Goal: Transaction & Acquisition: Purchase product/service

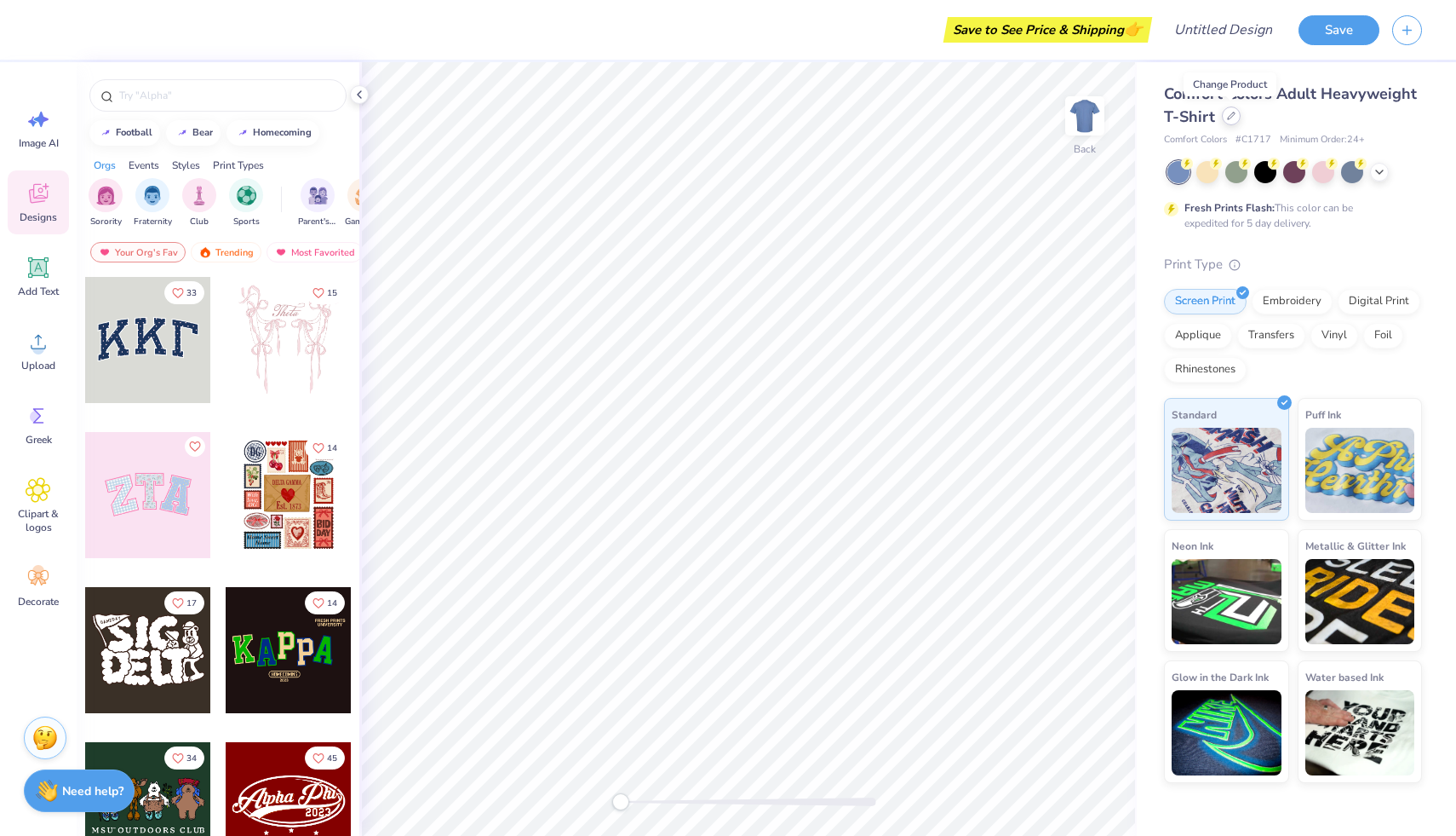
click at [1227, 115] on icon at bounding box center [1230, 115] width 8 height 8
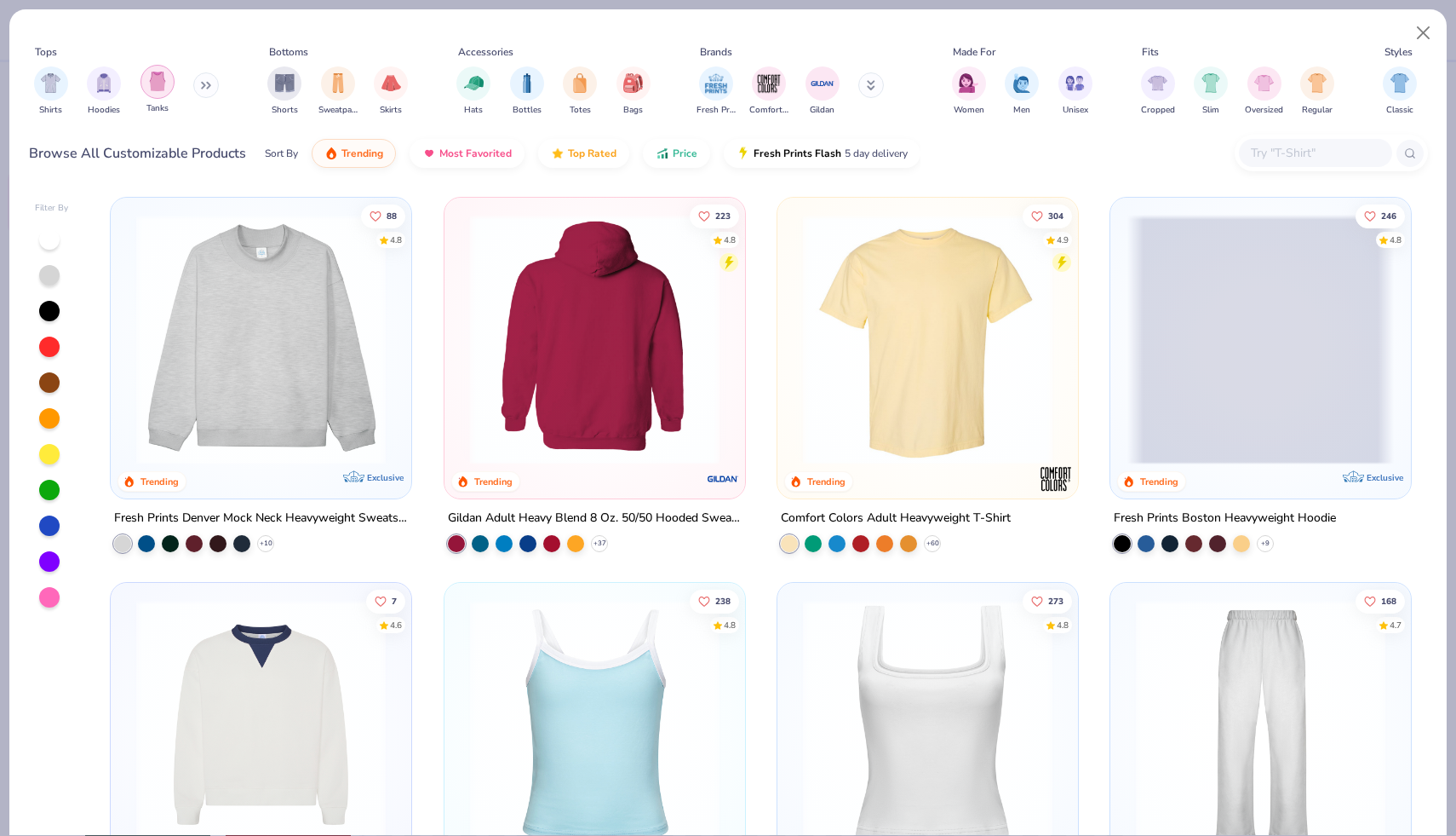
click at [165, 86] on img "filter for Tanks" at bounding box center [157, 82] width 19 height 20
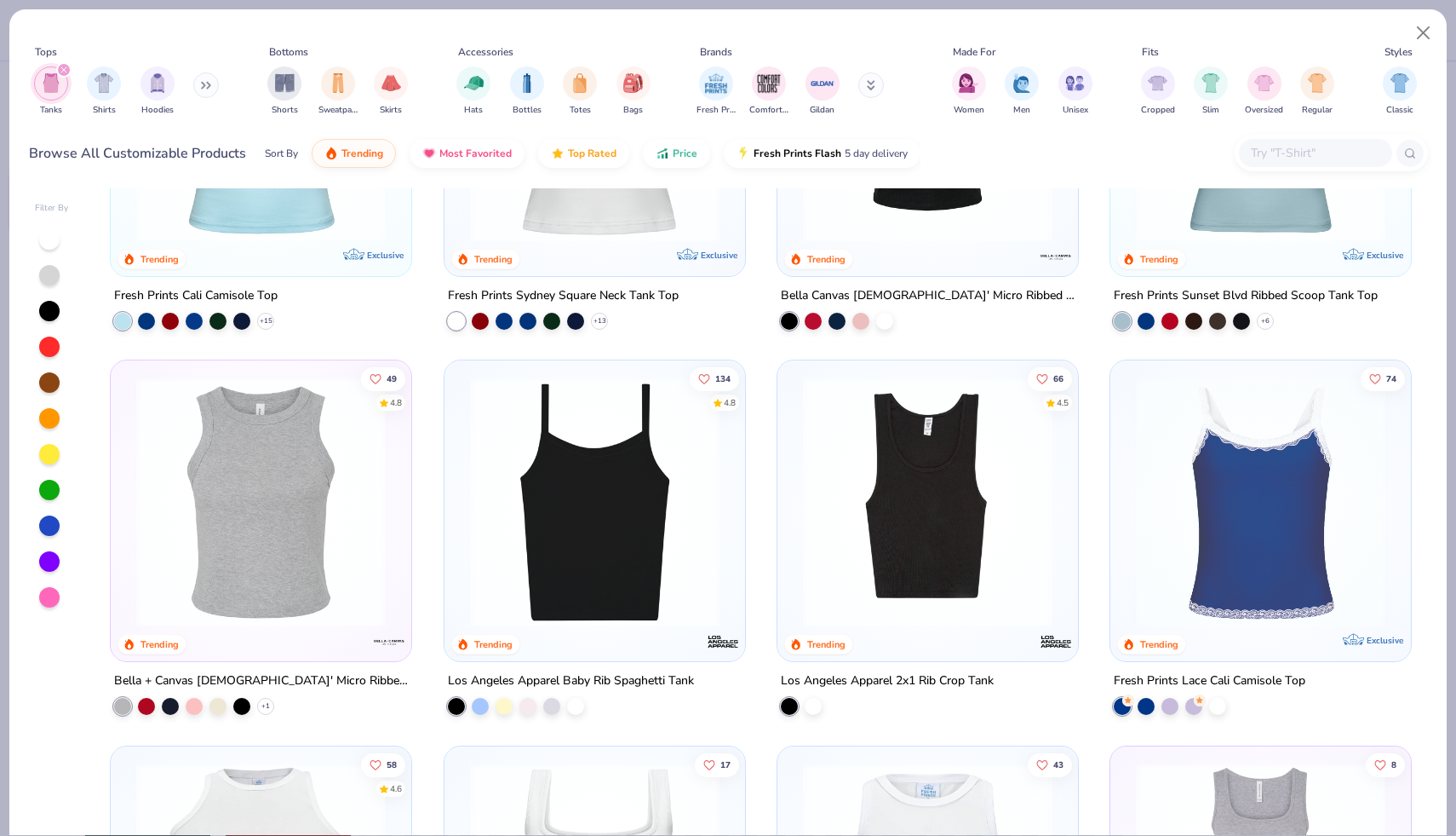
scroll to position [225, 0]
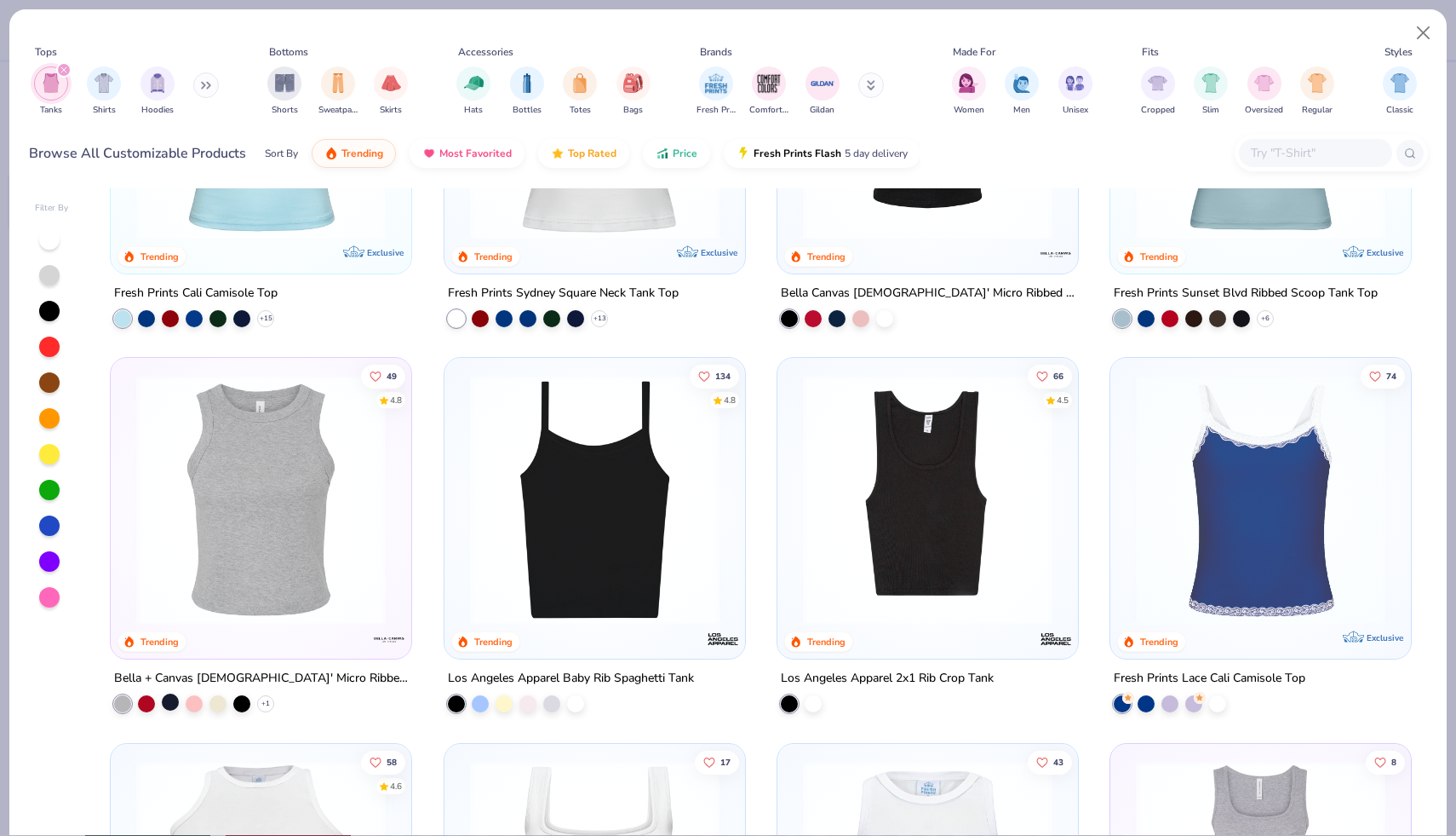
click at [174, 702] on div at bounding box center [170, 701] width 17 height 17
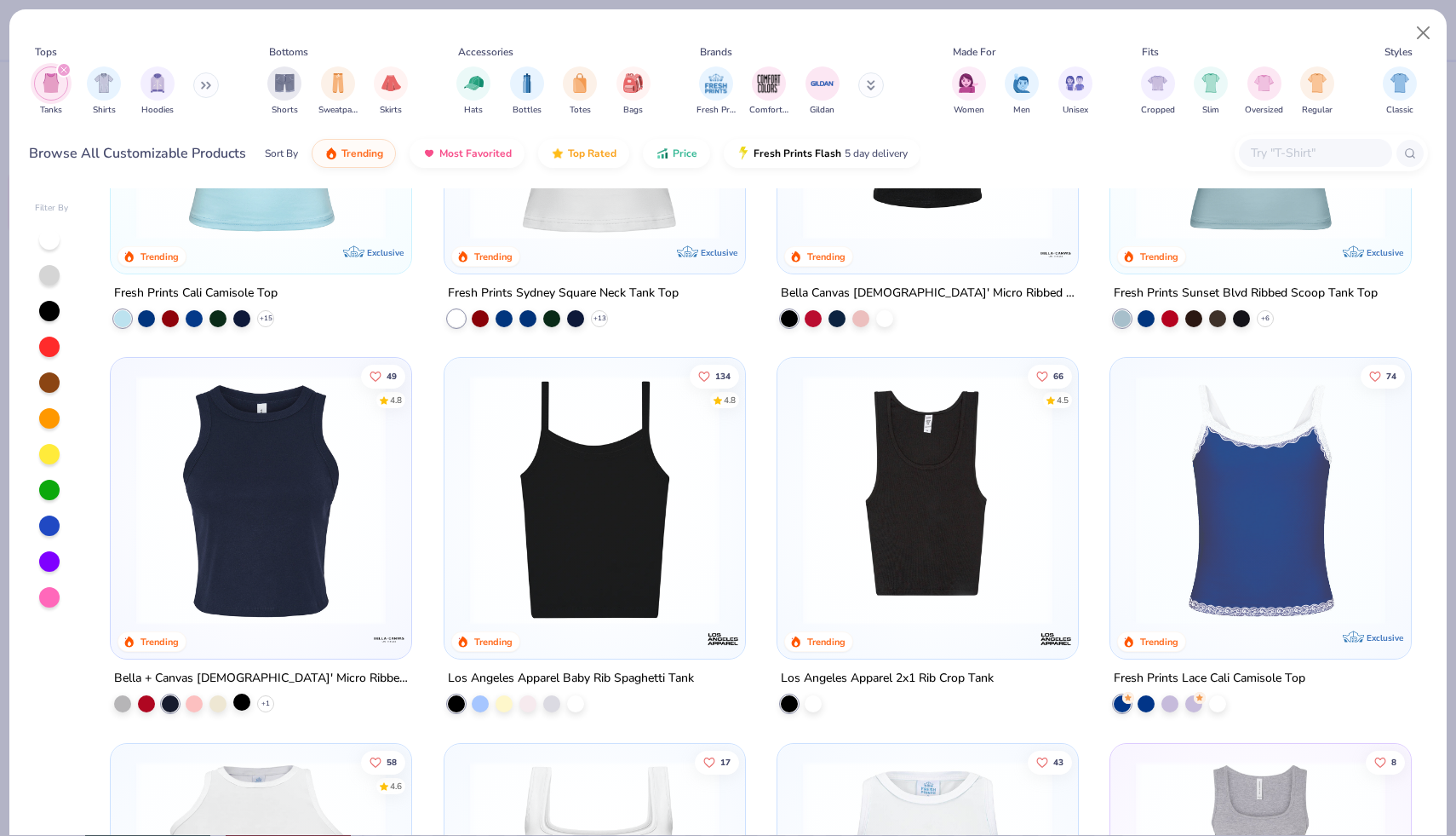
click at [248, 702] on div at bounding box center [242, 701] width 17 height 17
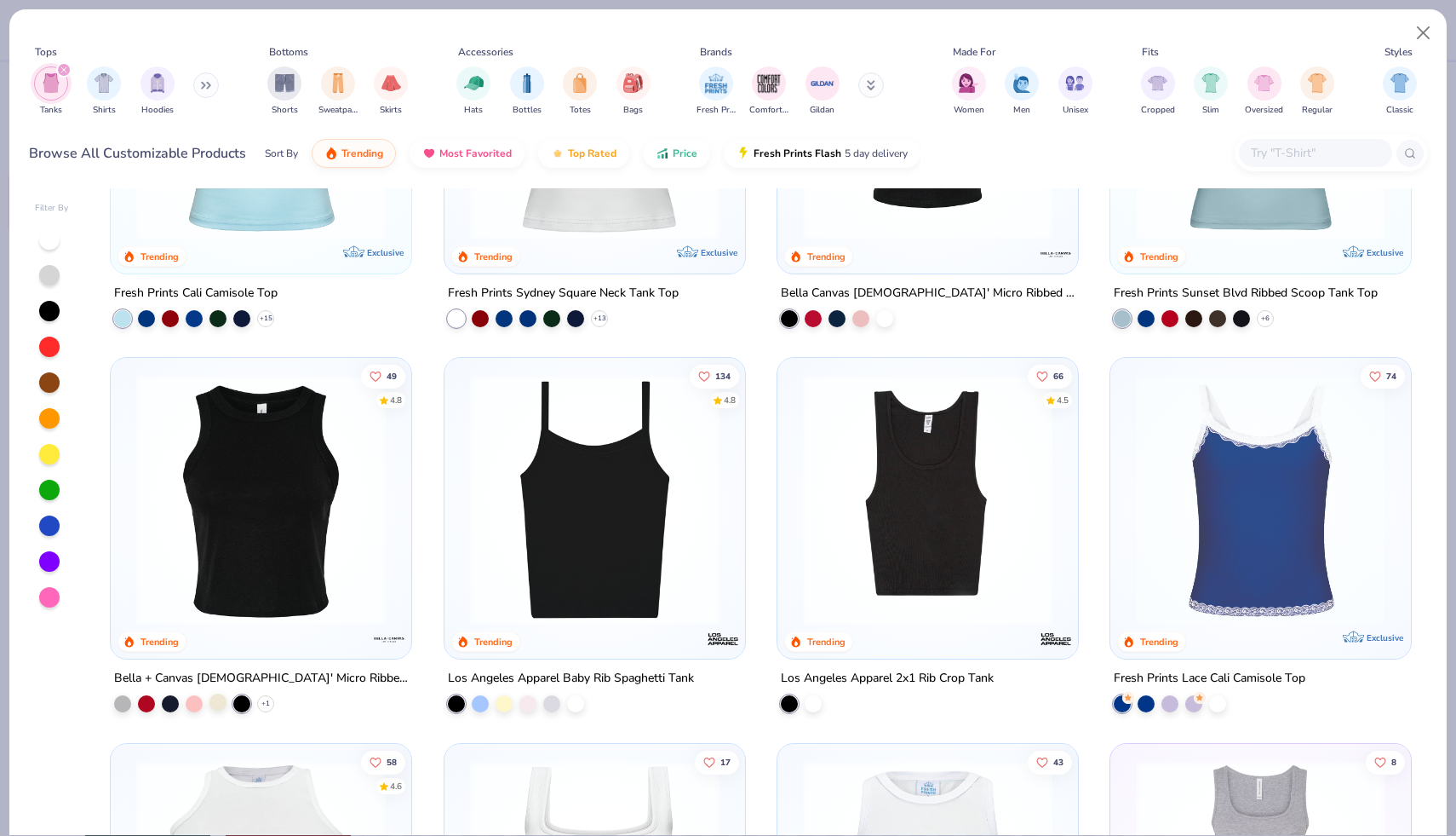
click at [221, 699] on div at bounding box center [218, 701] width 17 height 17
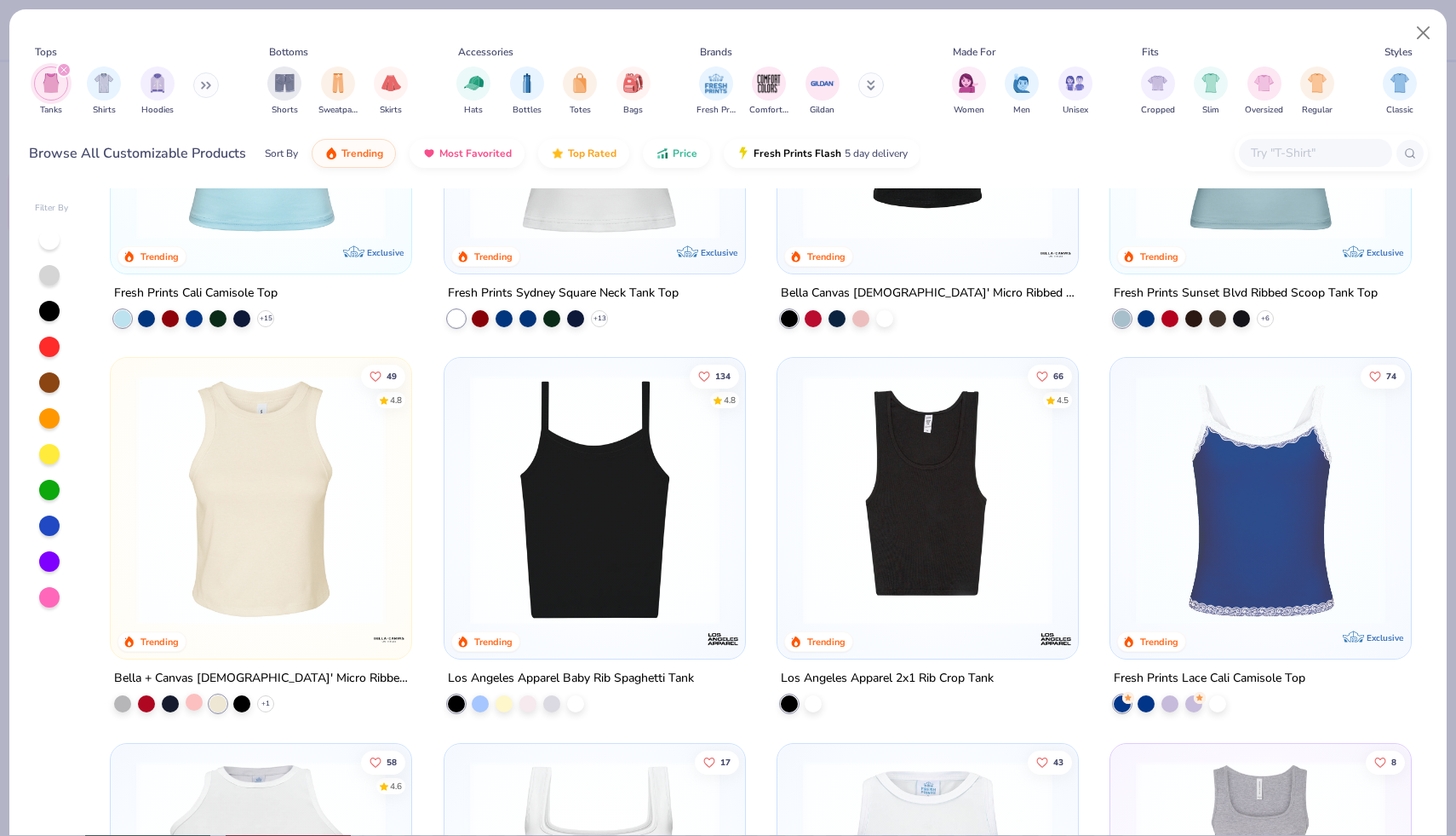
click at [197, 698] on div at bounding box center [194, 701] width 17 height 17
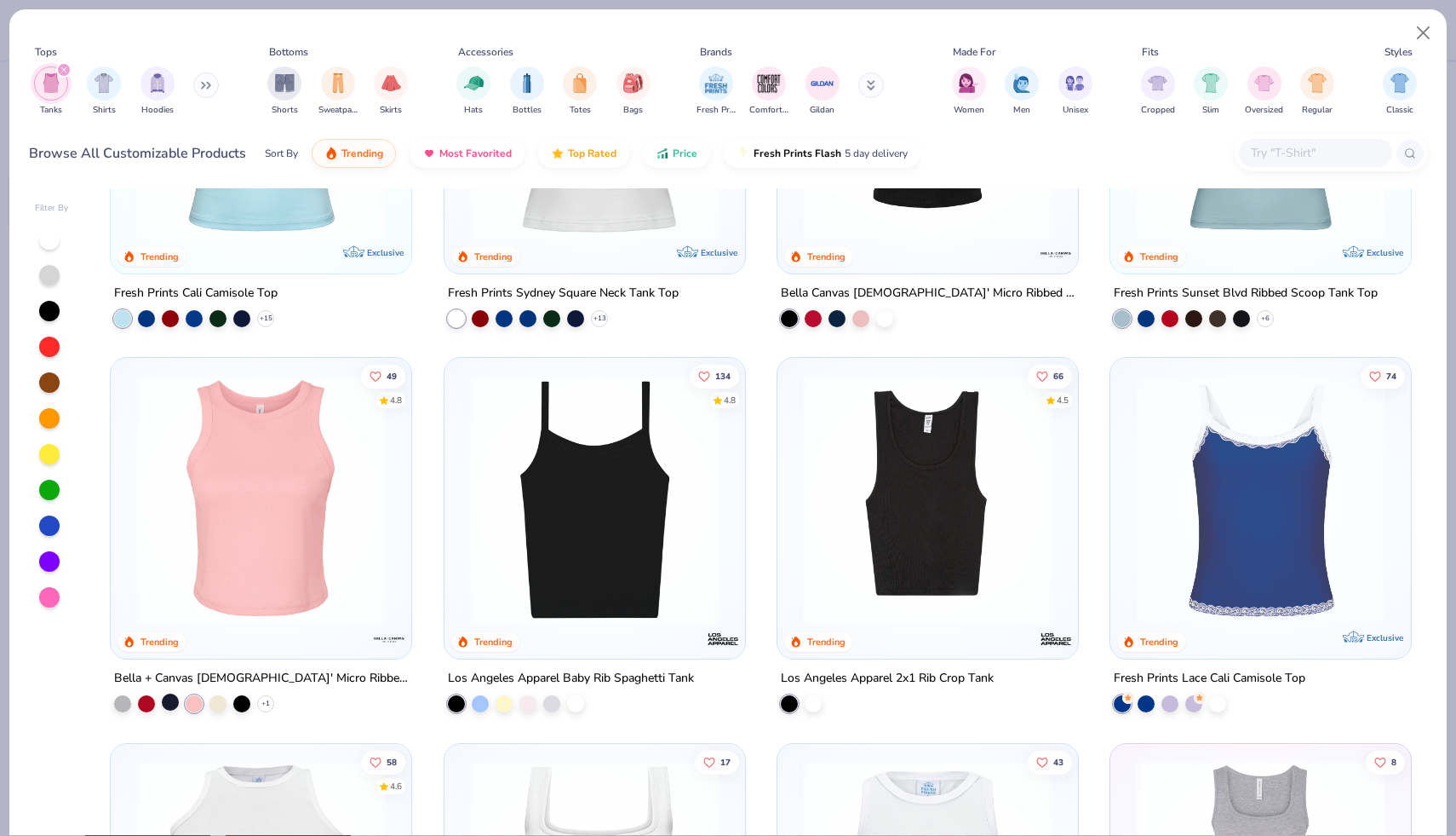
click at [167, 704] on div at bounding box center [170, 701] width 17 height 17
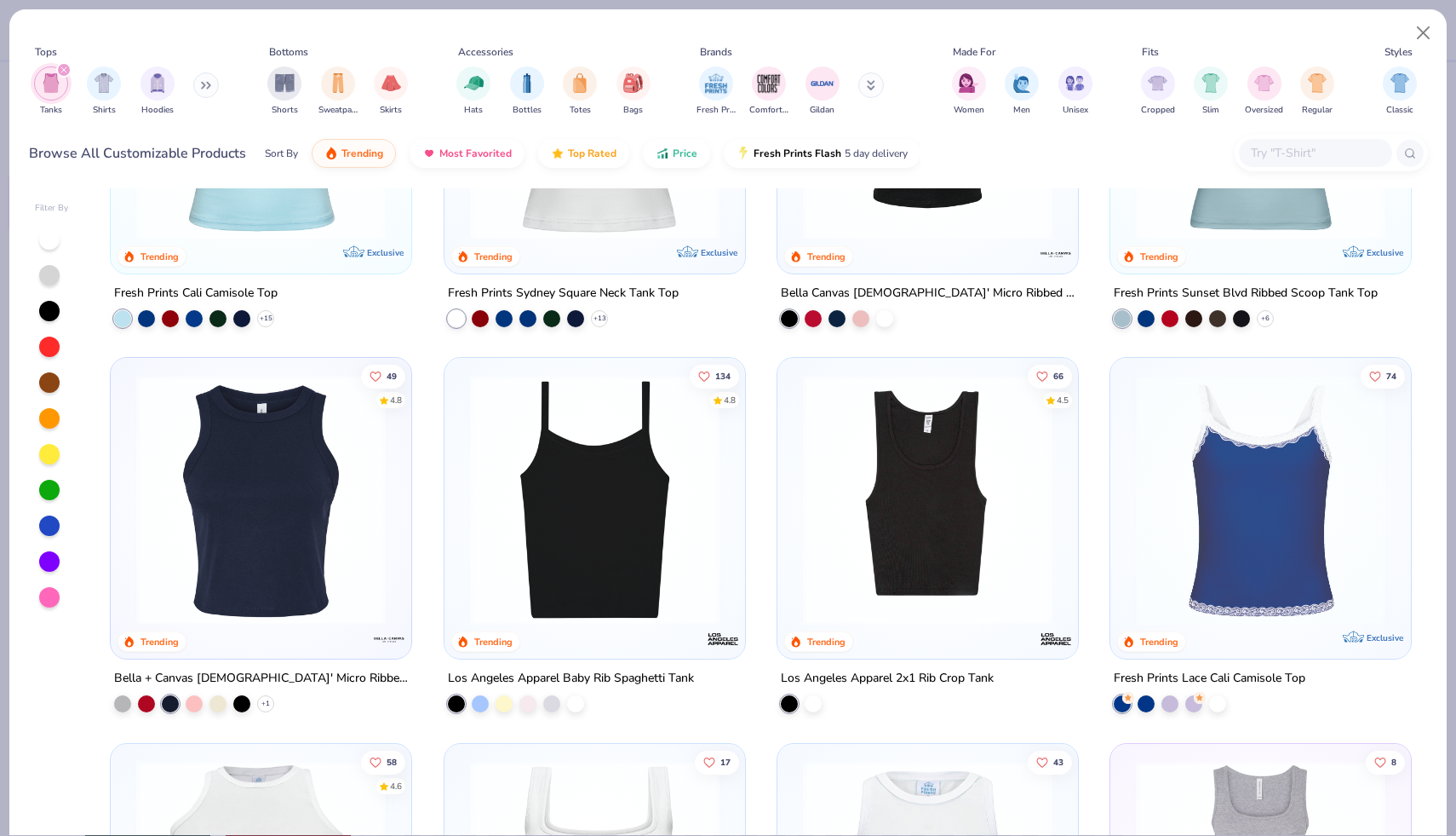
click at [256, 523] on img at bounding box center [261, 500] width 267 height 250
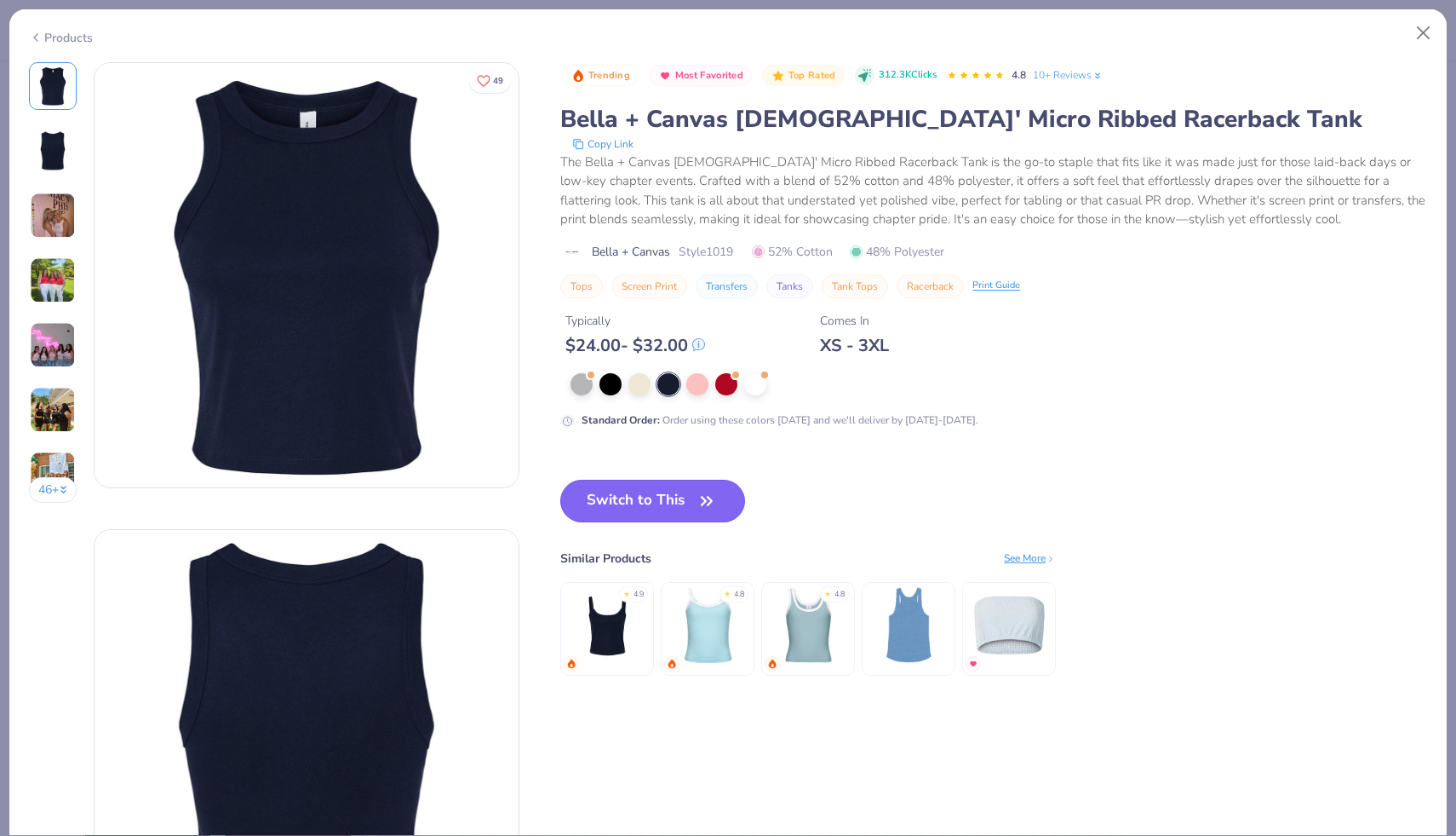
click at [690, 496] on button "Switch to This" at bounding box center [653, 500] width 185 height 42
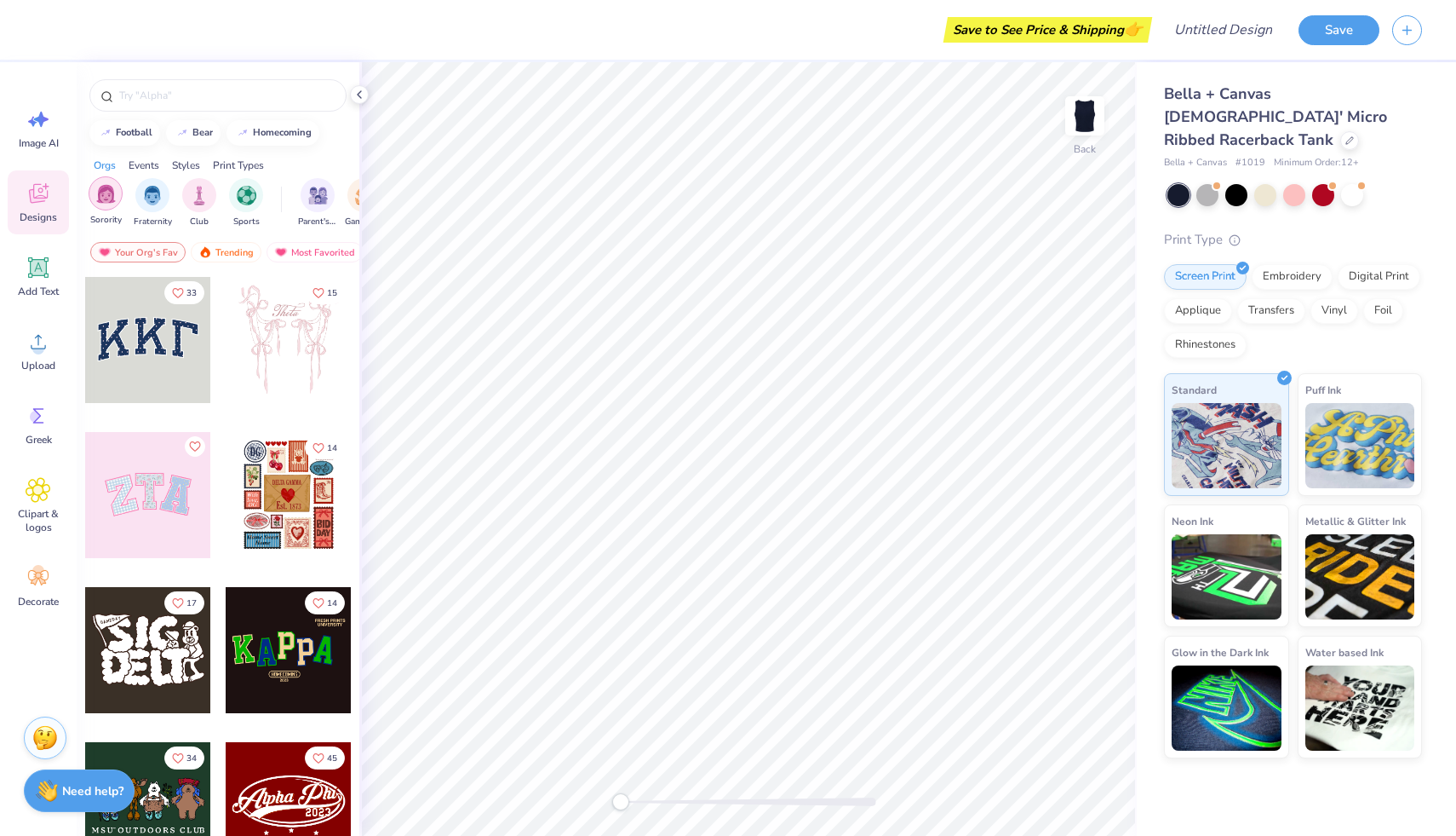
click at [103, 187] on img "filter for Sorority" at bounding box center [106, 194] width 20 height 20
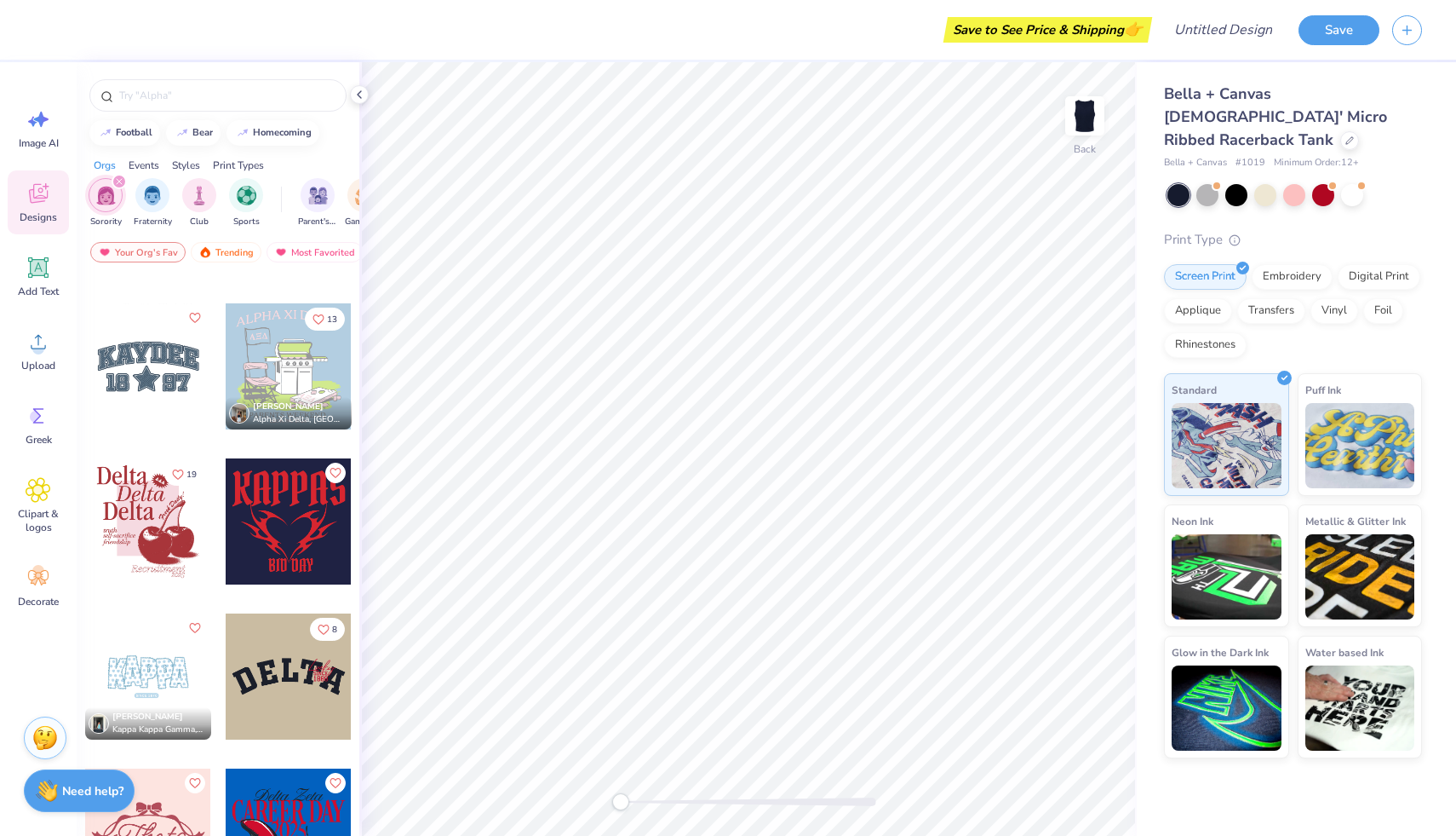
scroll to position [1838, 0]
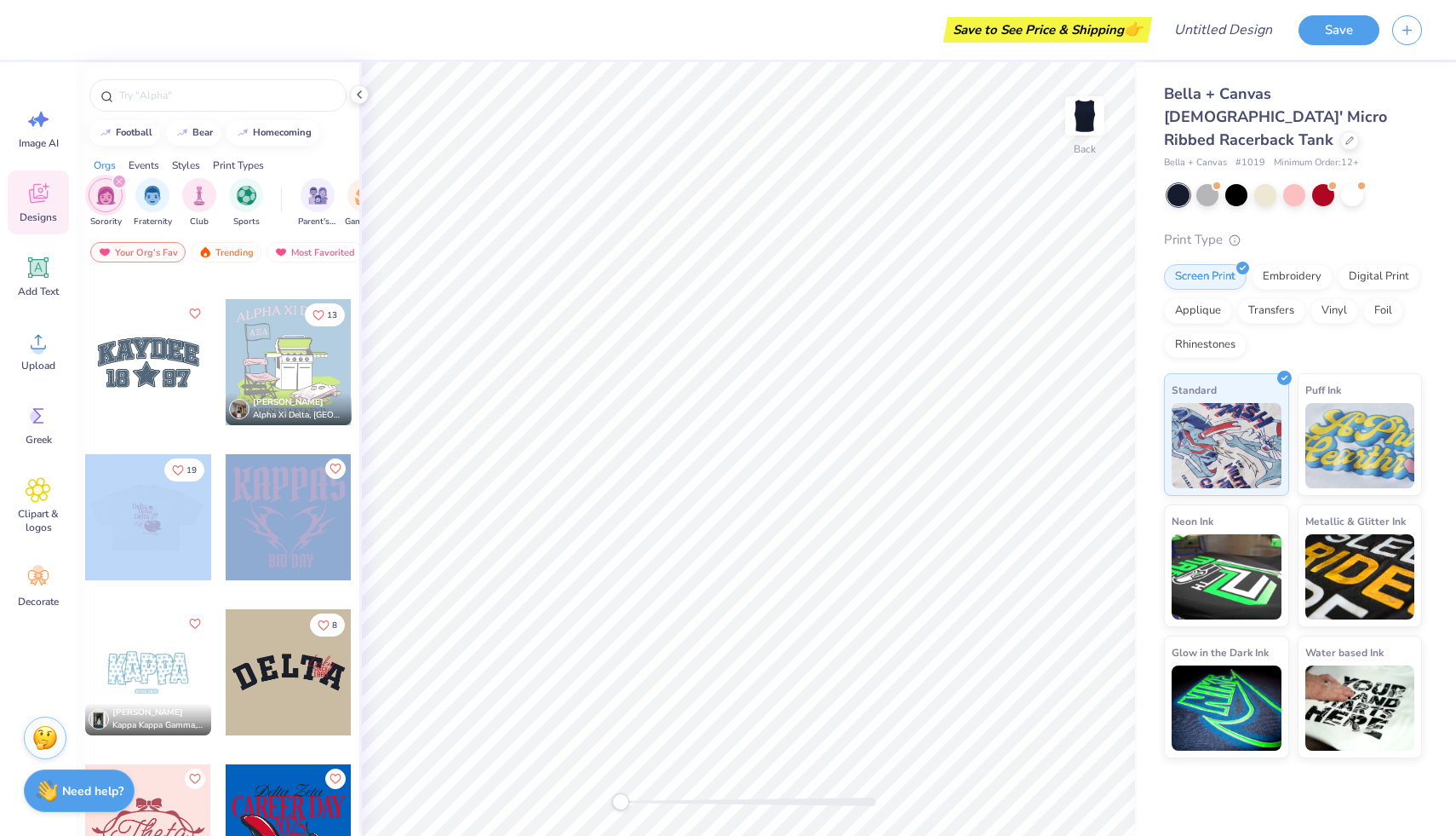
drag, startPoint x: 136, startPoint y: 504, endPoint x: 223, endPoint y: 509, distance: 87.1
click at [228, 508] on div "346 [PERSON_NAME] Delta Zeta, [GEOGRAPHIC_DATA][US_STATE] 208 13 [PERSON_NAME] …" at bounding box center [218, 827] width 268 height 4780
click at [149, 518] on div at bounding box center [148, 517] width 126 height 126
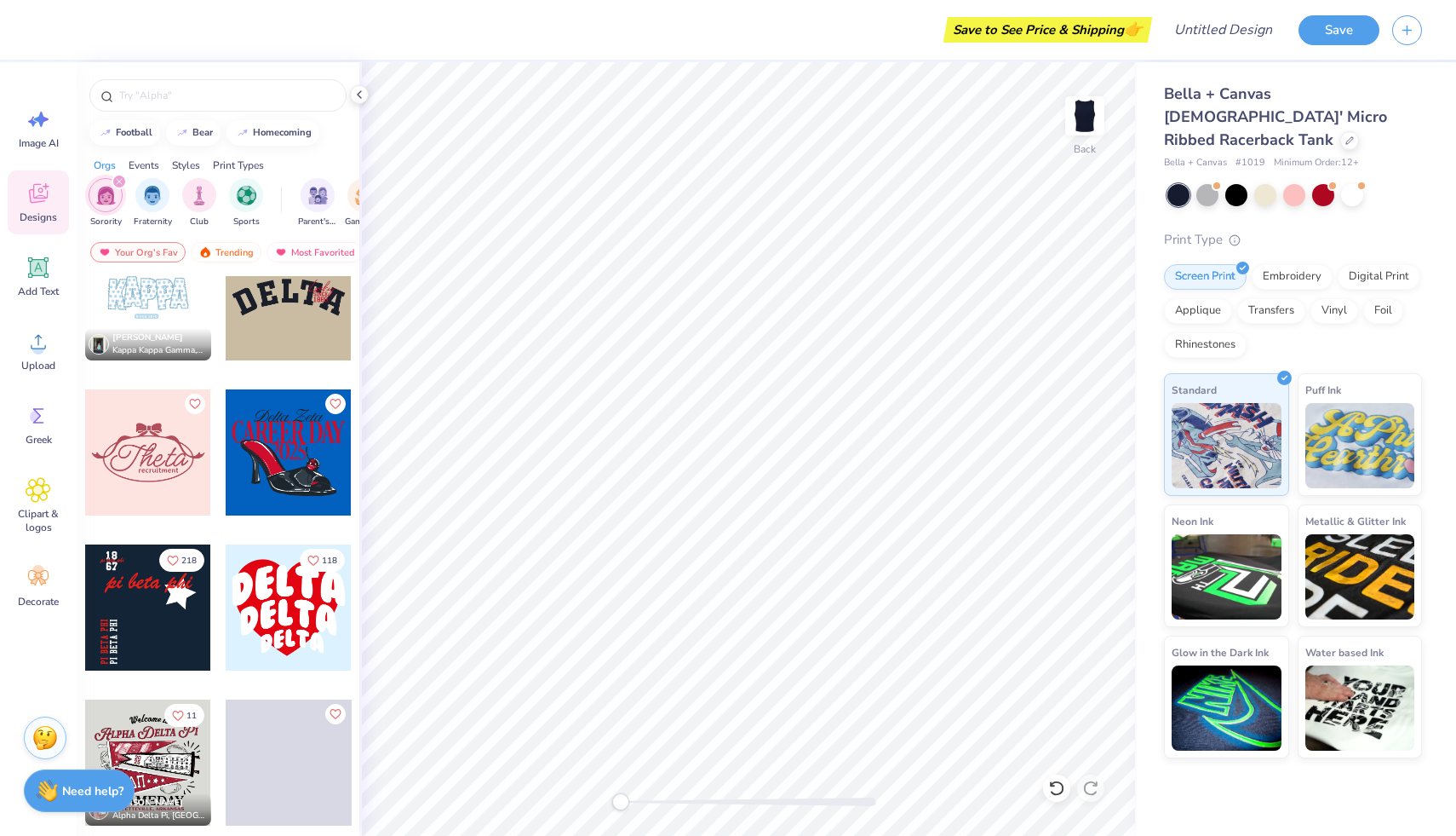
scroll to position [2239, 0]
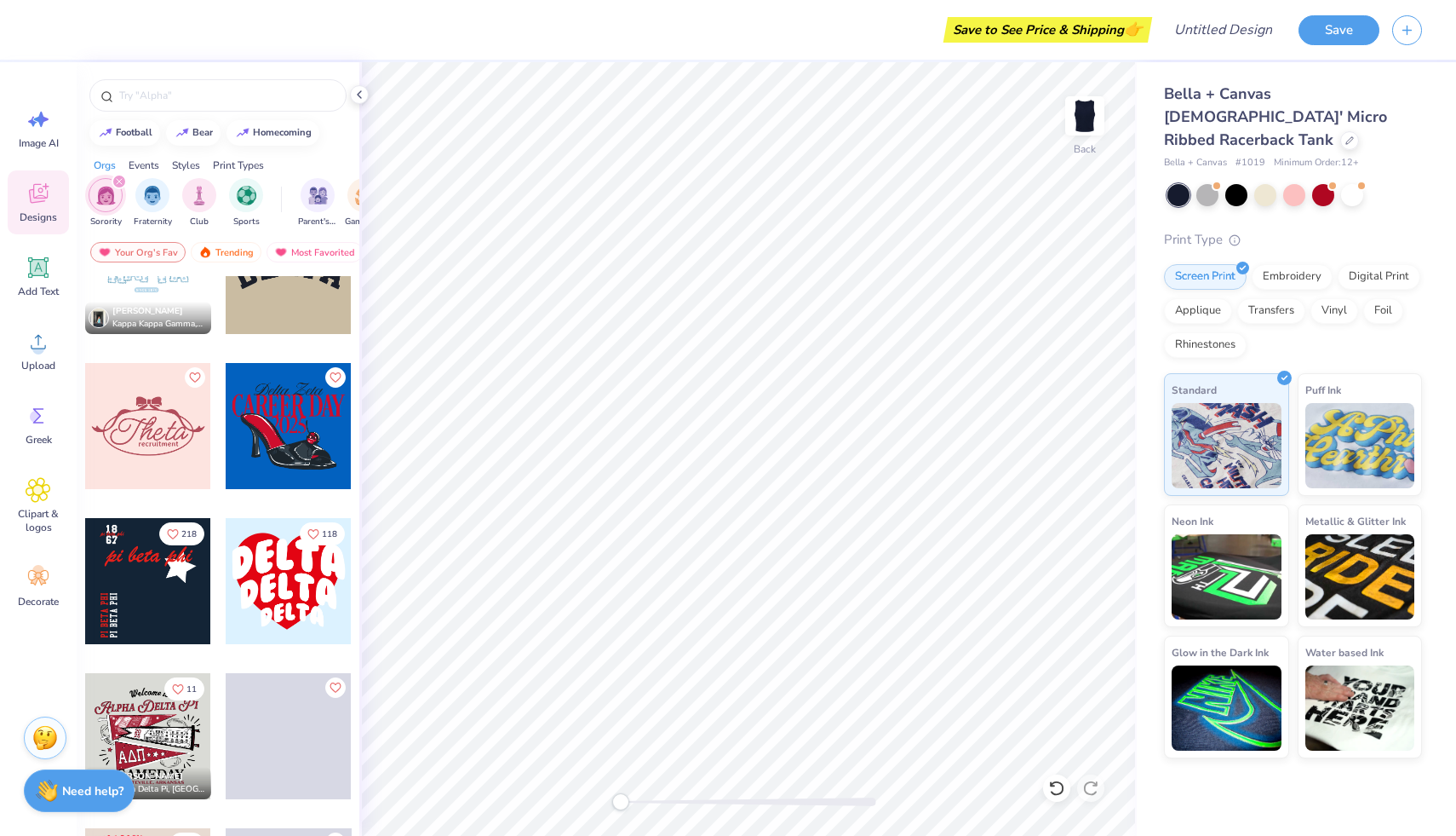
click at [273, 579] on div at bounding box center [289, 581] width 126 height 126
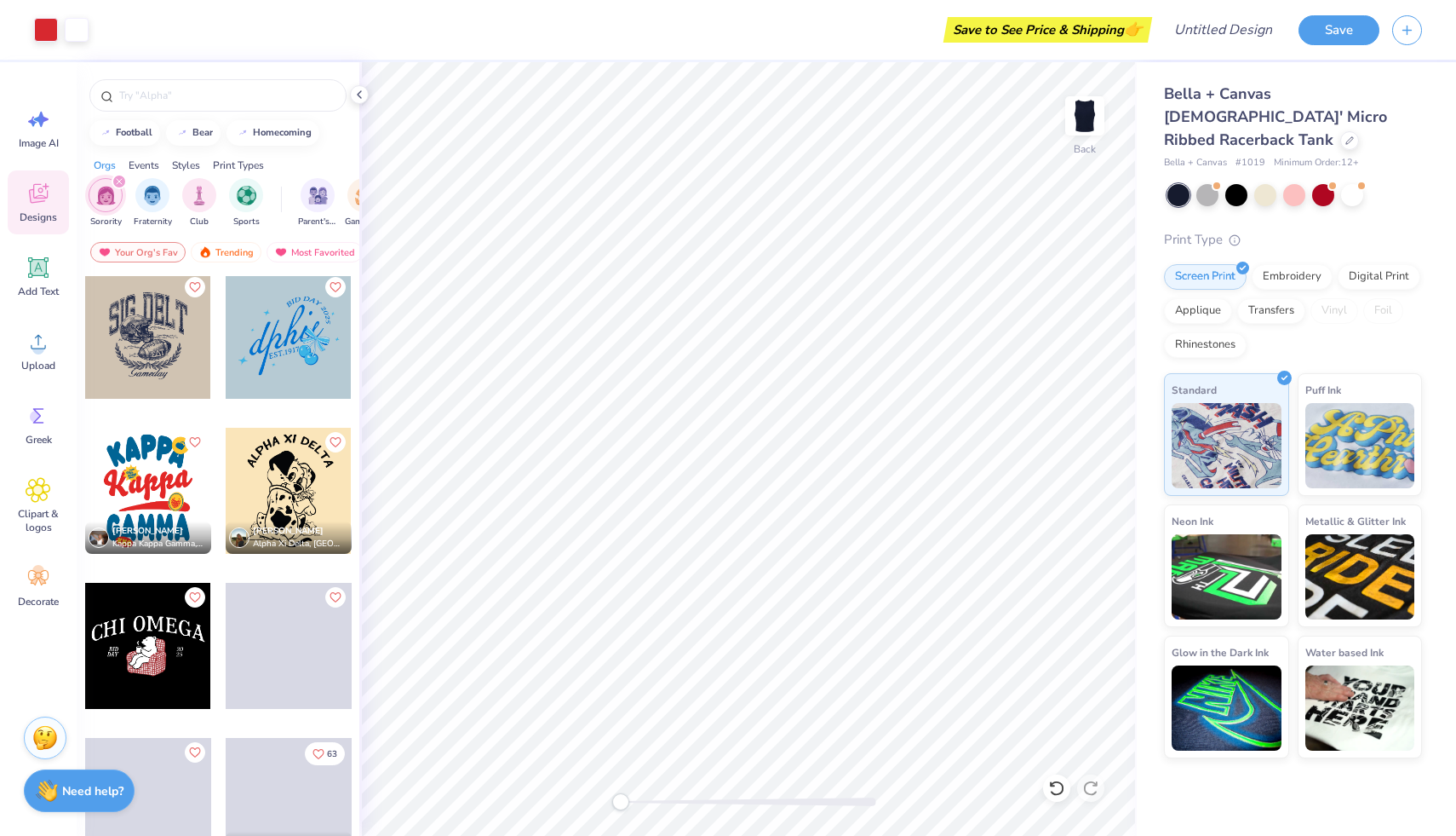
scroll to position [3256, 0]
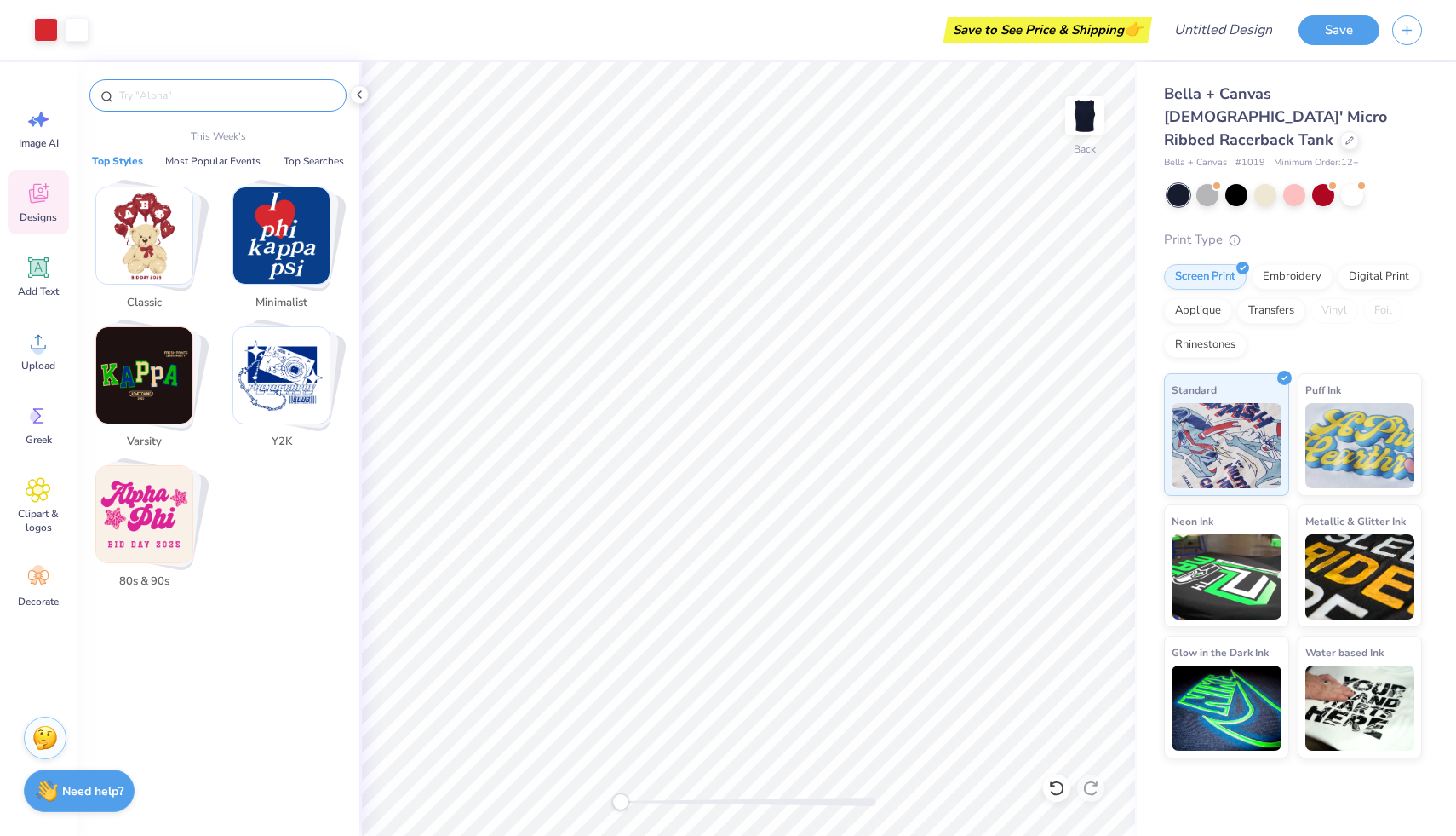
click at [188, 102] on input "text" at bounding box center [226, 95] width 218 height 17
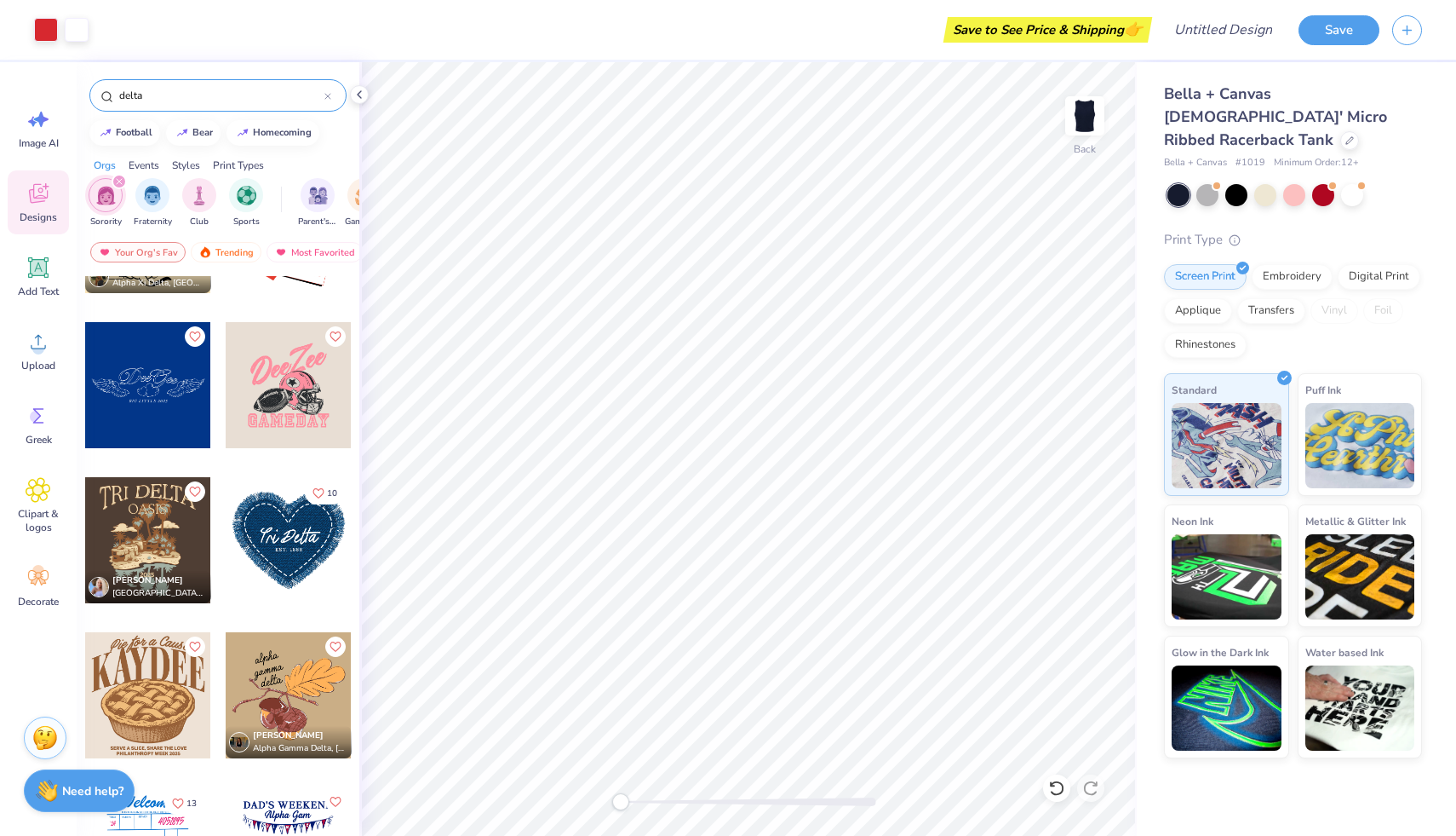
scroll to position [1198, 0]
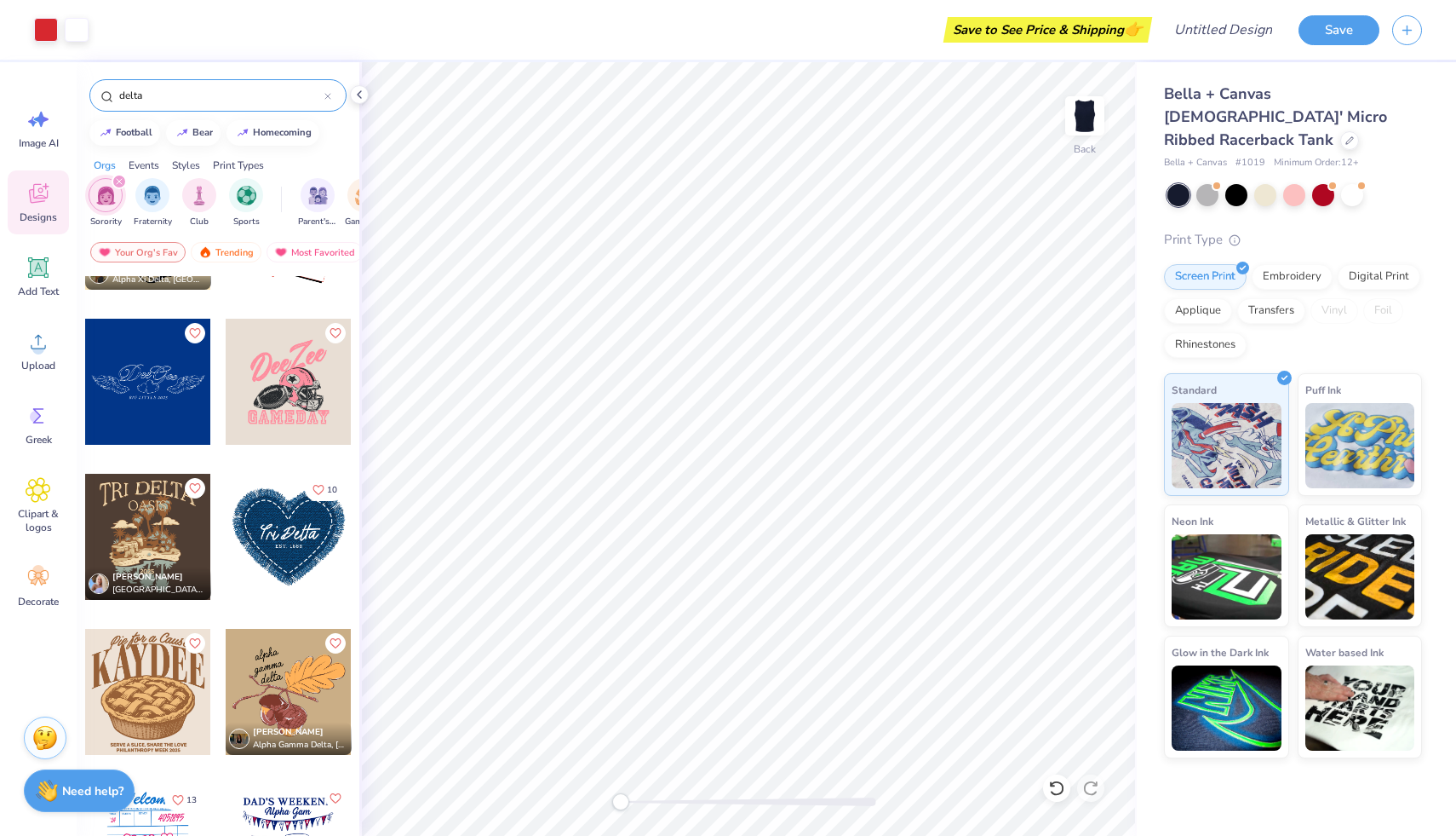
type input "delta"
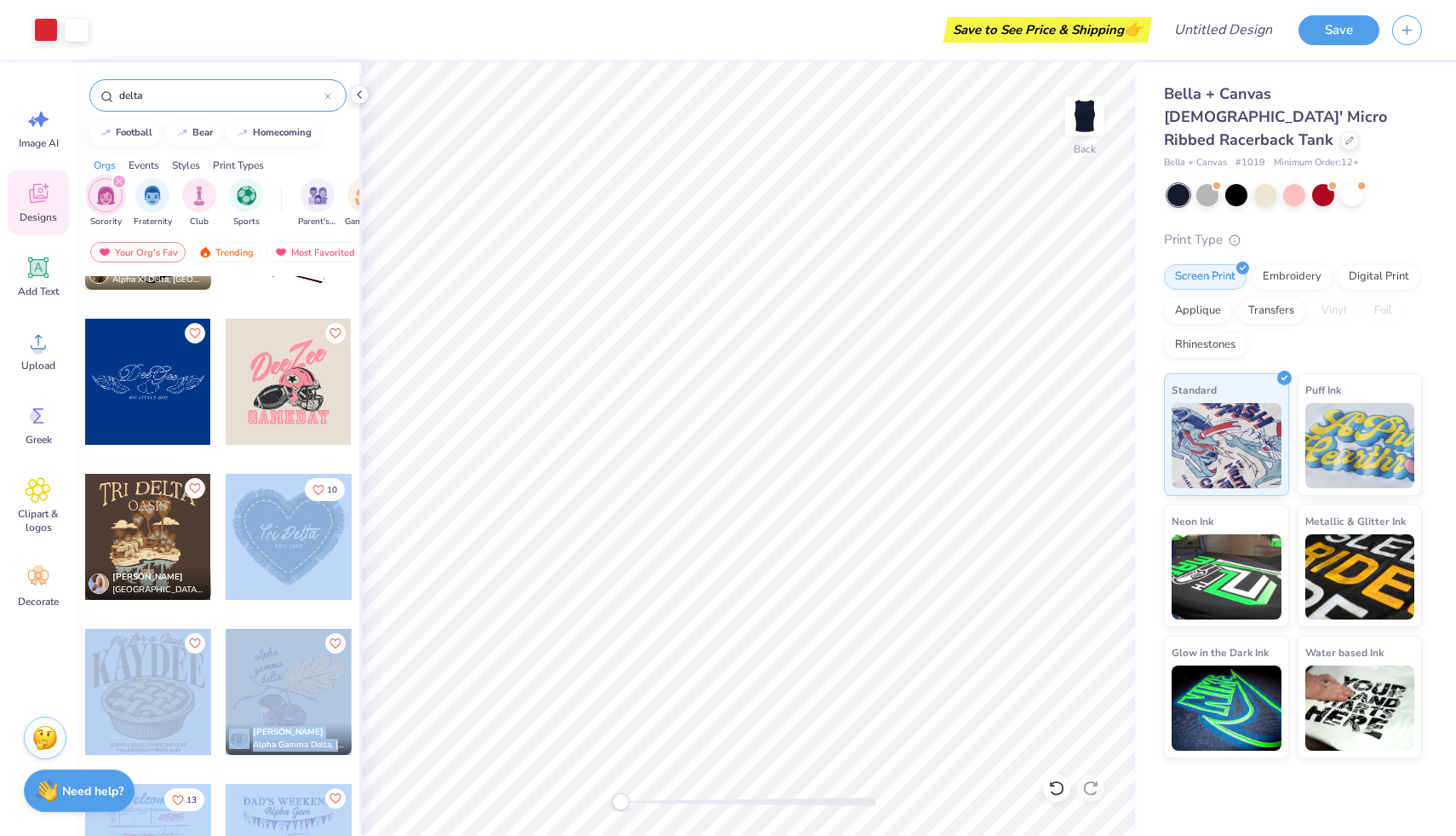
click at [486, 538] on div "Art colors Save to See Price & Shipping 👉 Design Title Save Image AI Designs Ad…" at bounding box center [728, 418] width 1456 height 836
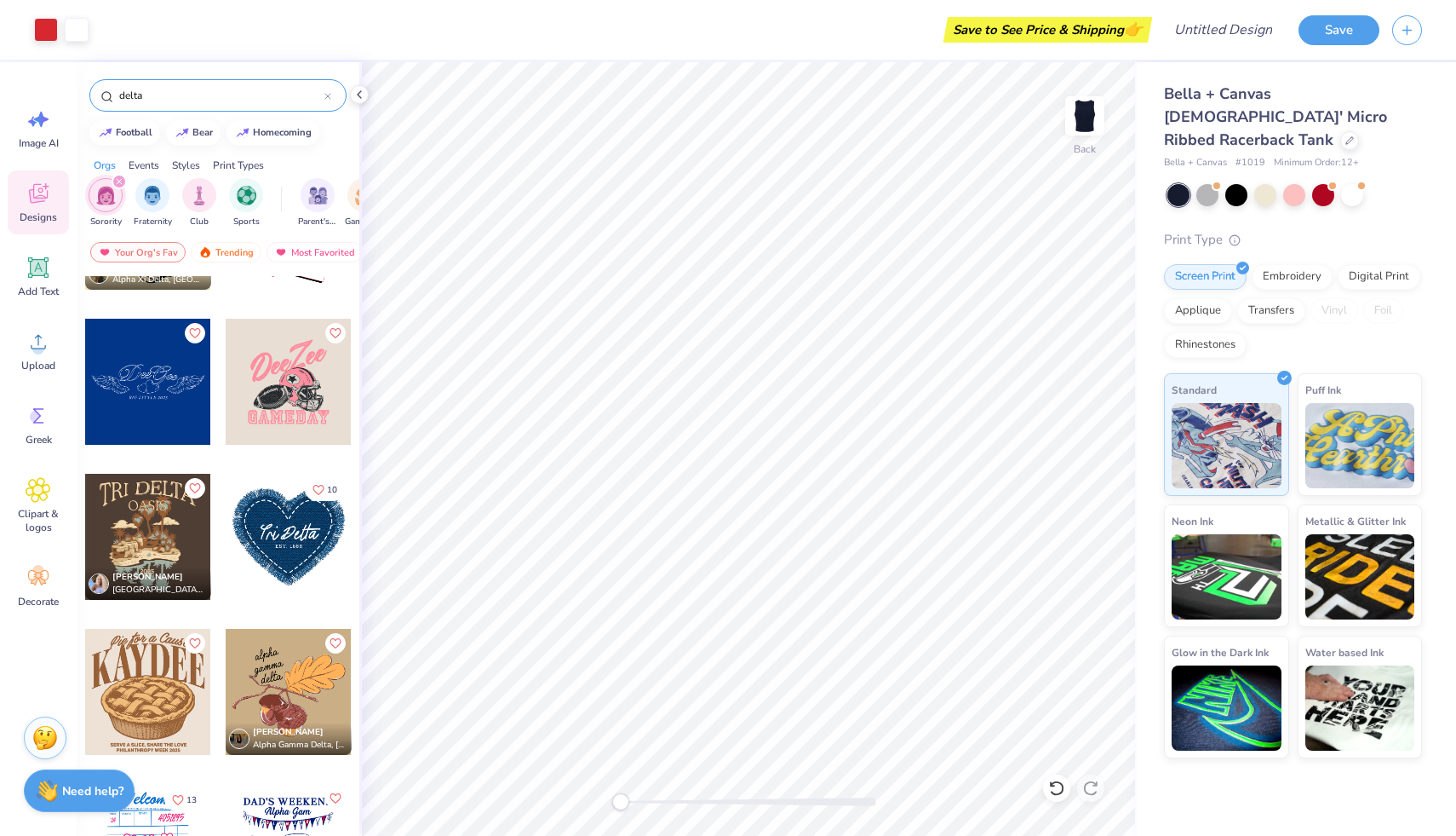
click at [297, 518] on div at bounding box center [289, 537] width 126 height 126
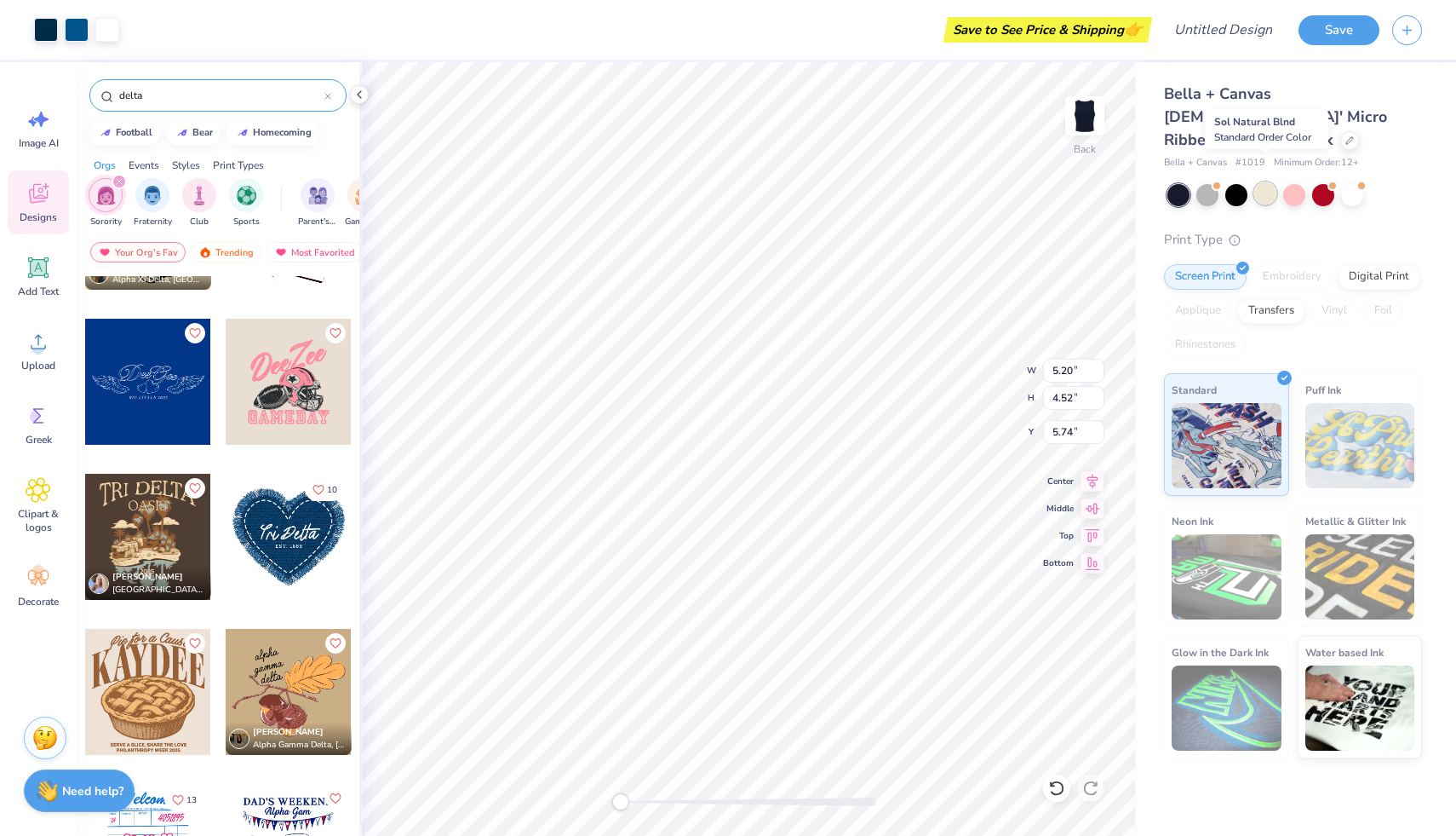
click at [1263, 182] on div at bounding box center [1265, 193] width 22 height 22
type input "3.46"
type input "3.02"
type input "2.72"
click at [1204, 182] on div at bounding box center [1207, 193] width 22 height 22
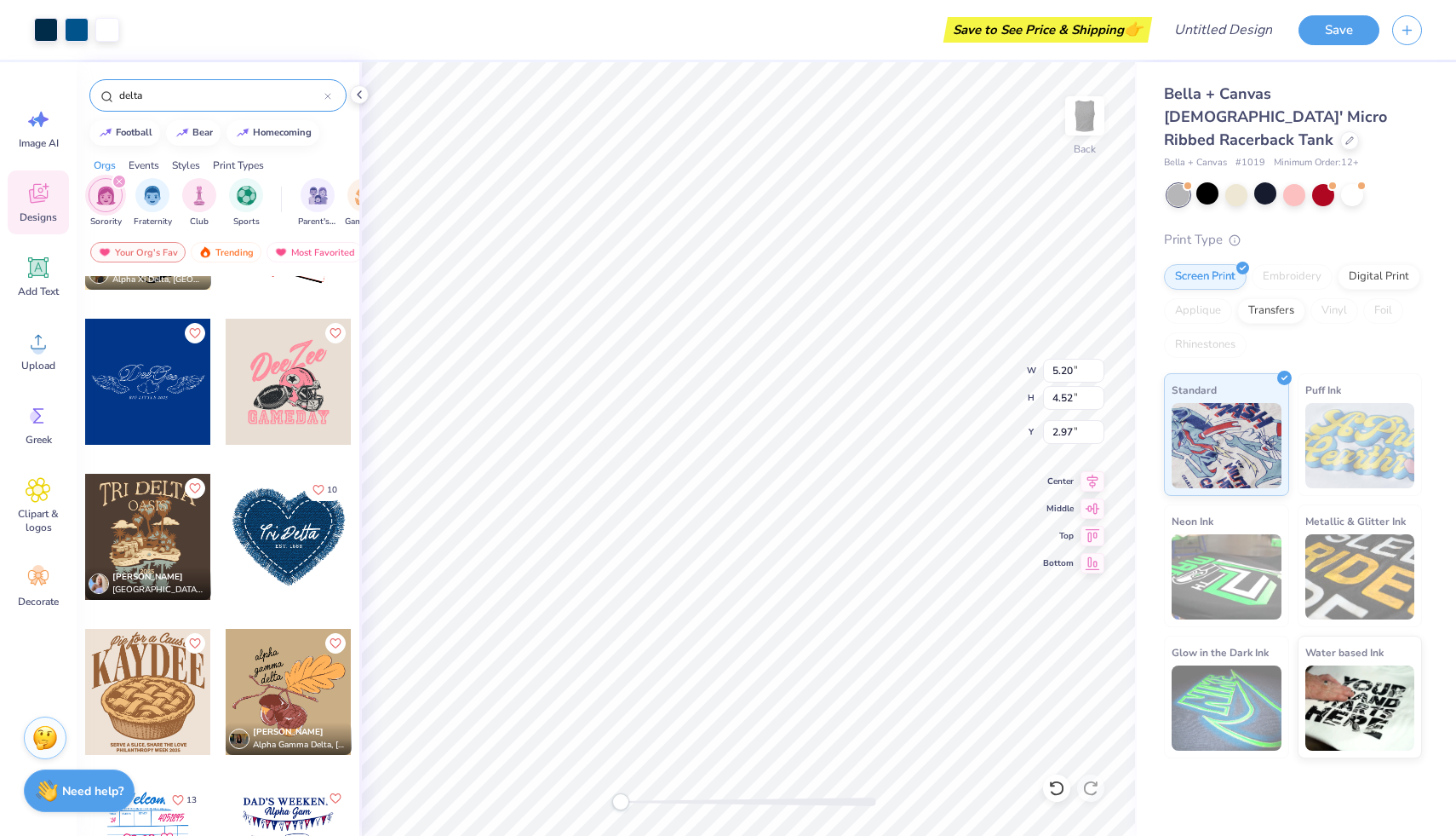
type input "2.97"
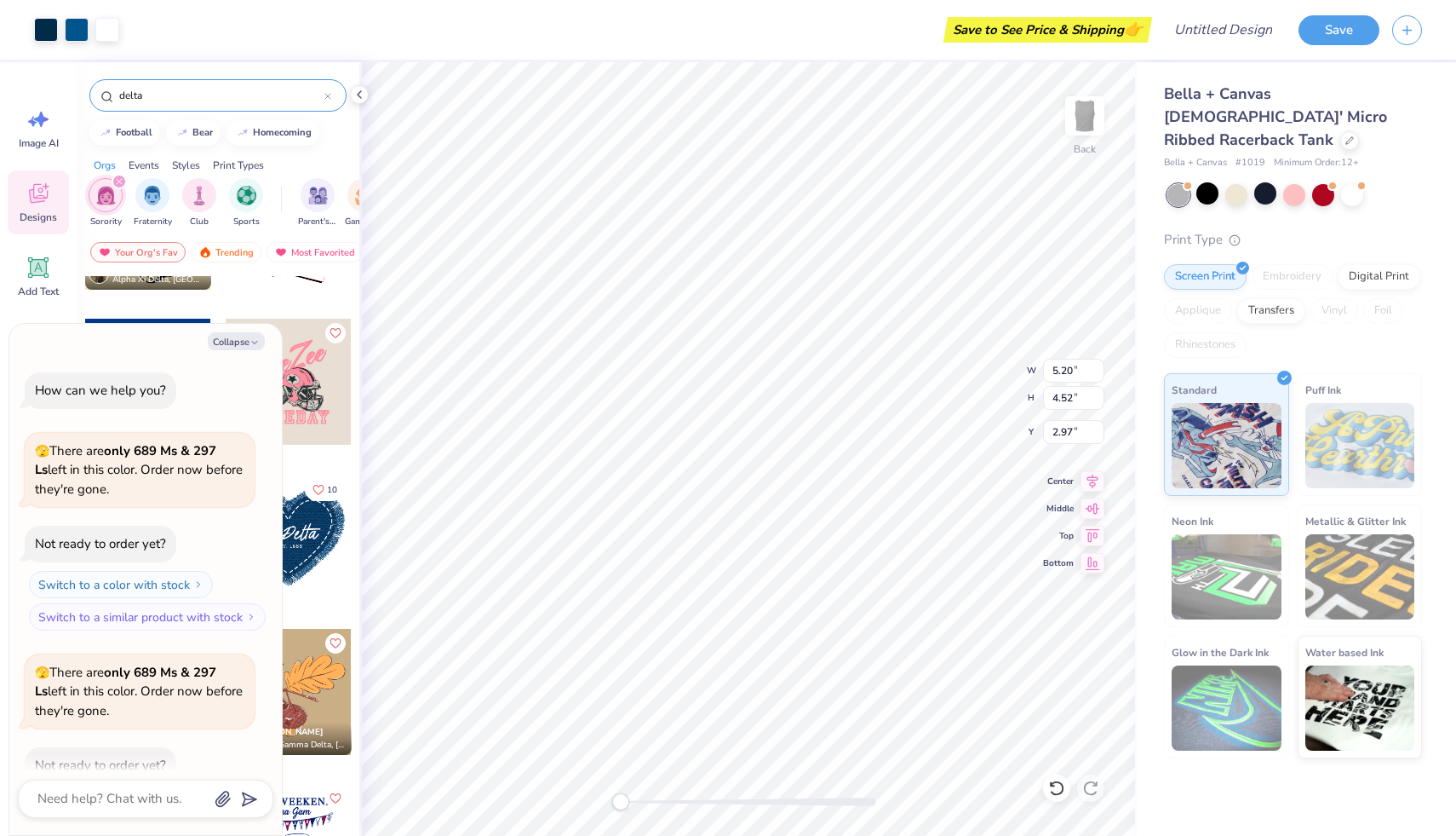
scroll to position [93, 0]
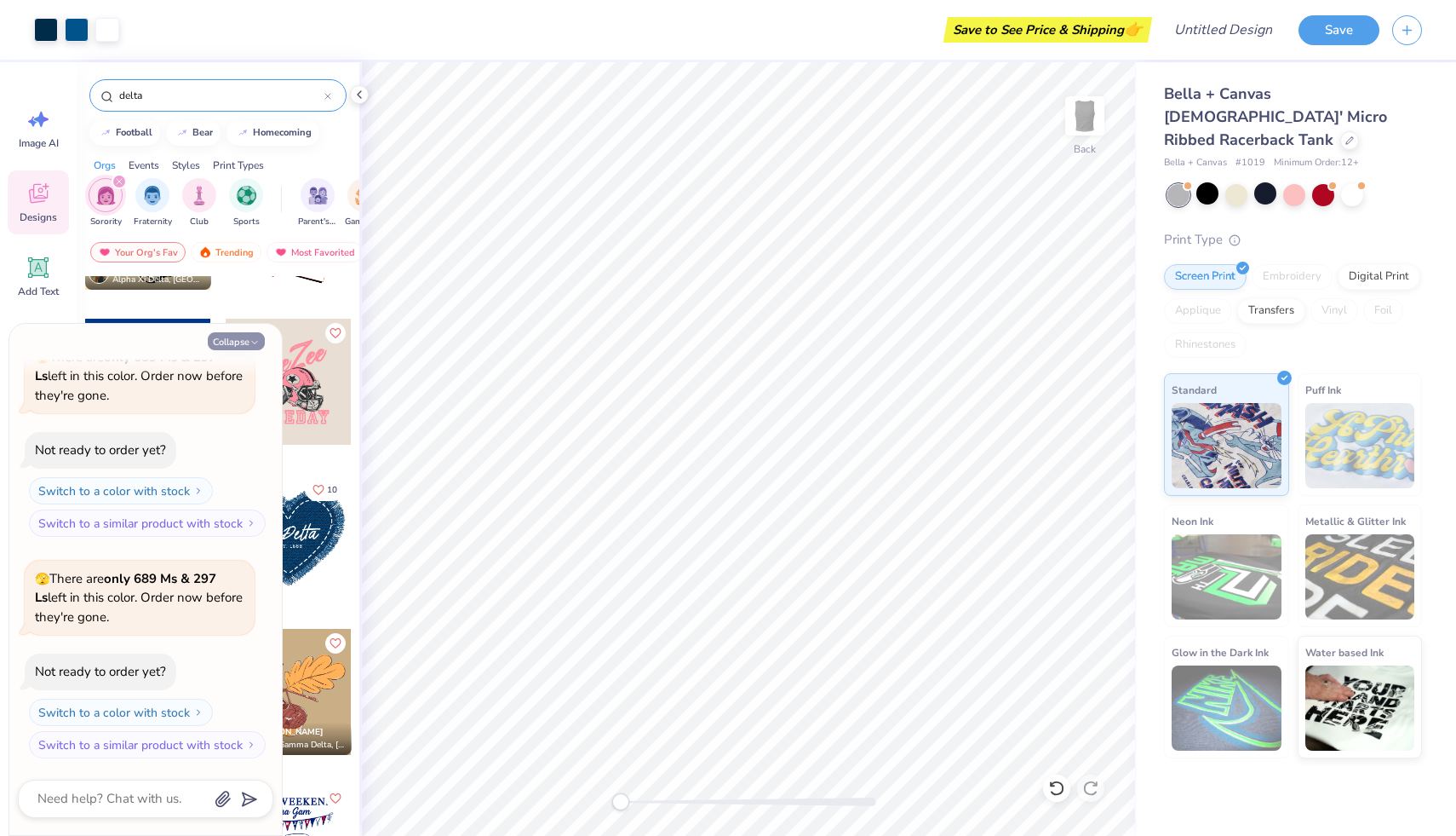
click at [244, 336] on button "Collapse" at bounding box center [235, 342] width 57 height 18
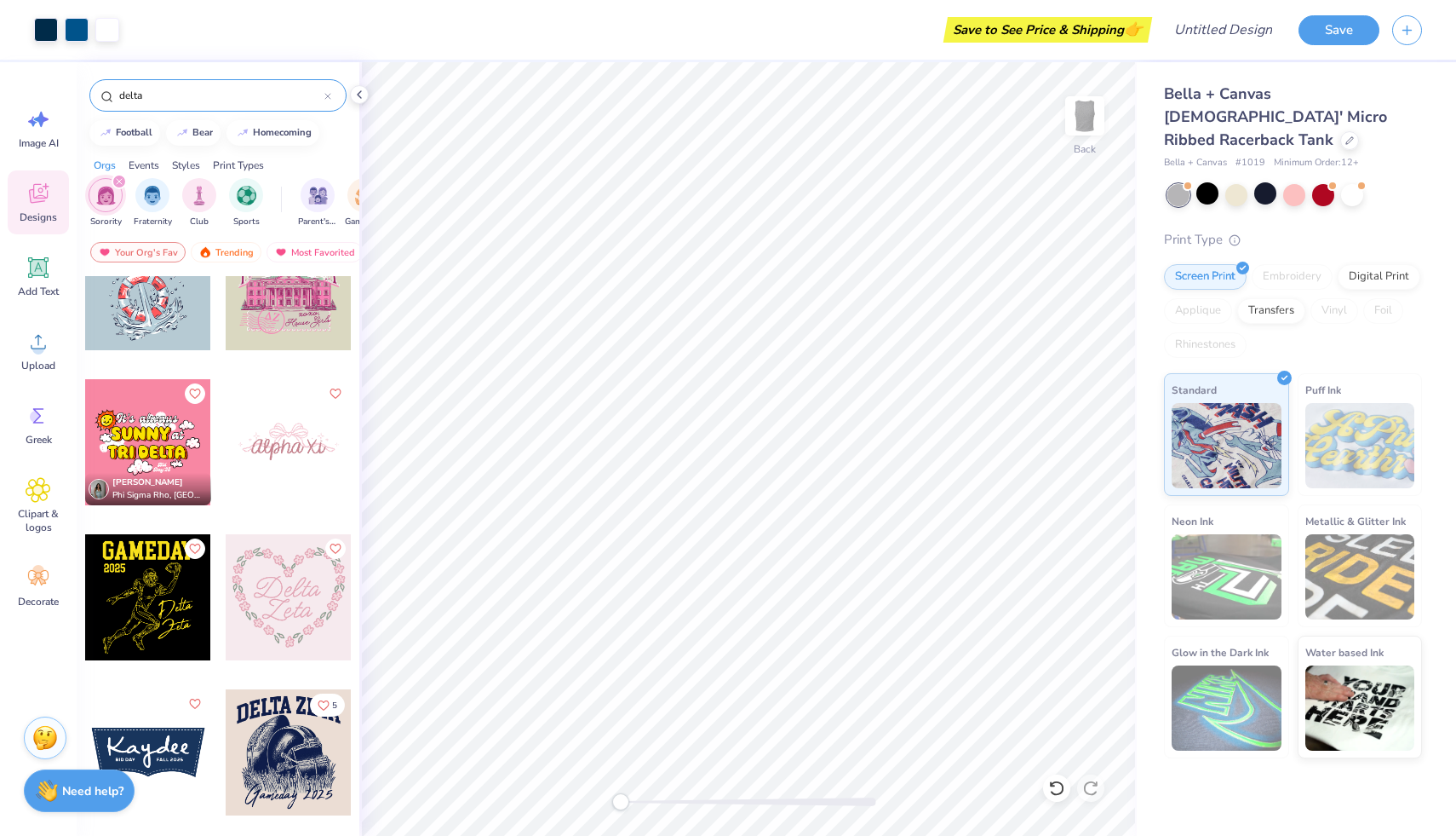
scroll to position [4395, 0]
click at [1291, 182] on div at bounding box center [1294, 193] width 22 height 22
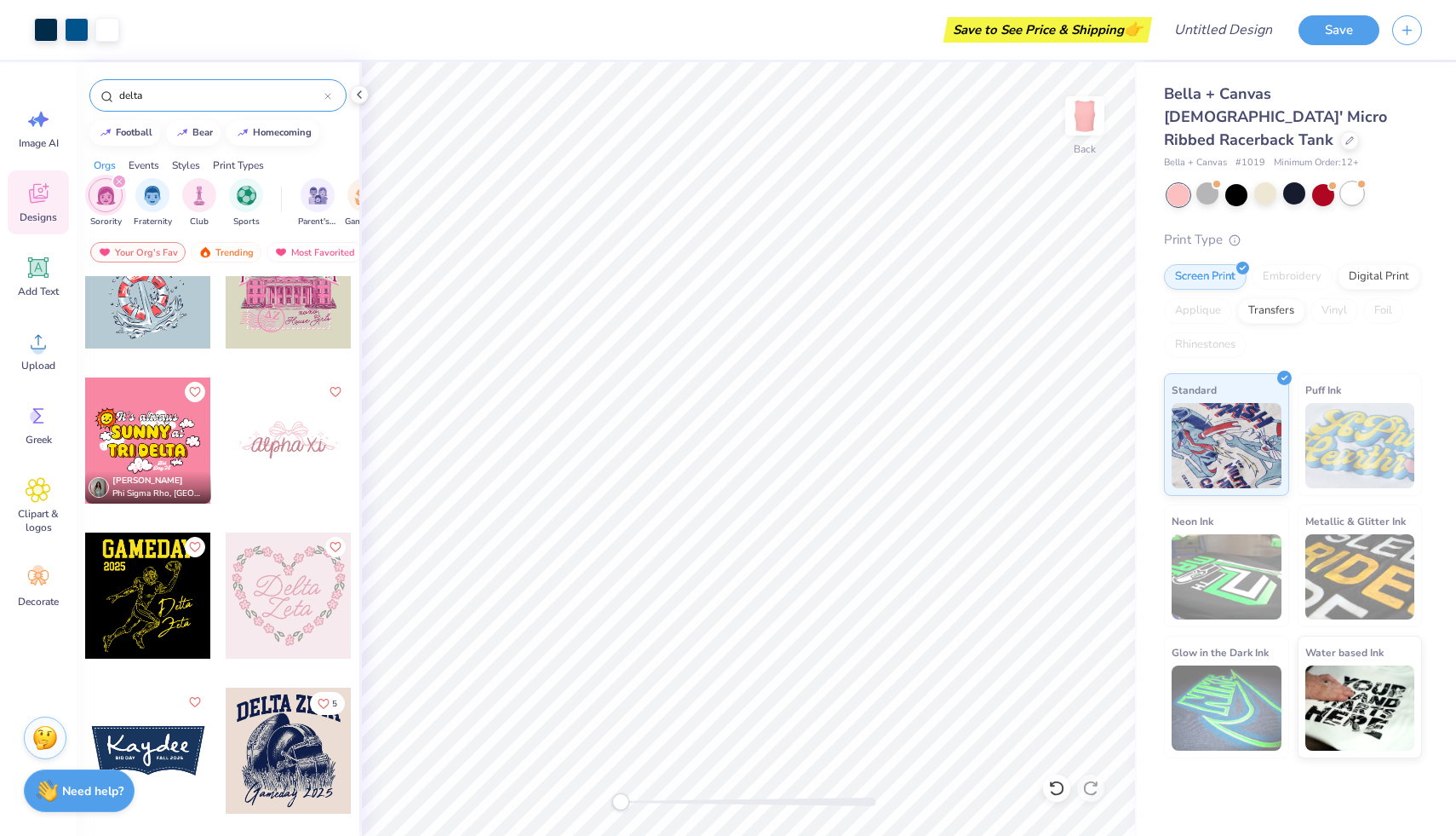
click at [1347, 182] on div at bounding box center [1352, 193] width 22 height 22
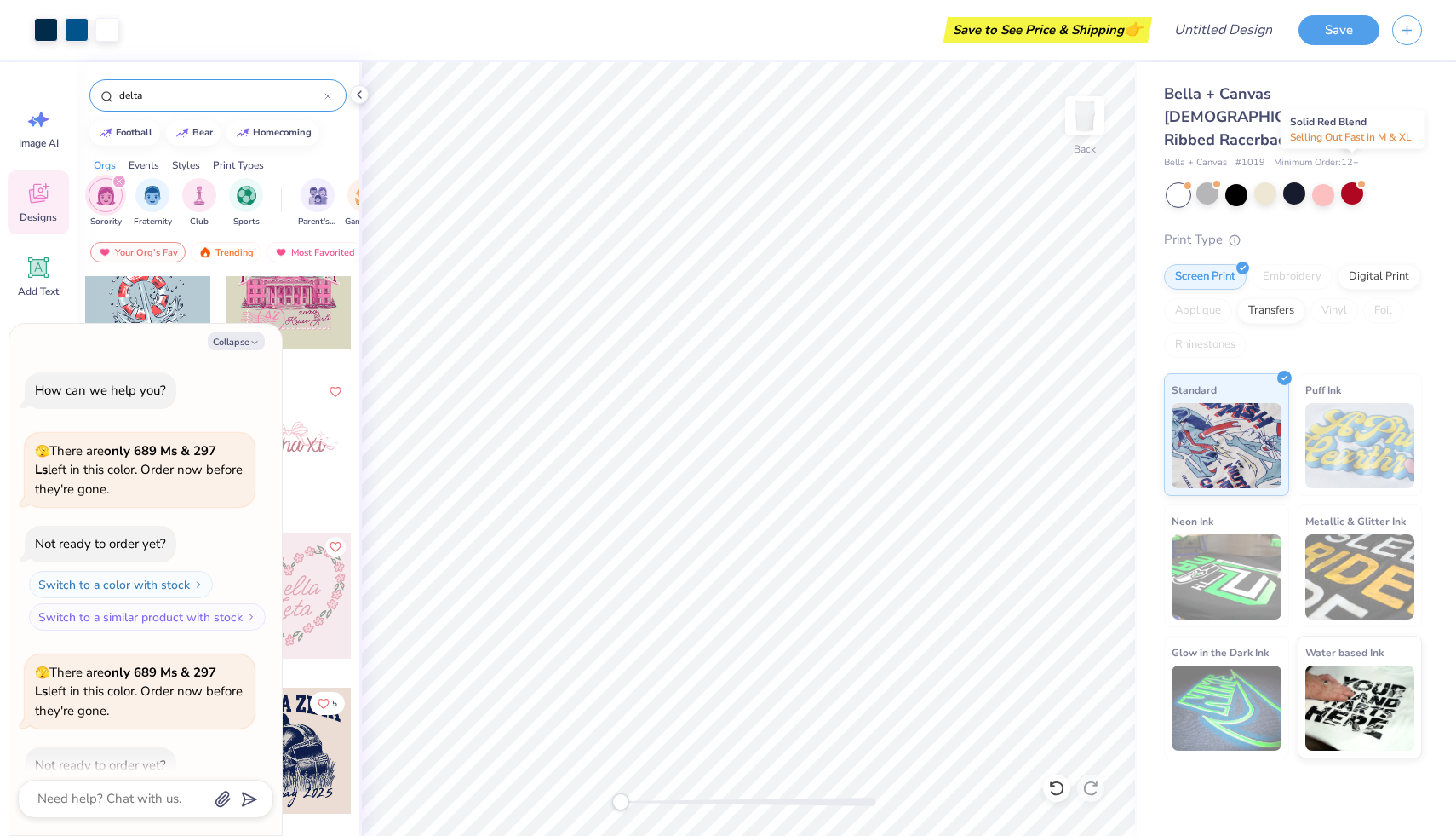
scroll to position [316, 0]
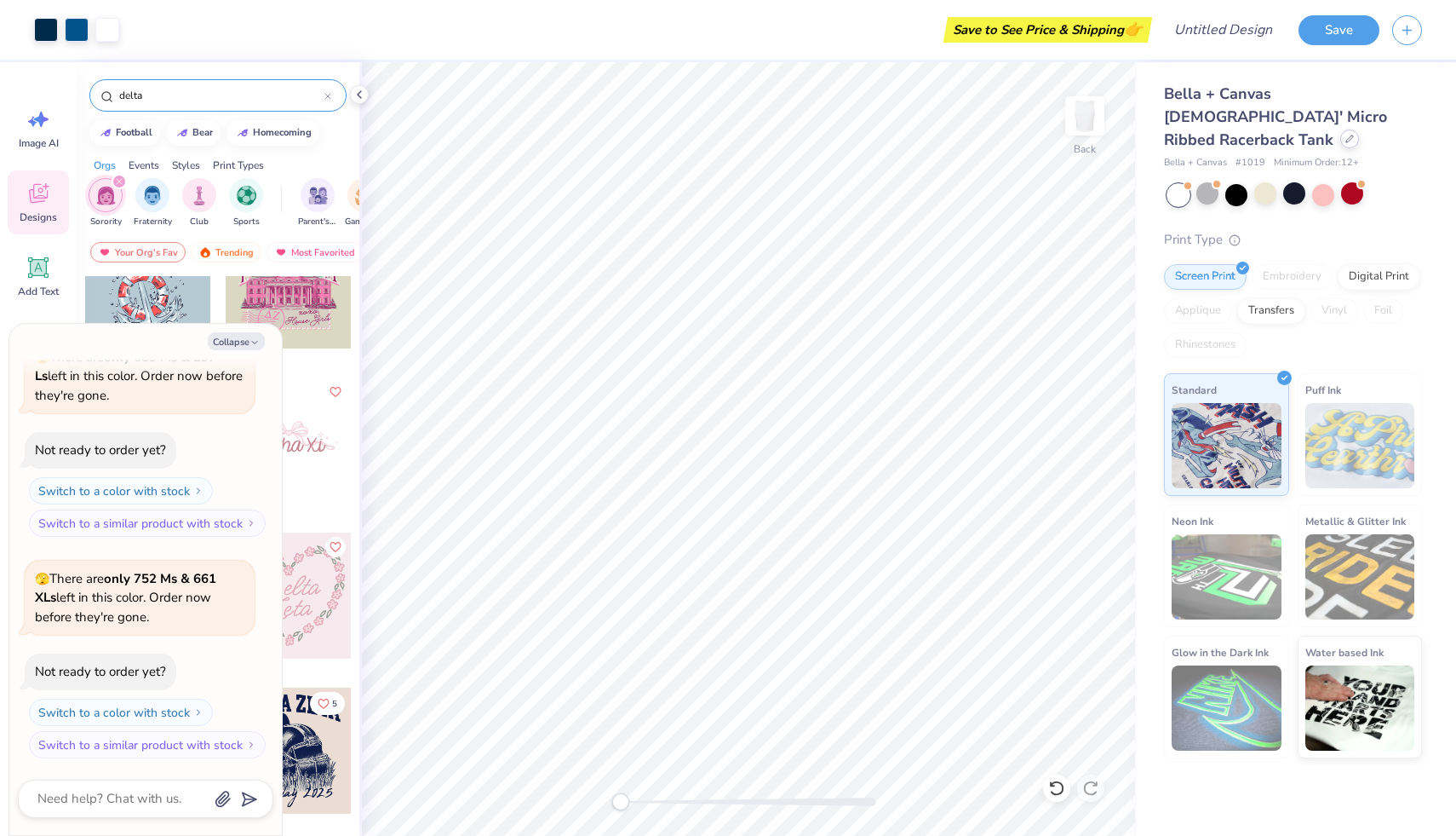
click at [1345, 135] on icon at bounding box center [1349, 138] width 8 height 8
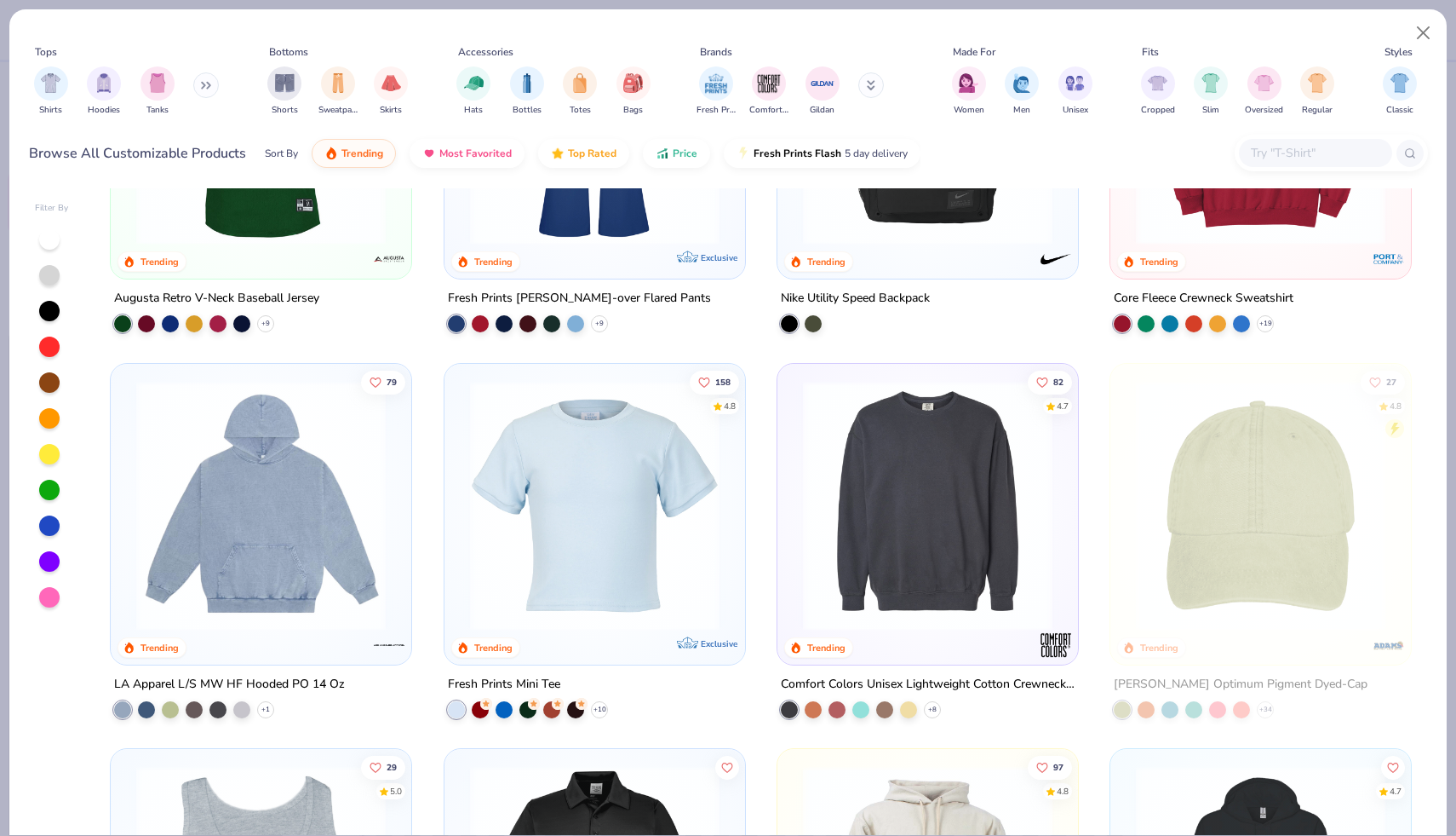
scroll to position [3700, 0]
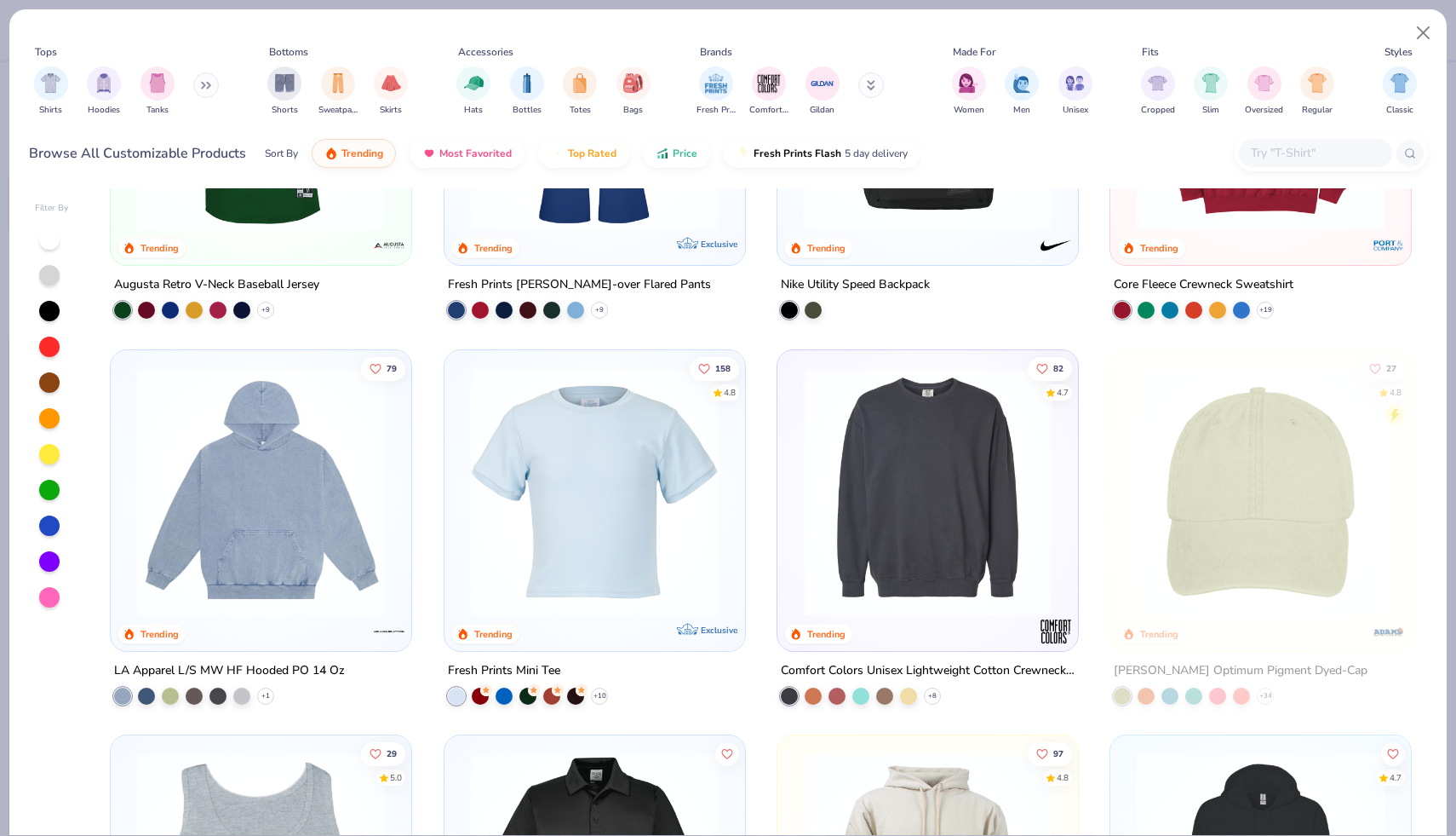
click at [309, 485] on img at bounding box center [261, 491] width 267 height 250
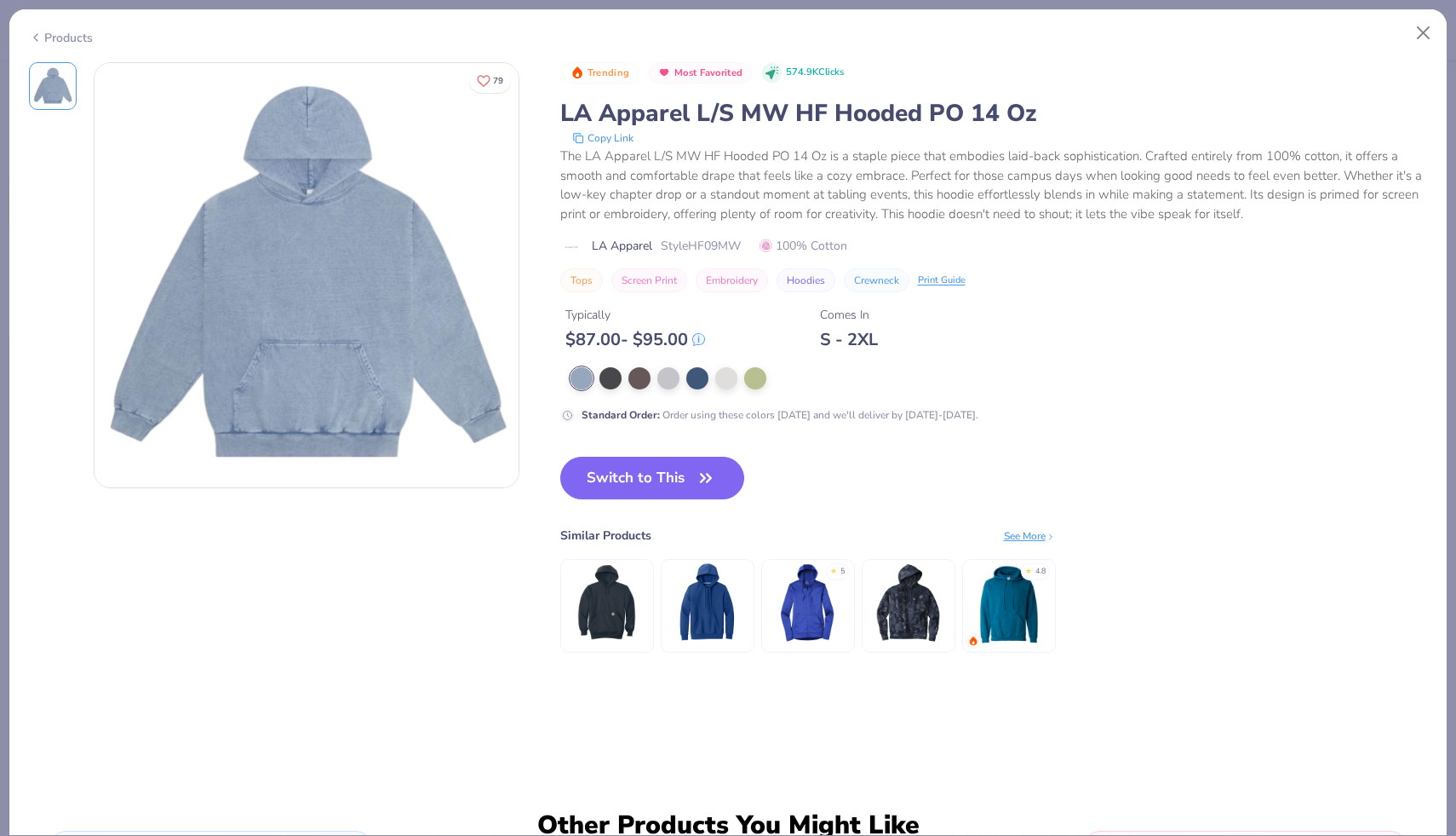
click at [35, 39] on icon at bounding box center [35, 37] width 13 height 21
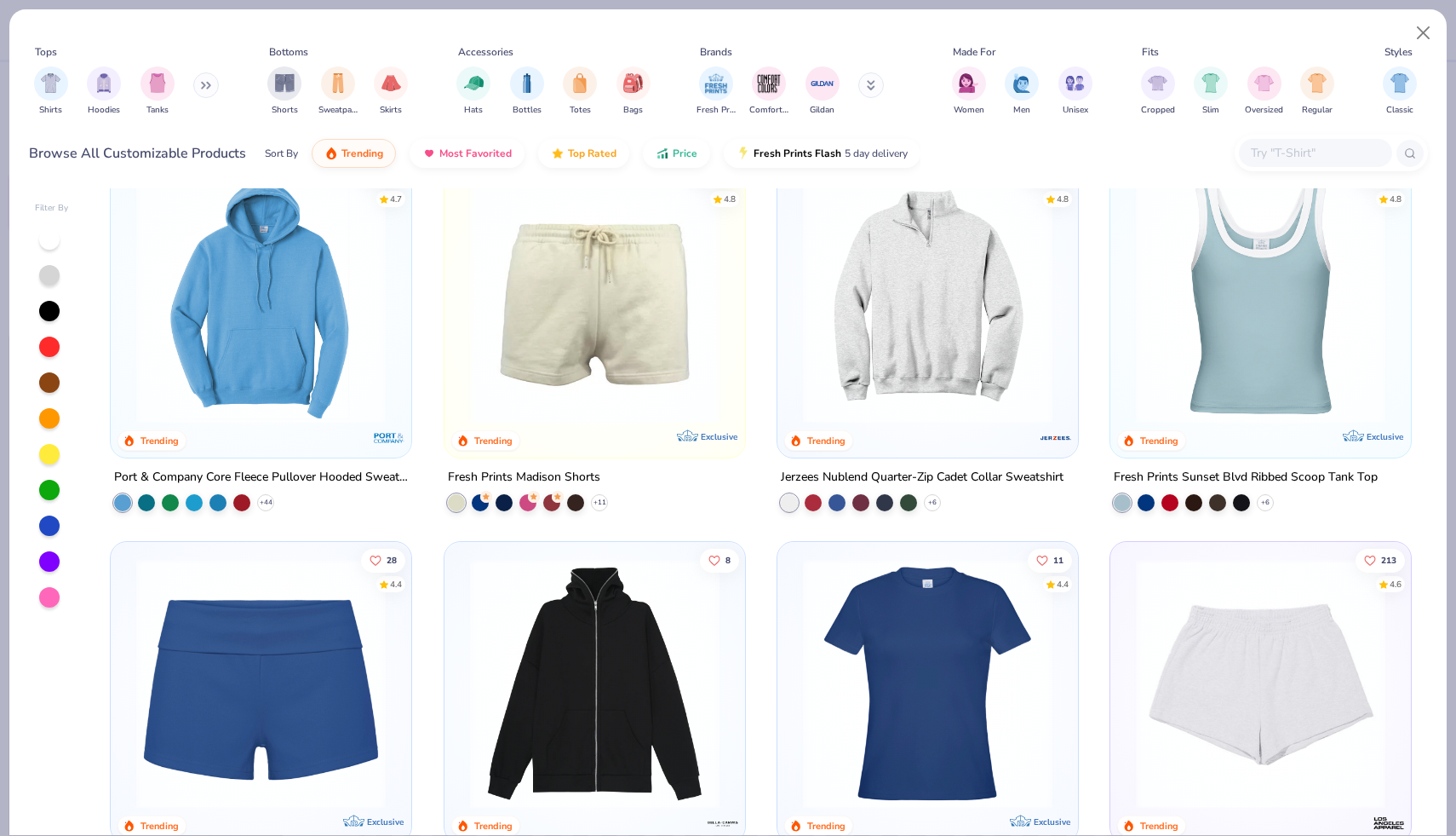
scroll to position [1536, 0]
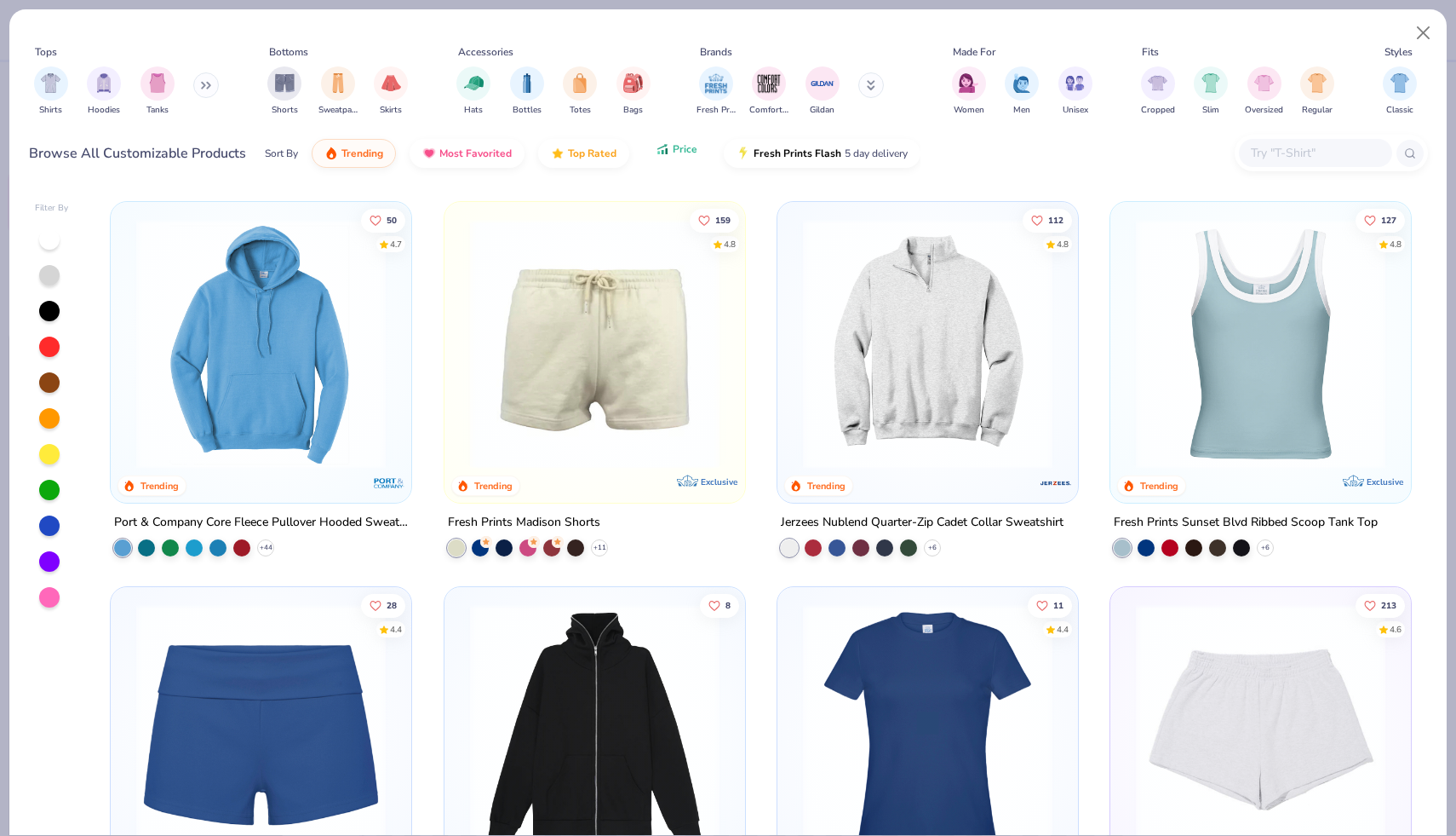
click at [688, 156] on button "Price" at bounding box center [676, 149] width 67 height 29
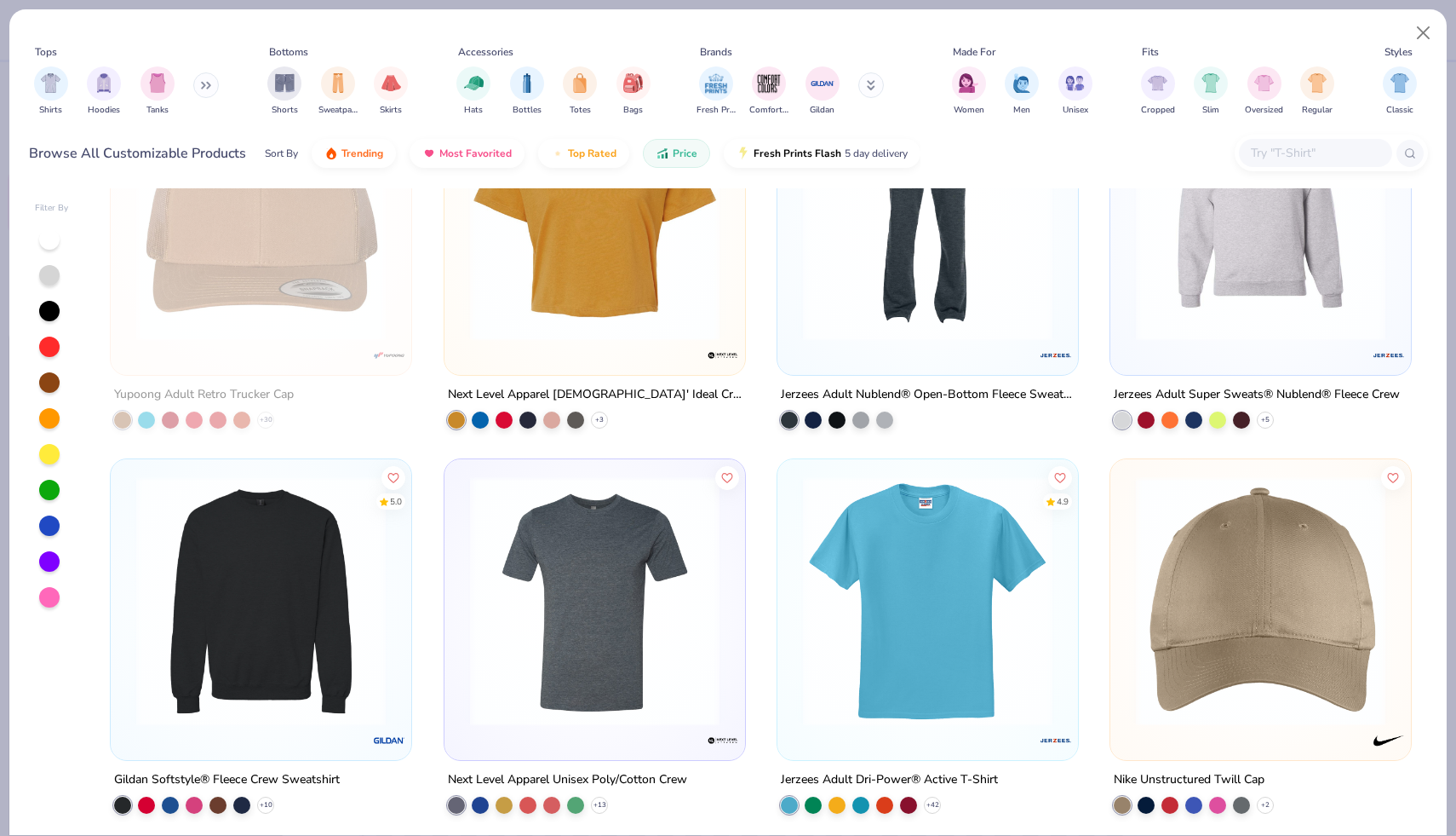
scroll to position [18148, 0]
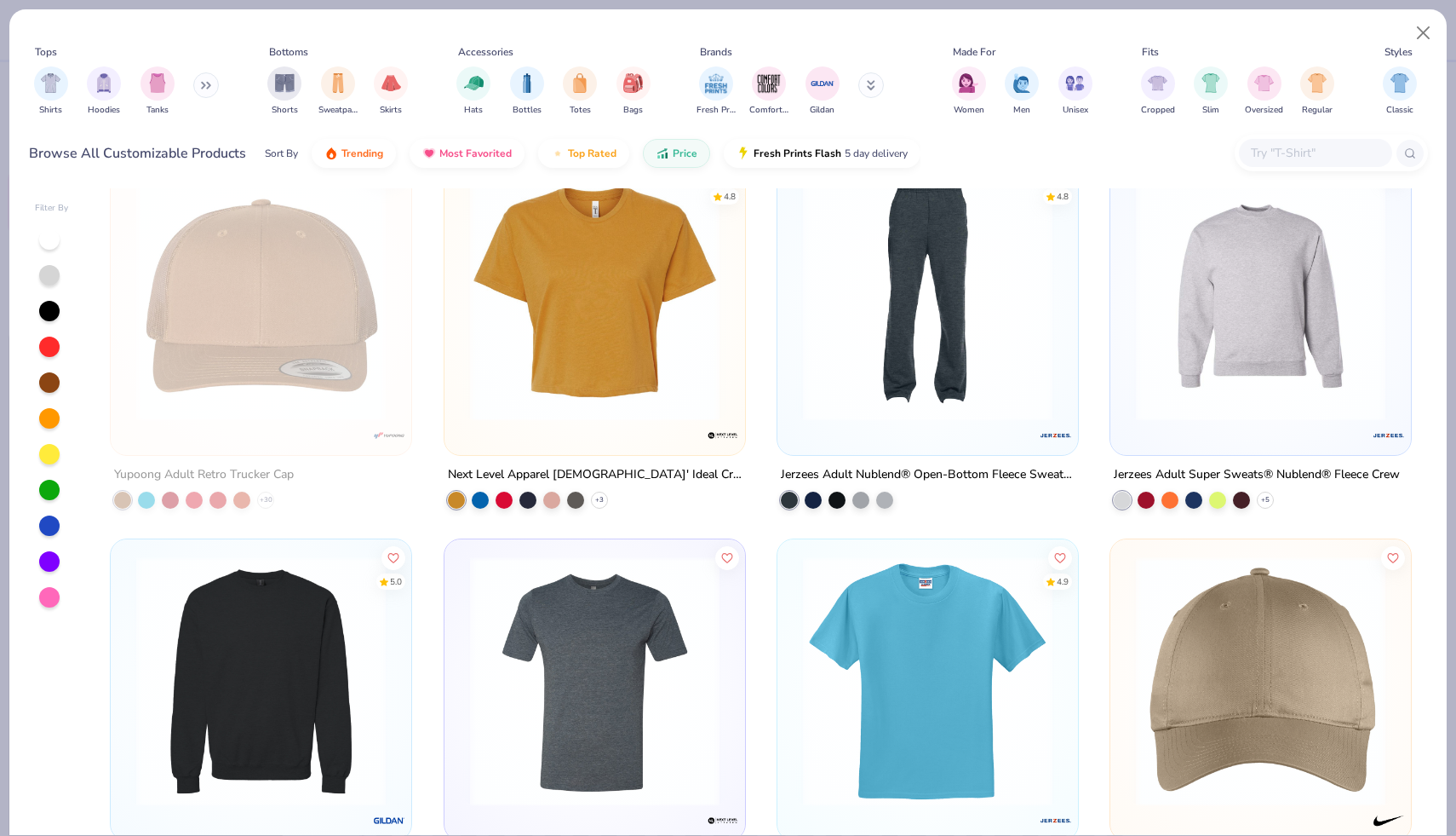
click at [1288, 354] on img at bounding box center [1261, 296] width 267 height 250
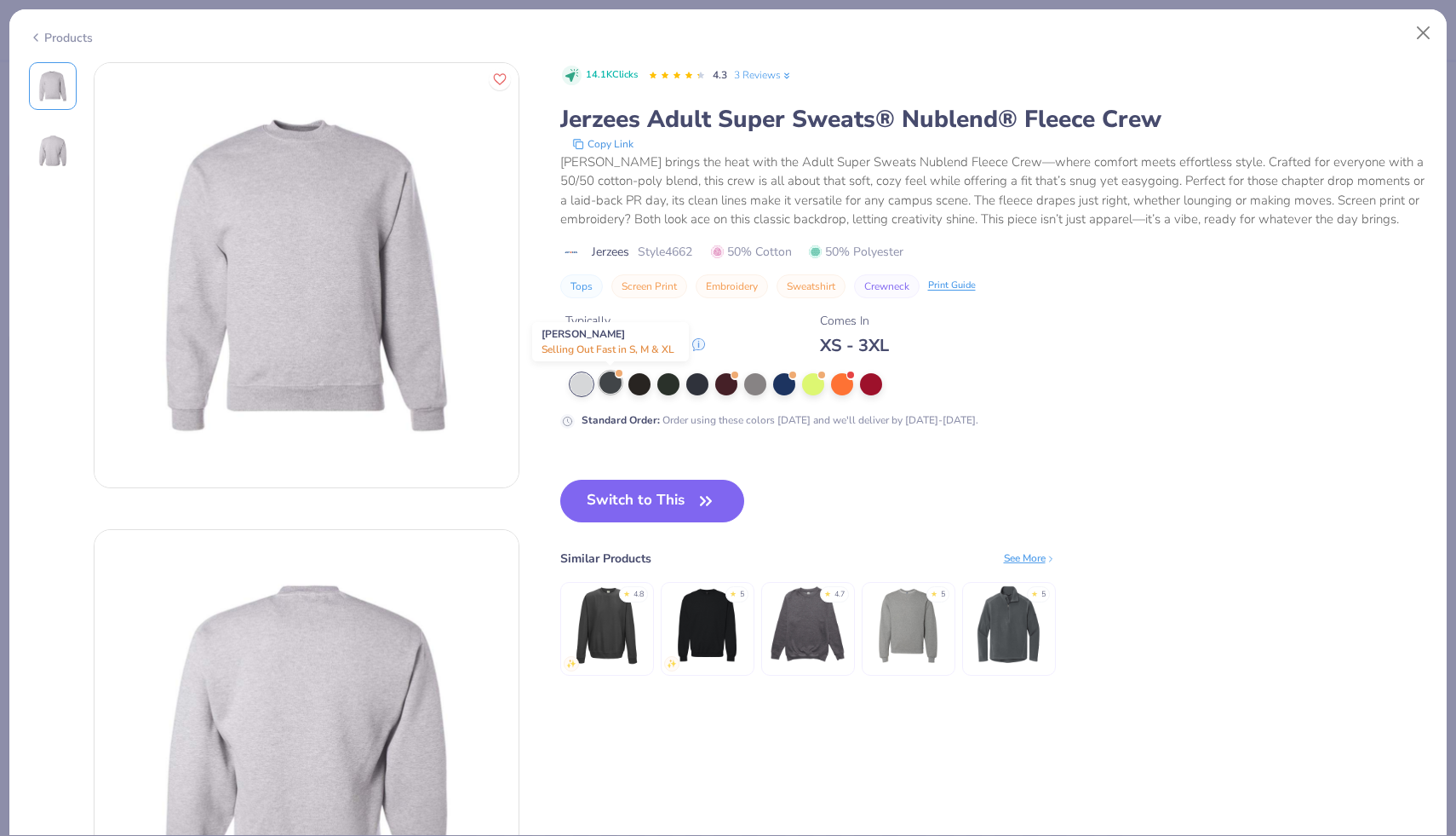
click at [608, 387] on div at bounding box center [610, 382] width 22 height 22
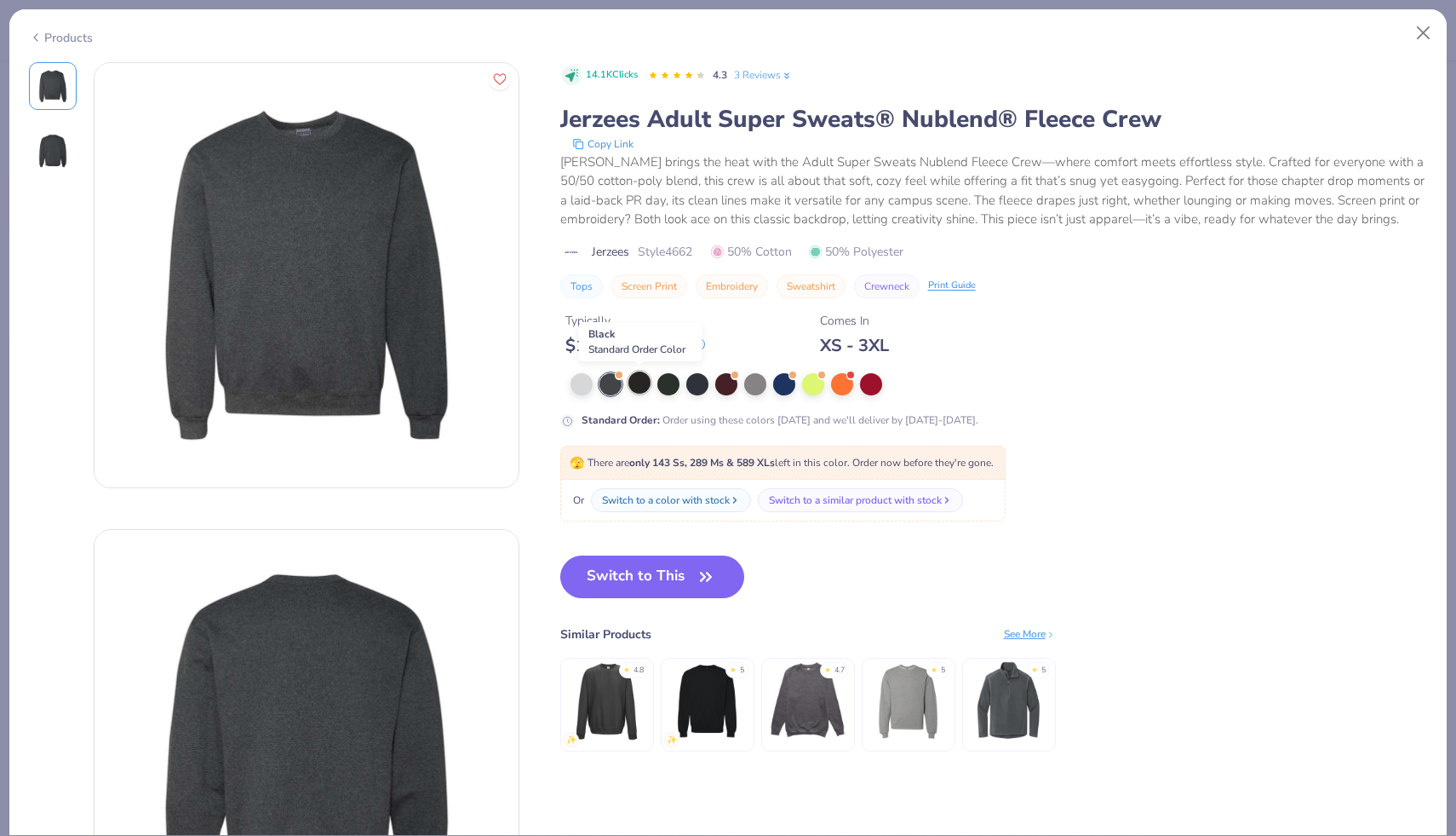
click at [642, 385] on div at bounding box center [639, 382] width 22 height 22
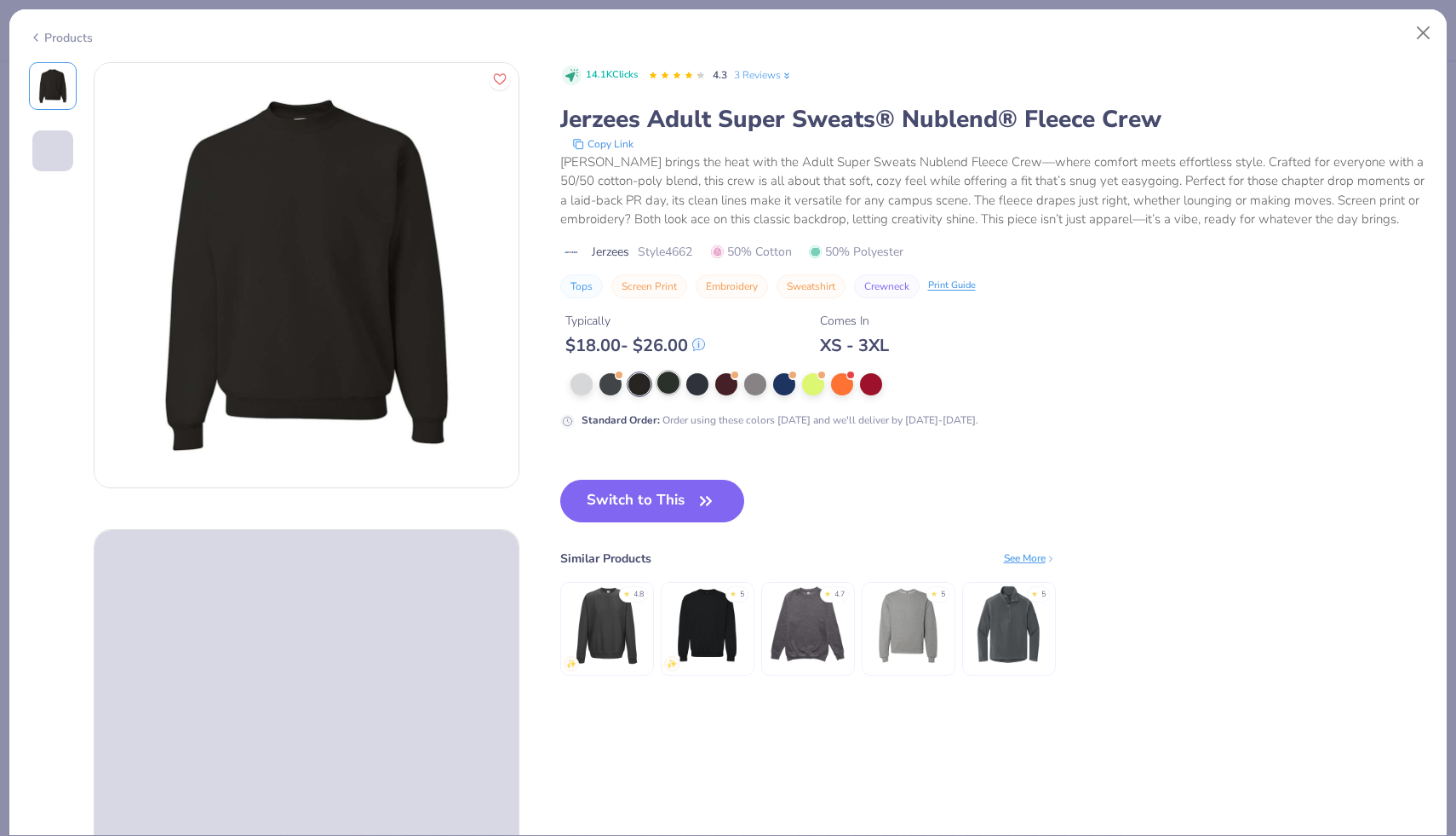
click at [673, 384] on div at bounding box center [669, 382] width 22 height 22
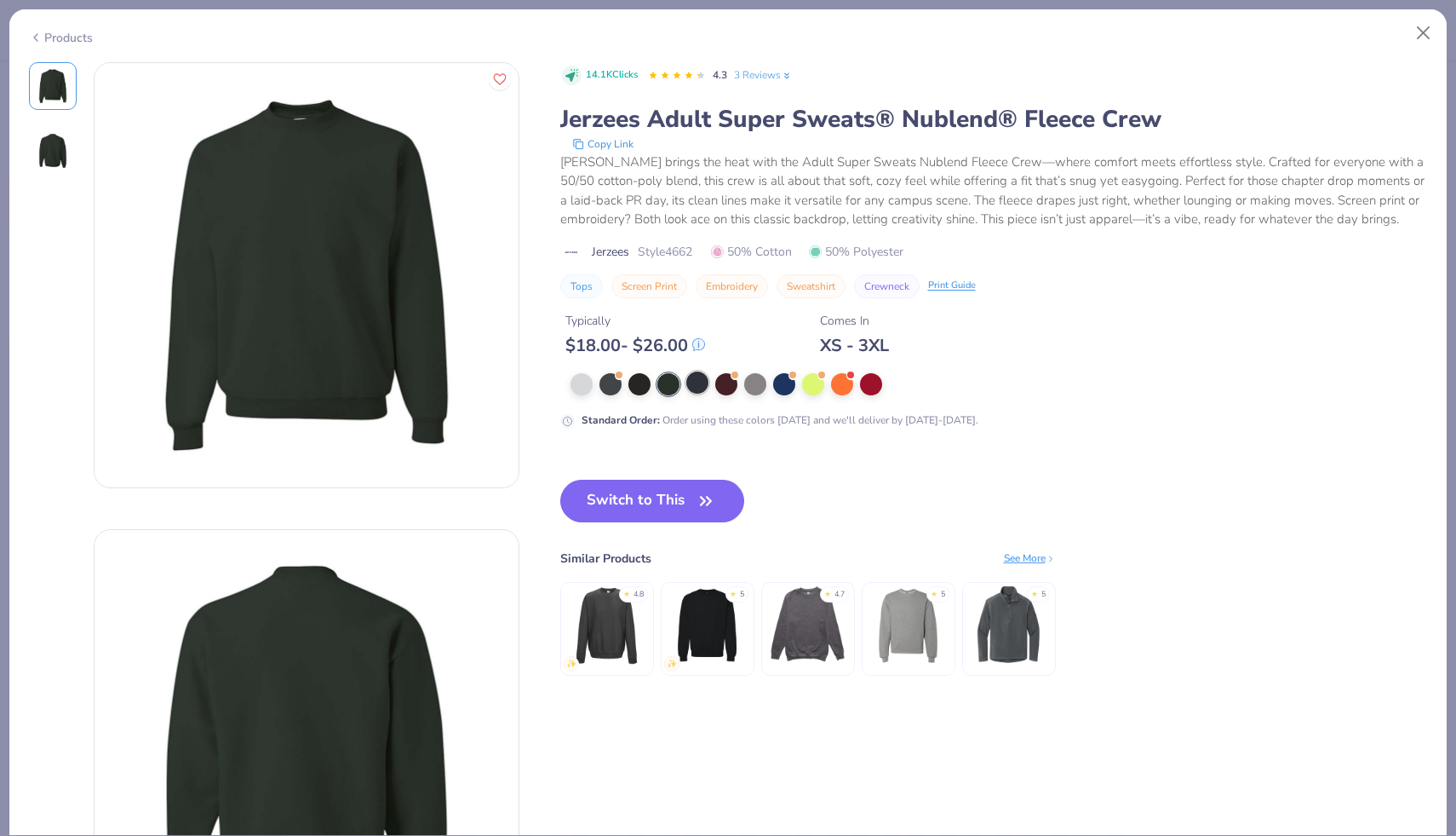
click at [698, 384] on div at bounding box center [697, 382] width 22 height 22
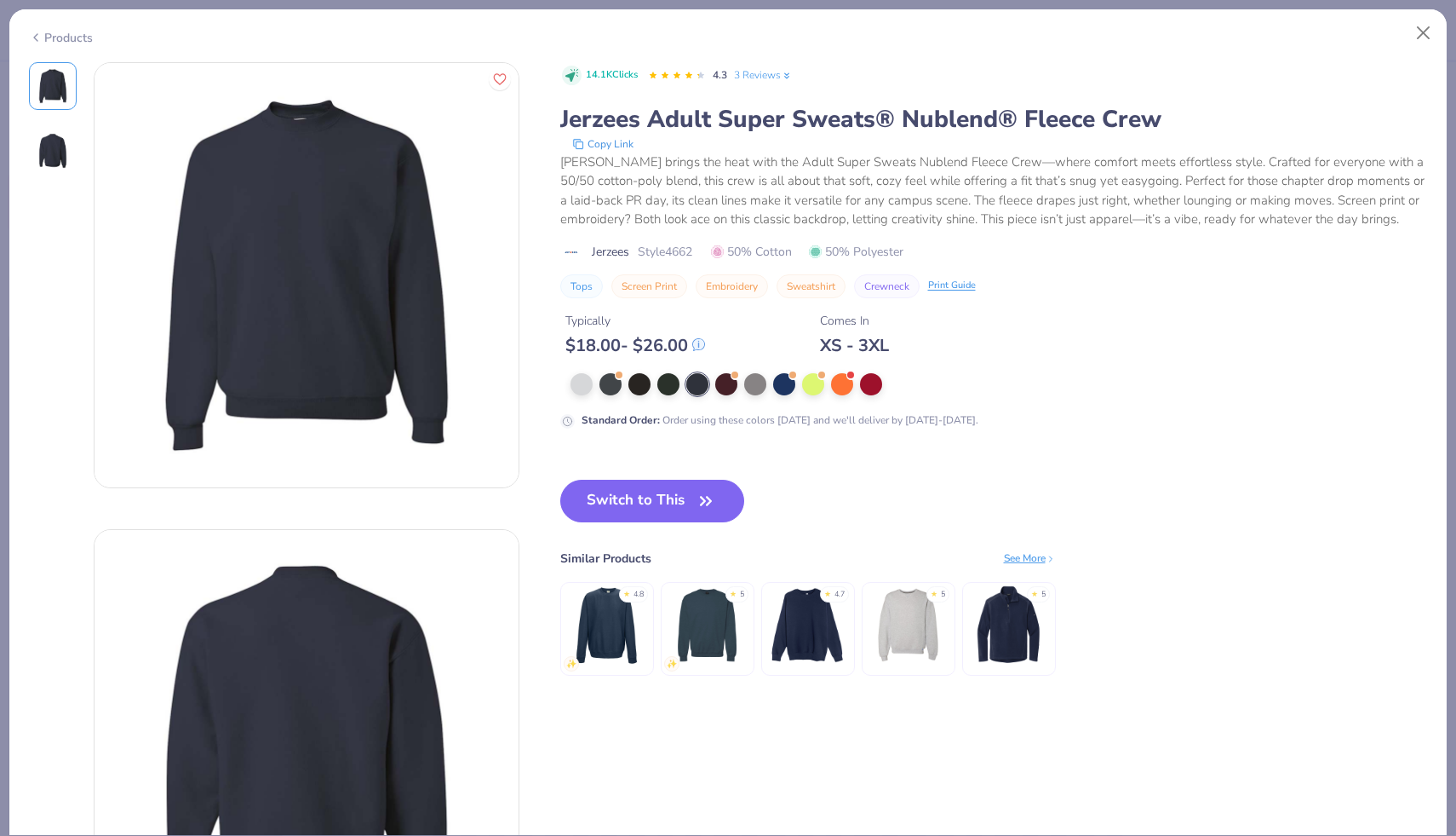
click at [857, 341] on div "XS - 3XL" at bounding box center [854, 345] width 69 height 22
click at [713, 499] on icon "button" at bounding box center [706, 501] width 24 height 24
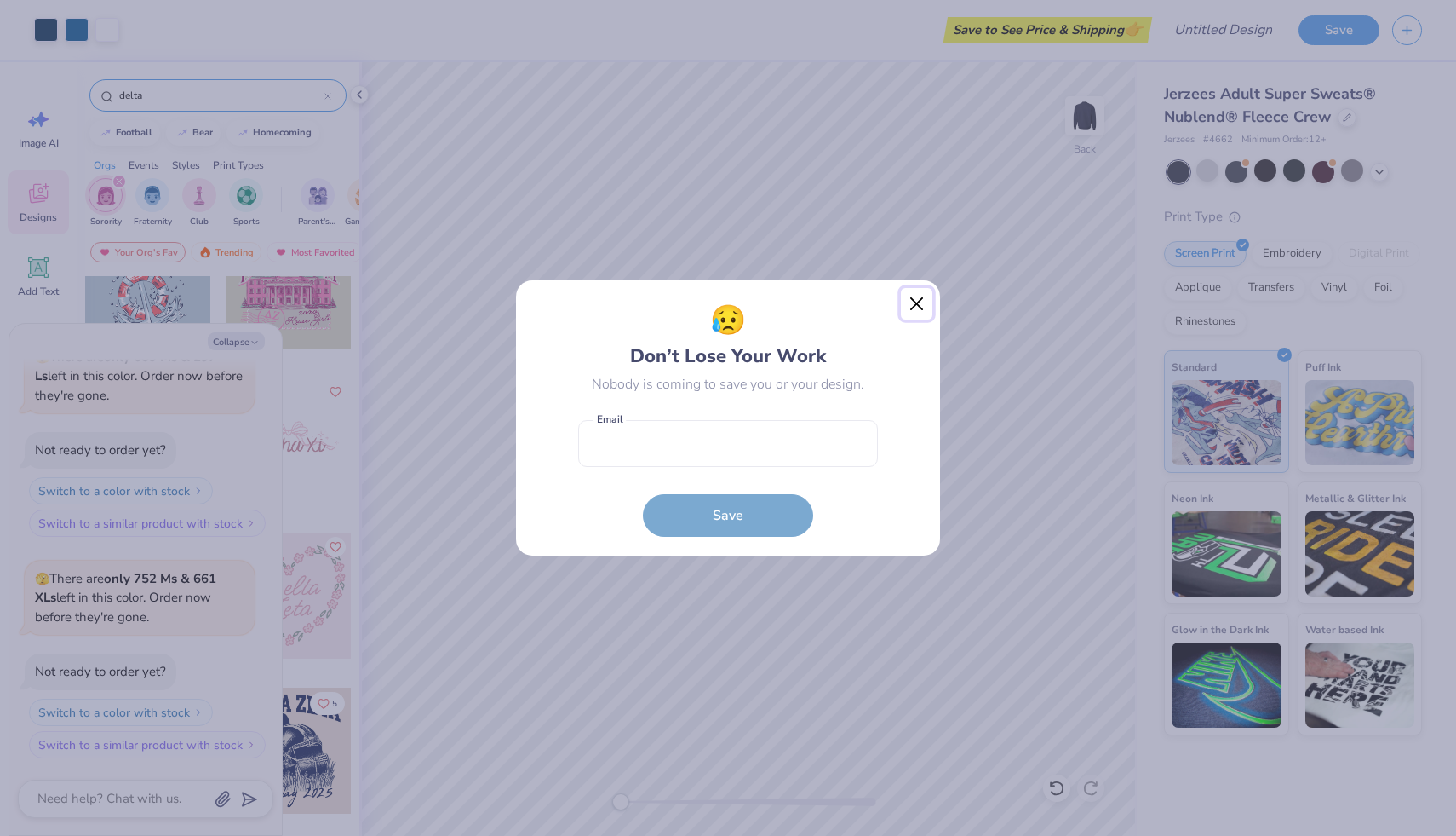
click at [919, 298] on button "Close" at bounding box center [918, 304] width 32 height 32
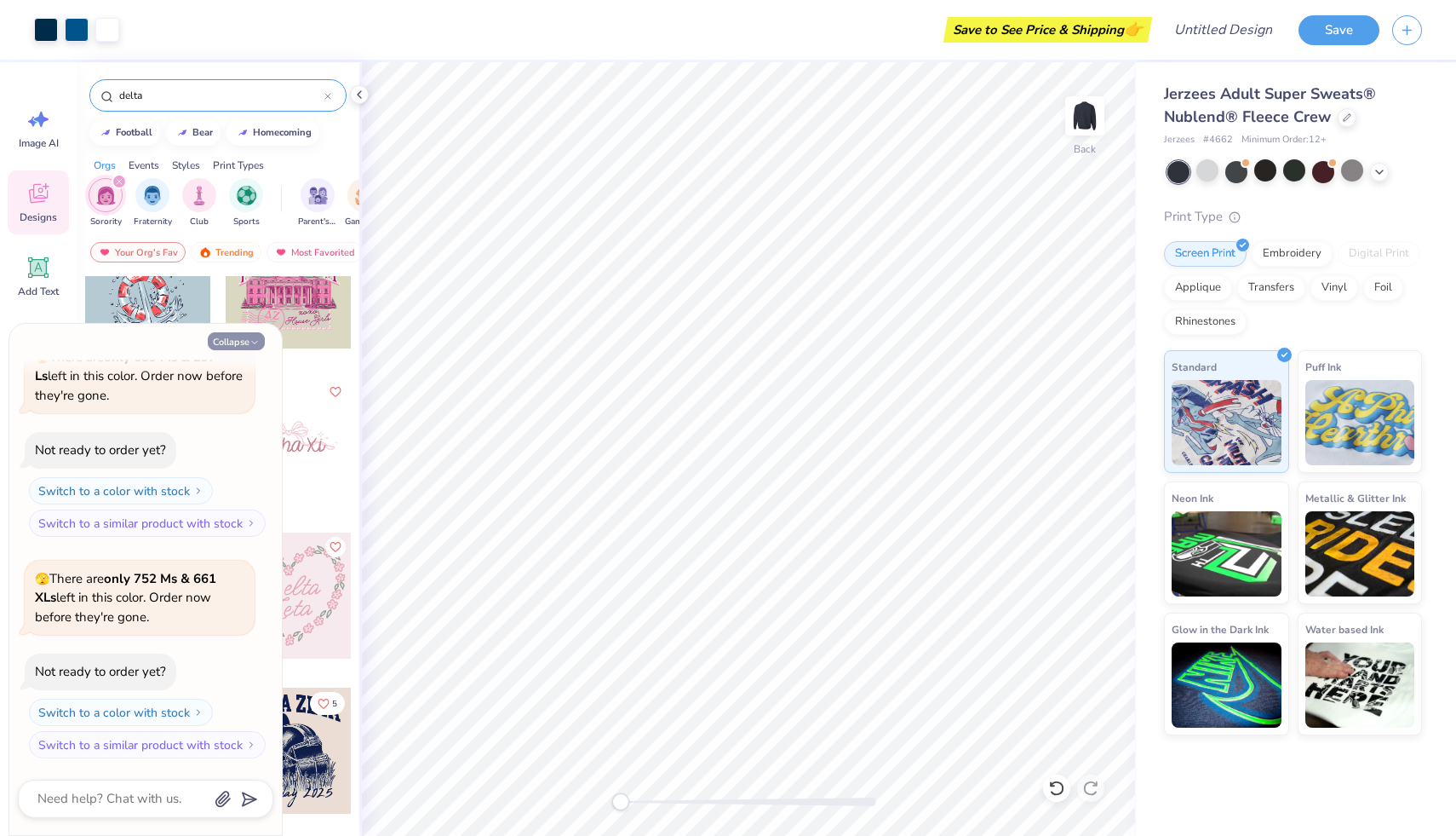
click at [237, 341] on button "Collapse" at bounding box center [235, 342] width 57 height 18
type textarea "x"
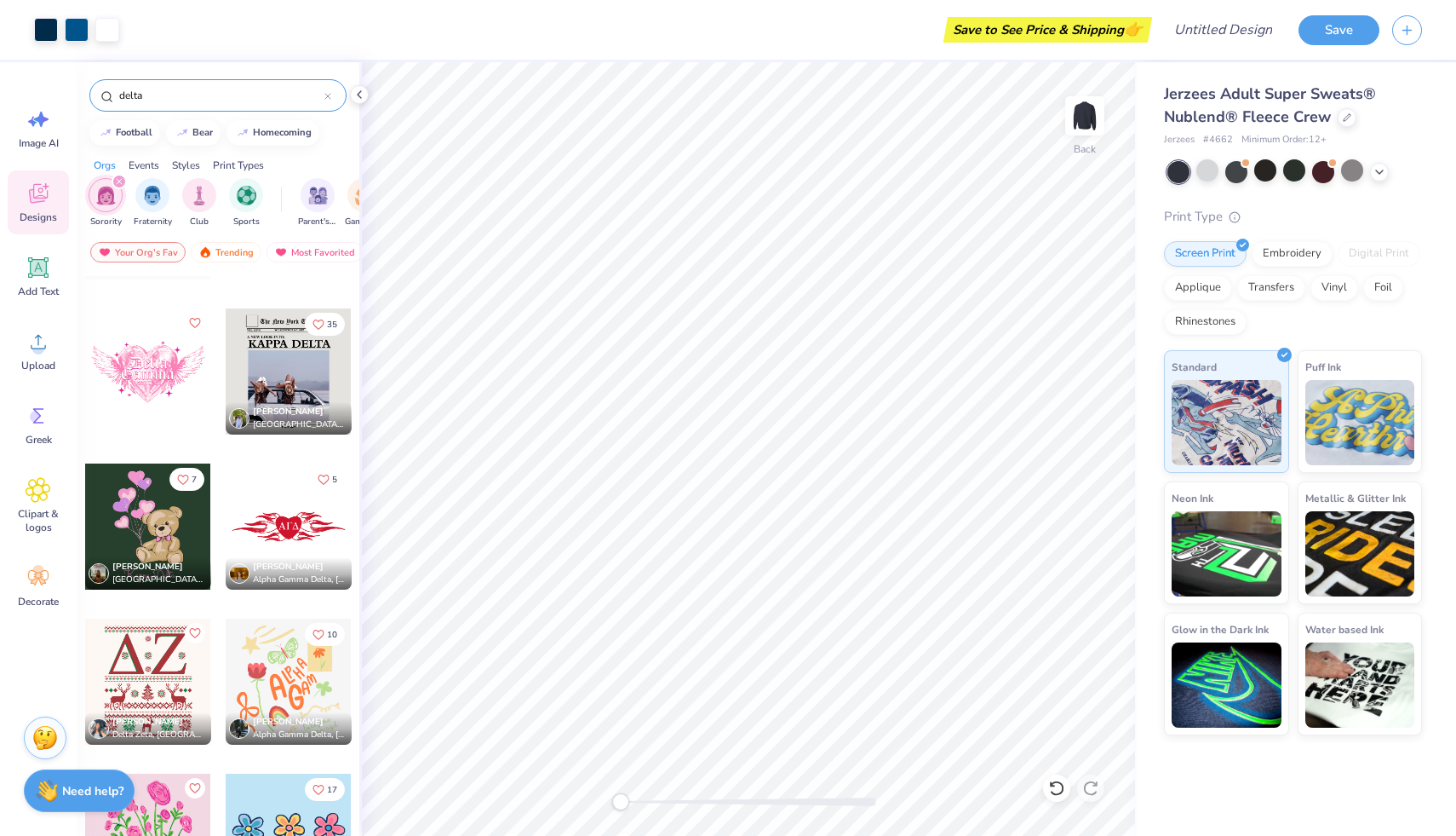
scroll to position [6490, 0]
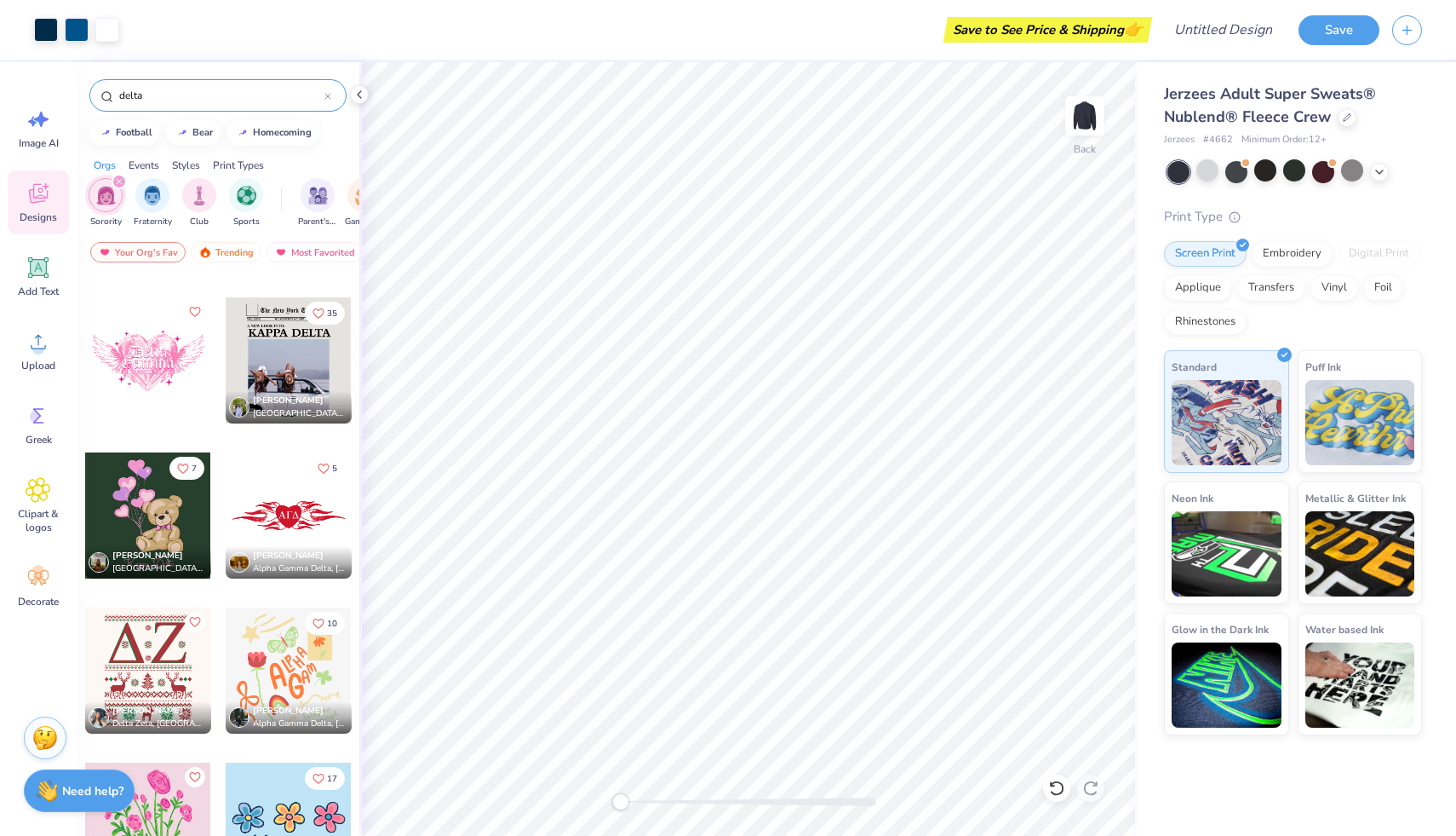
click at [194, 92] on input "delta" at bounding box center [221, 95] width 207 height 17
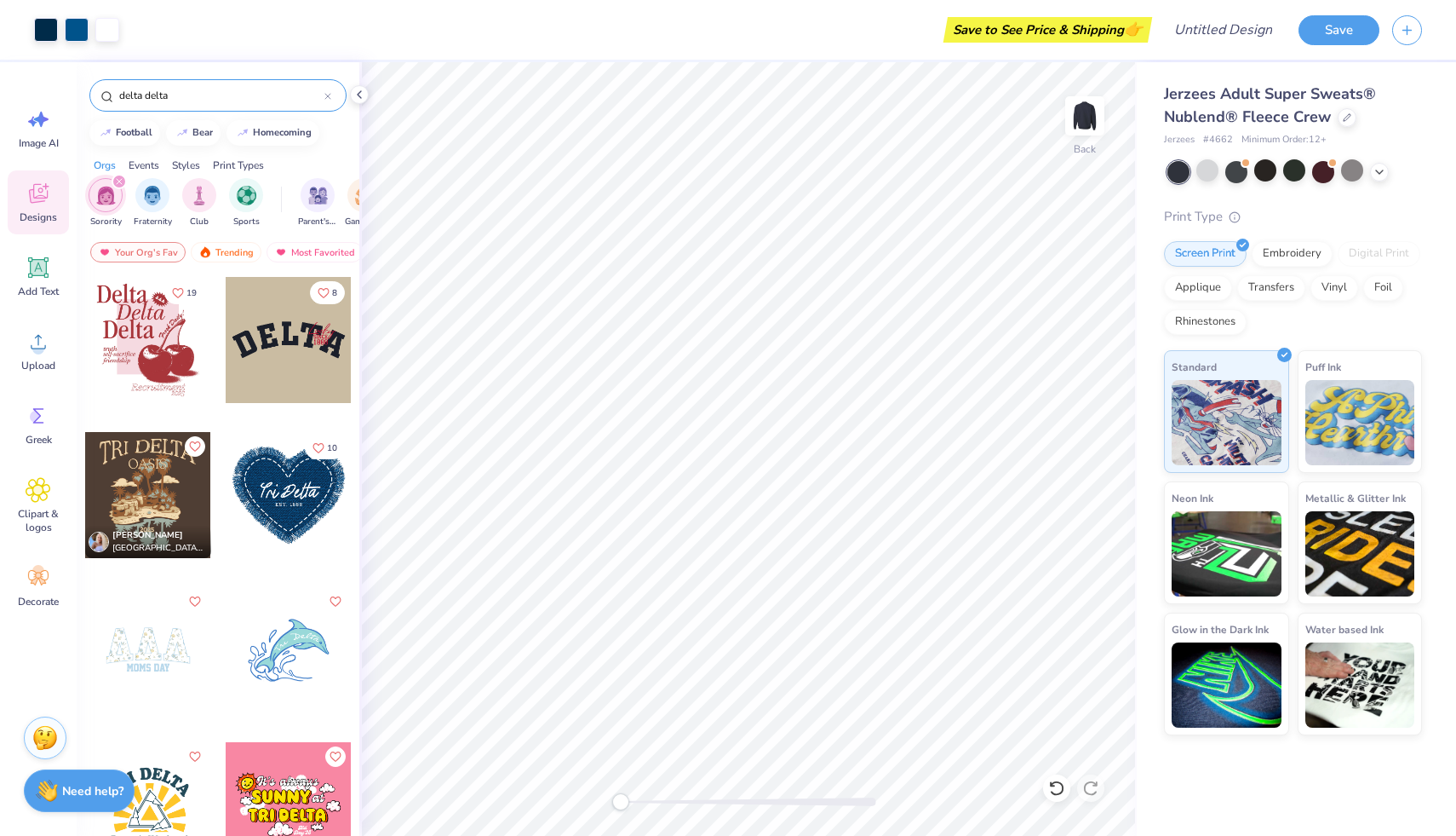
type input "delta delta"
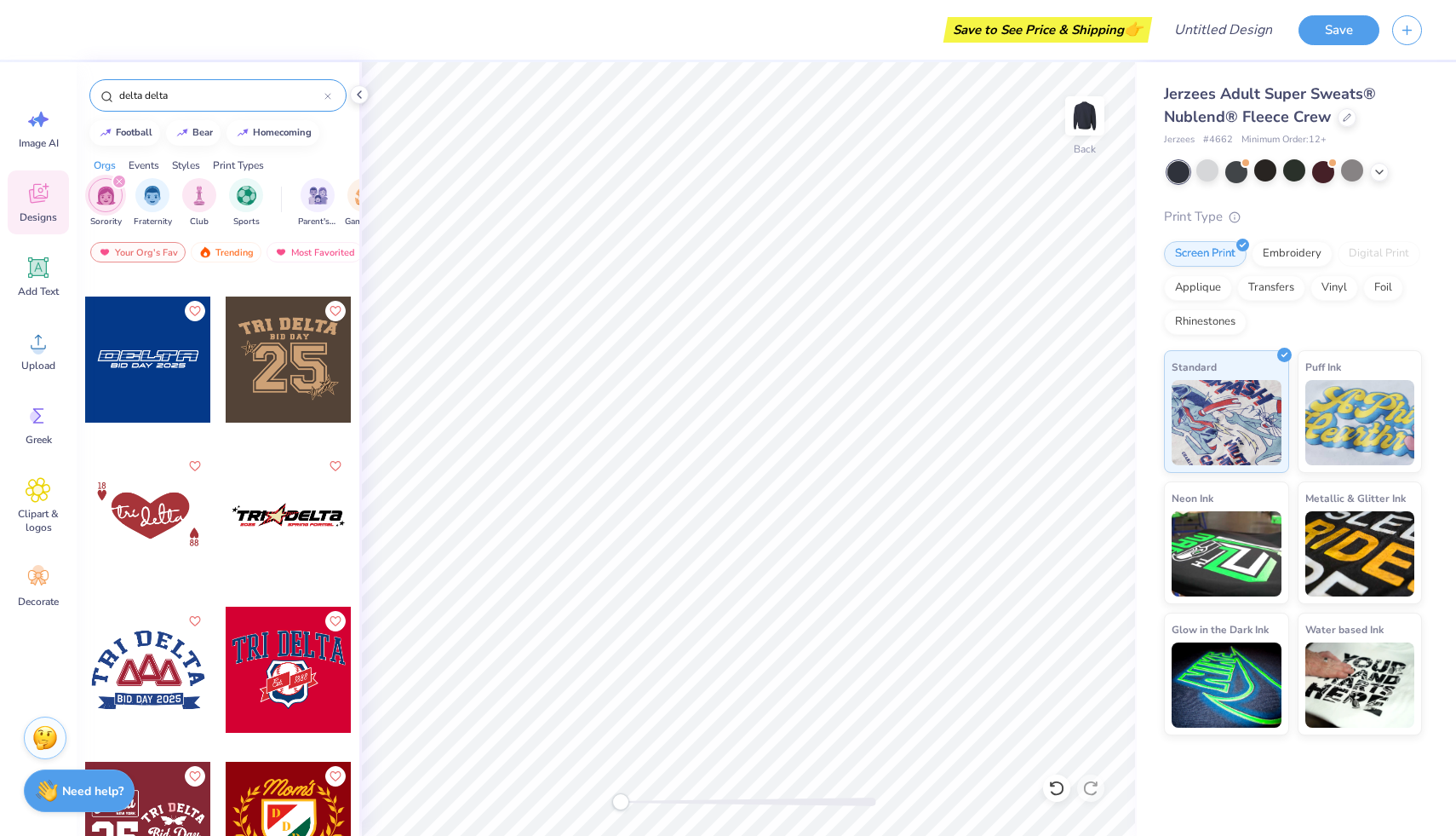
scroll to position [3405, 0]
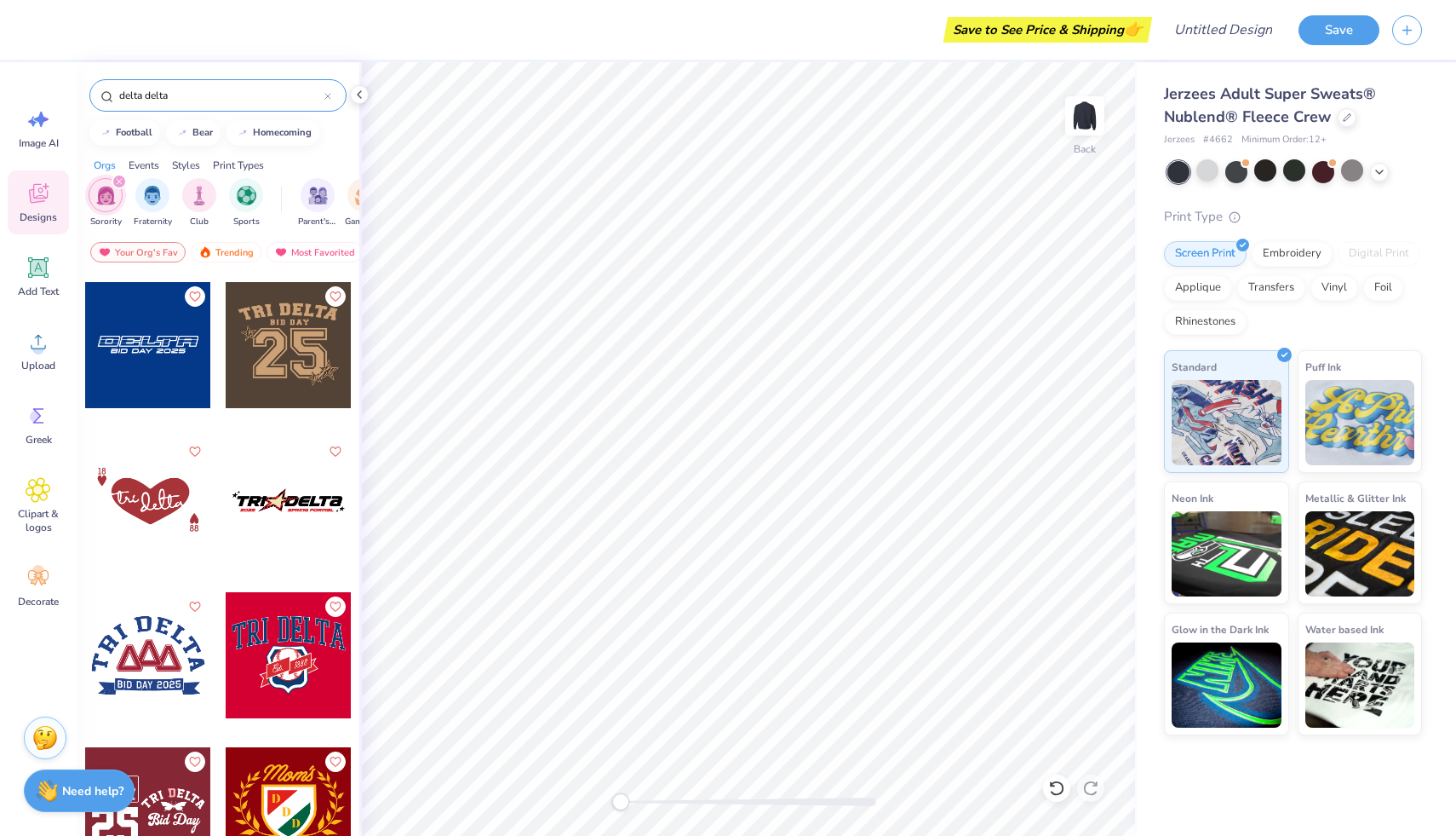
click at [142, 502] on div at bounding box center [148, 500] width 126 height 126
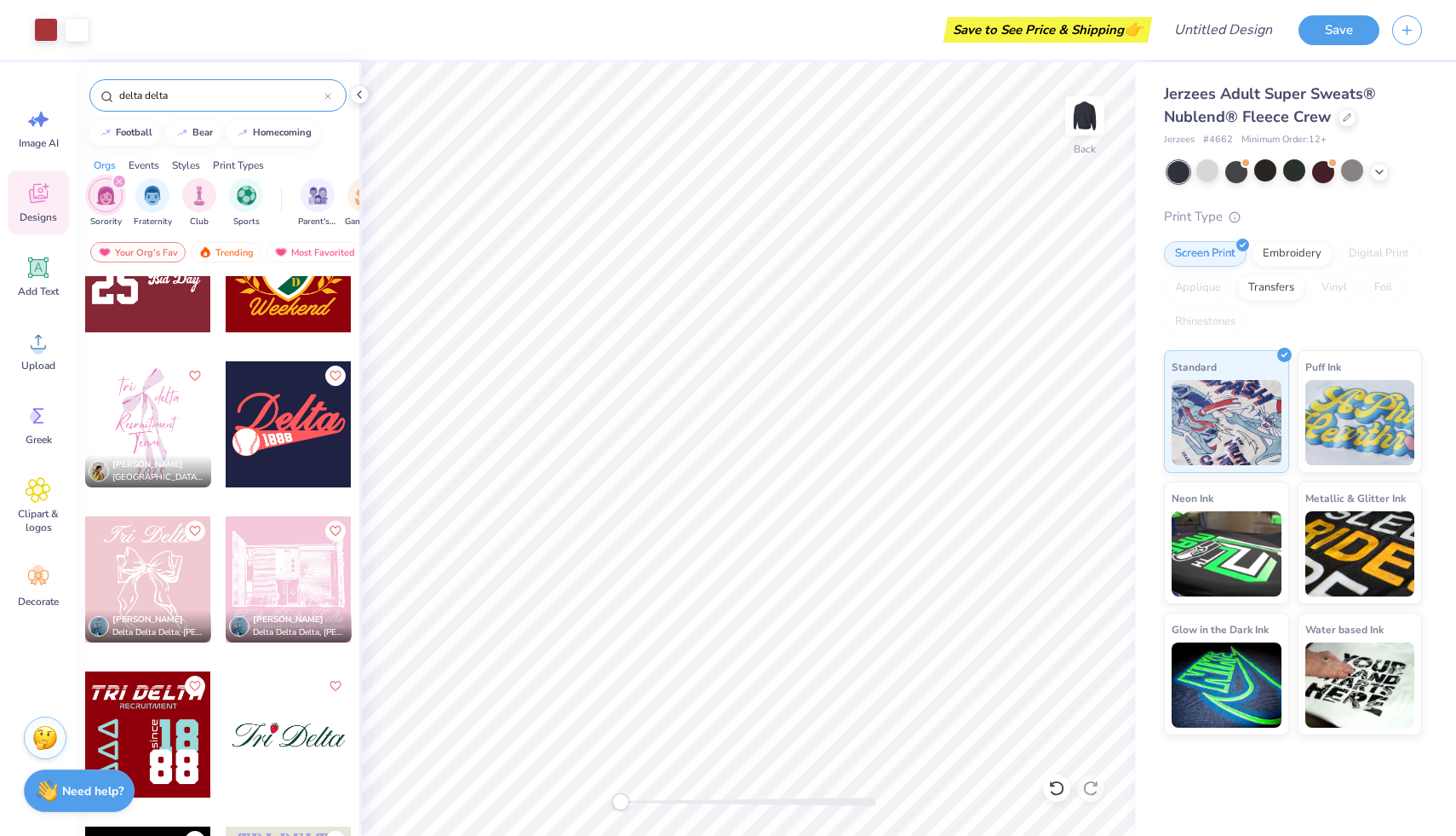
scroll to position [3948, 0]
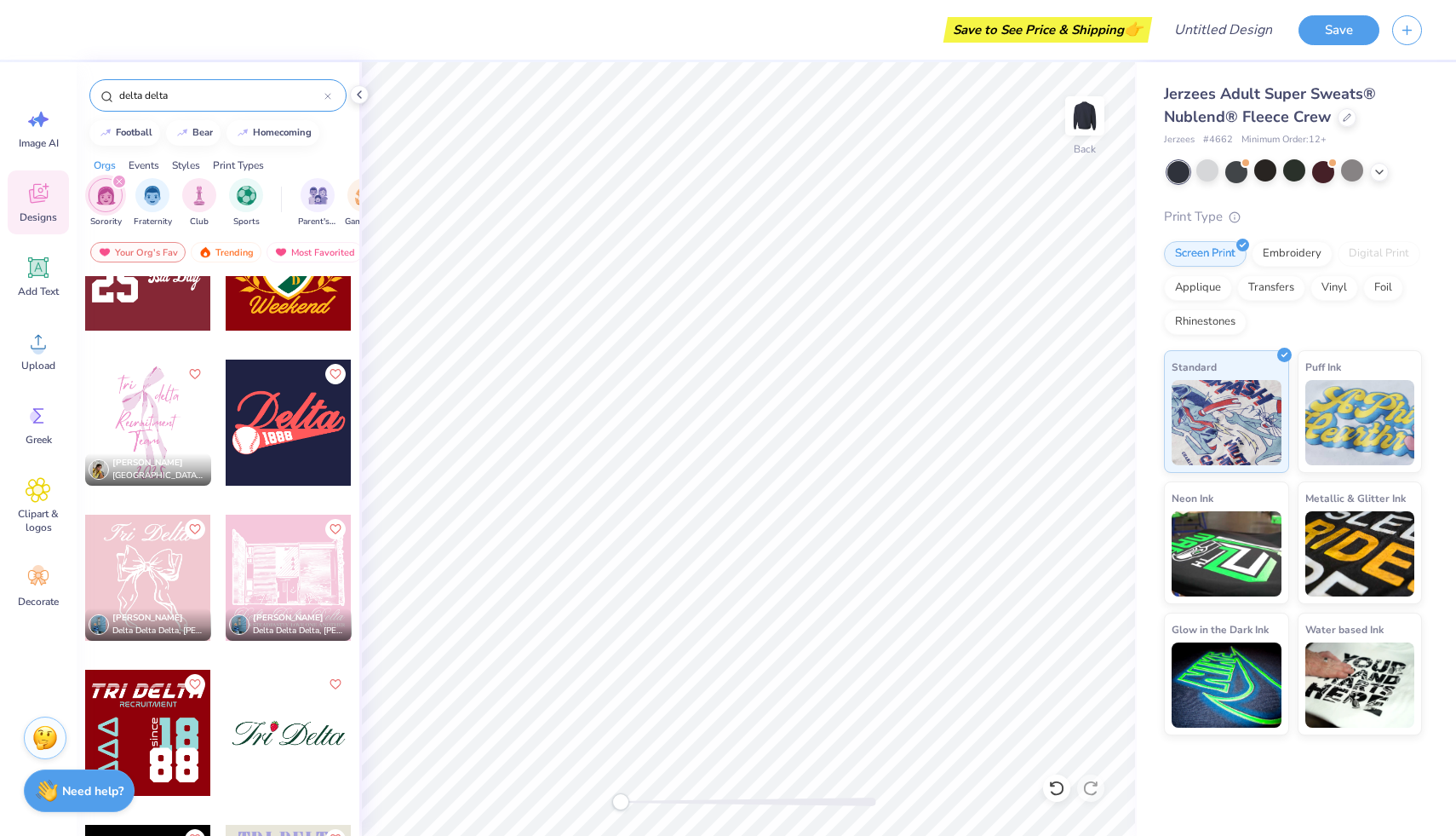
click at [166, 562] on div at bounding box center [148, 577] width 126 height 126
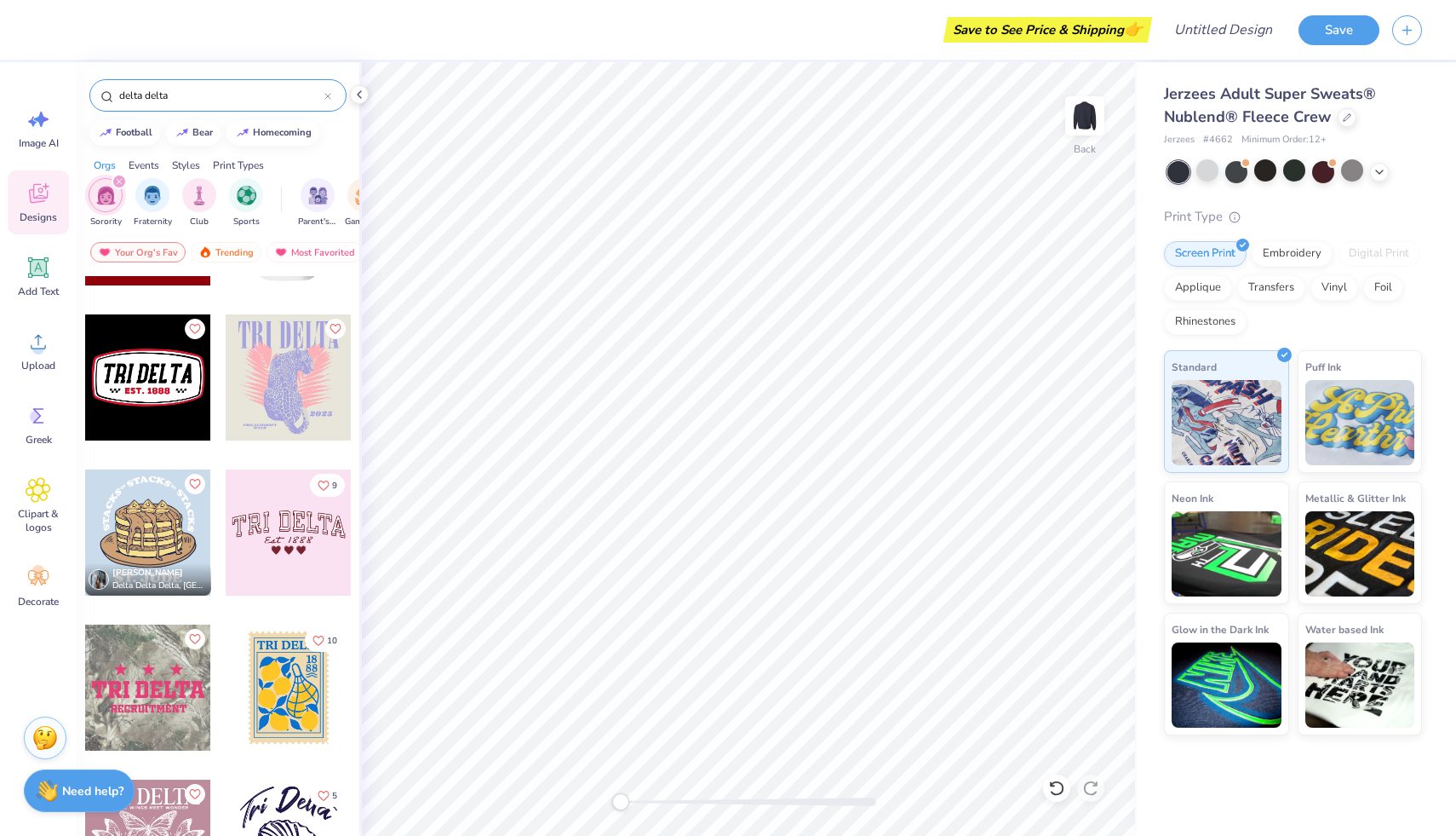
scroll to position [4460, 0]
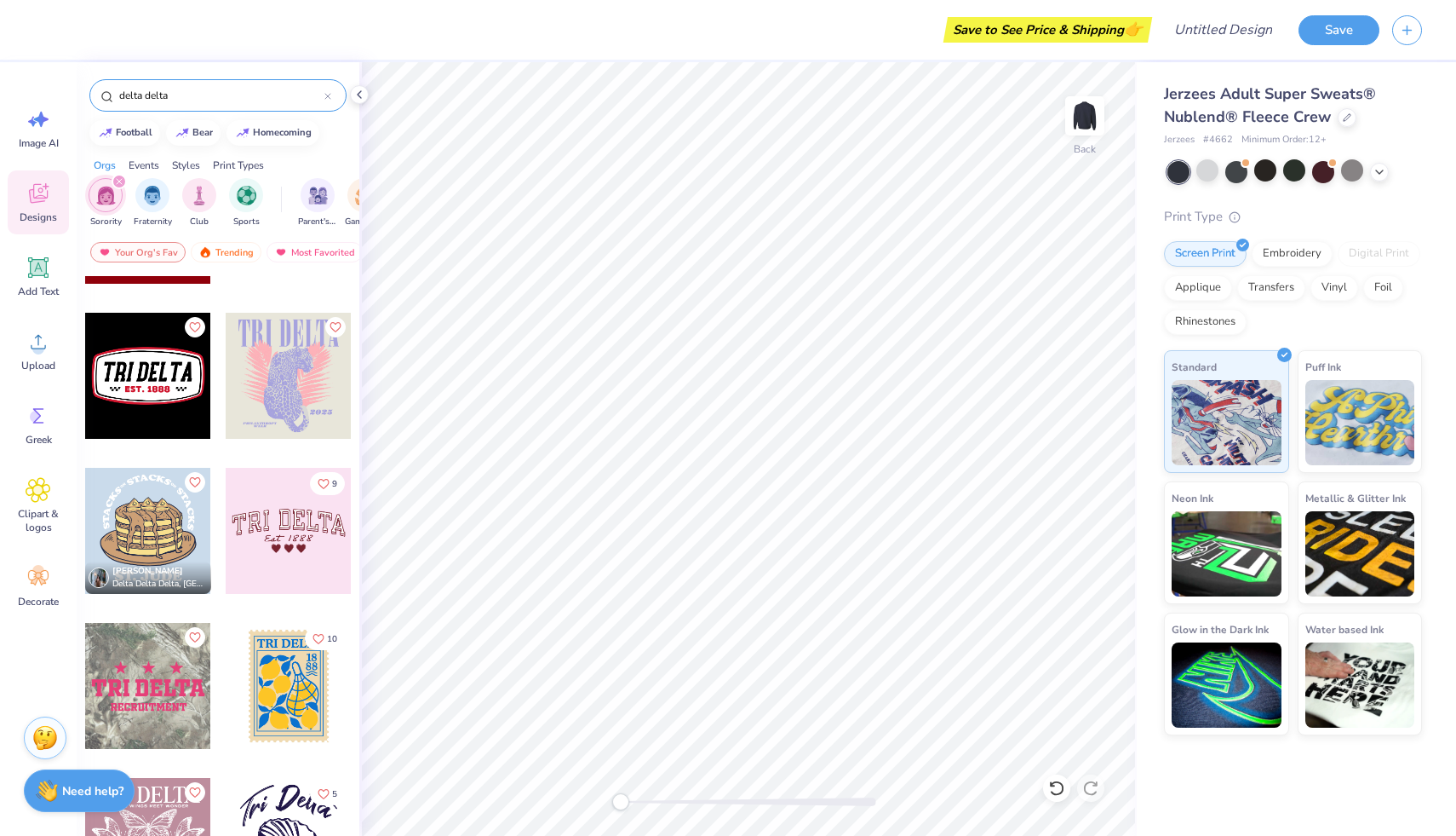
click at [277, 549] on div at bounding box center [289, 530] width 126 height 126
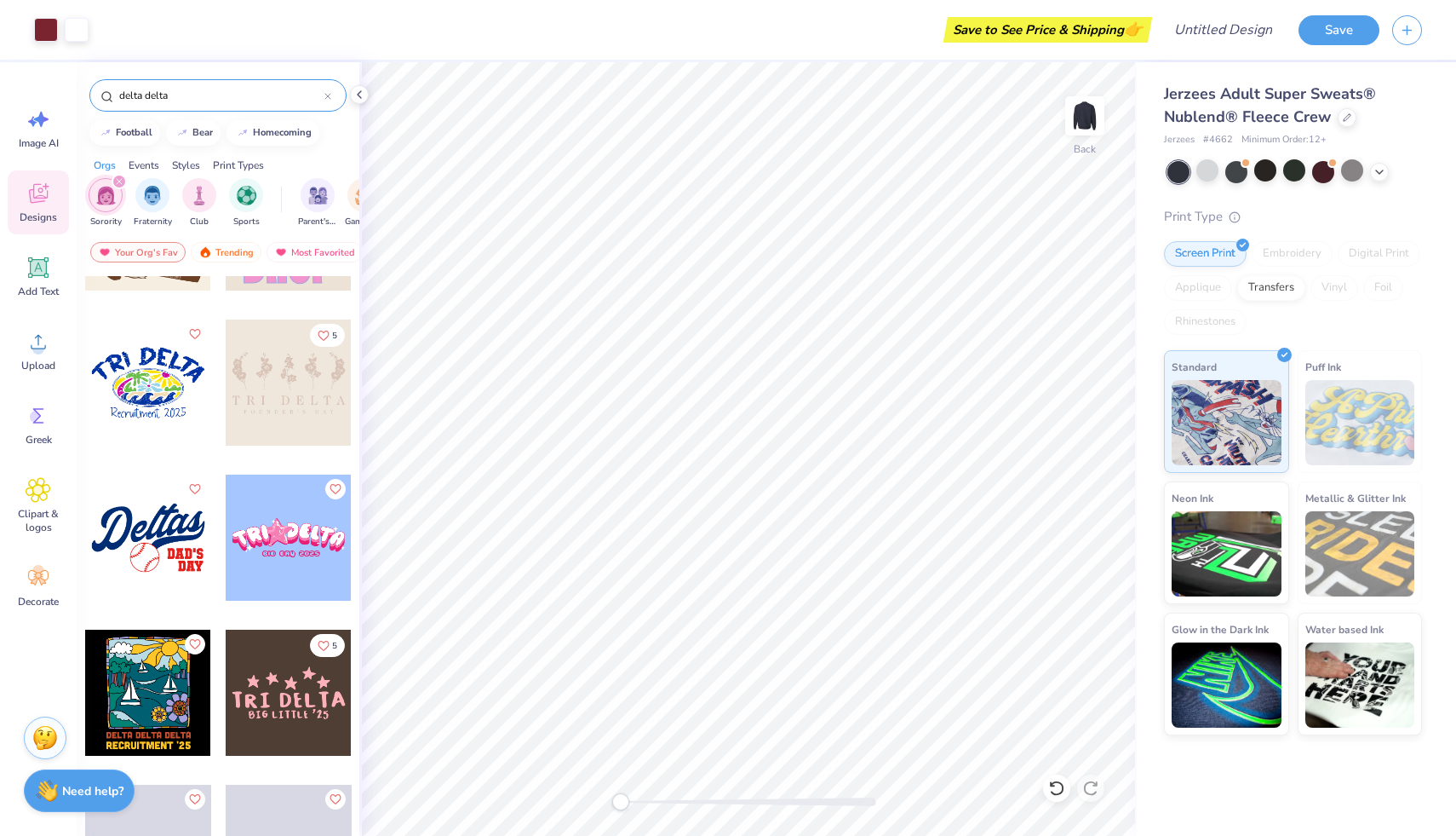
scroll to position [5705, 0]
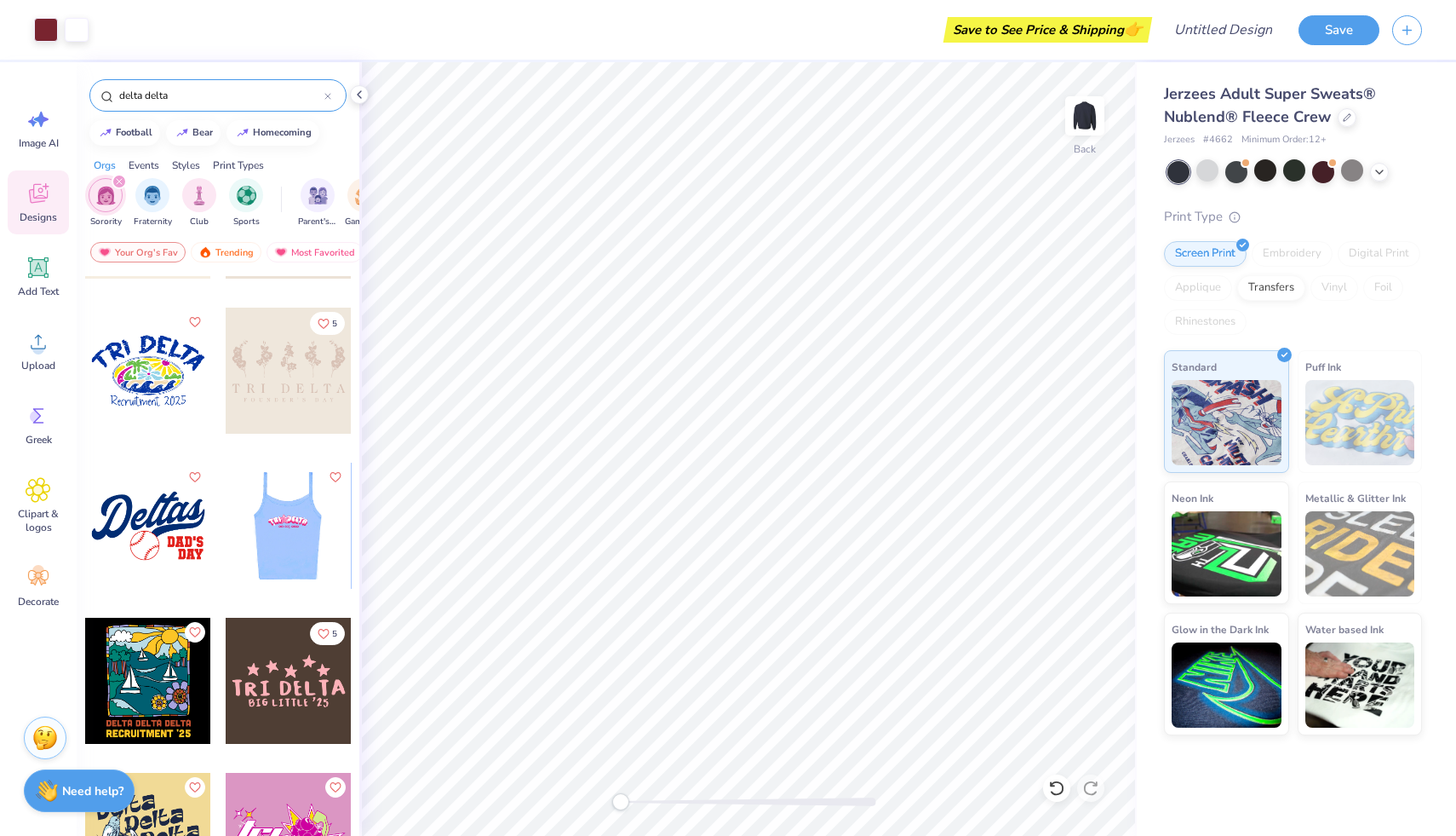
click at [290, 510] on div at bounding box center [288, 526] width 126 height 126
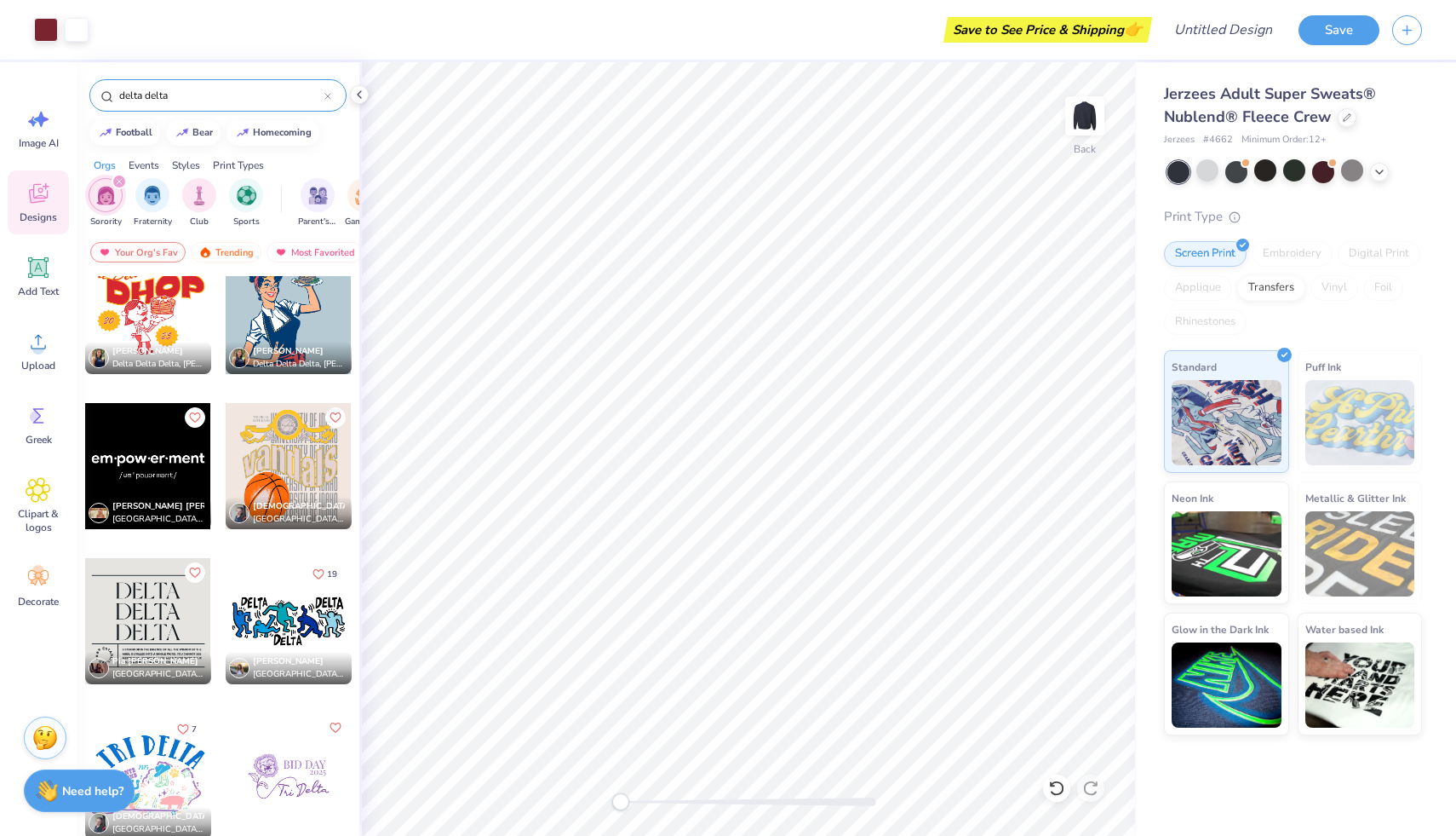
scroll to position [7953, 0]
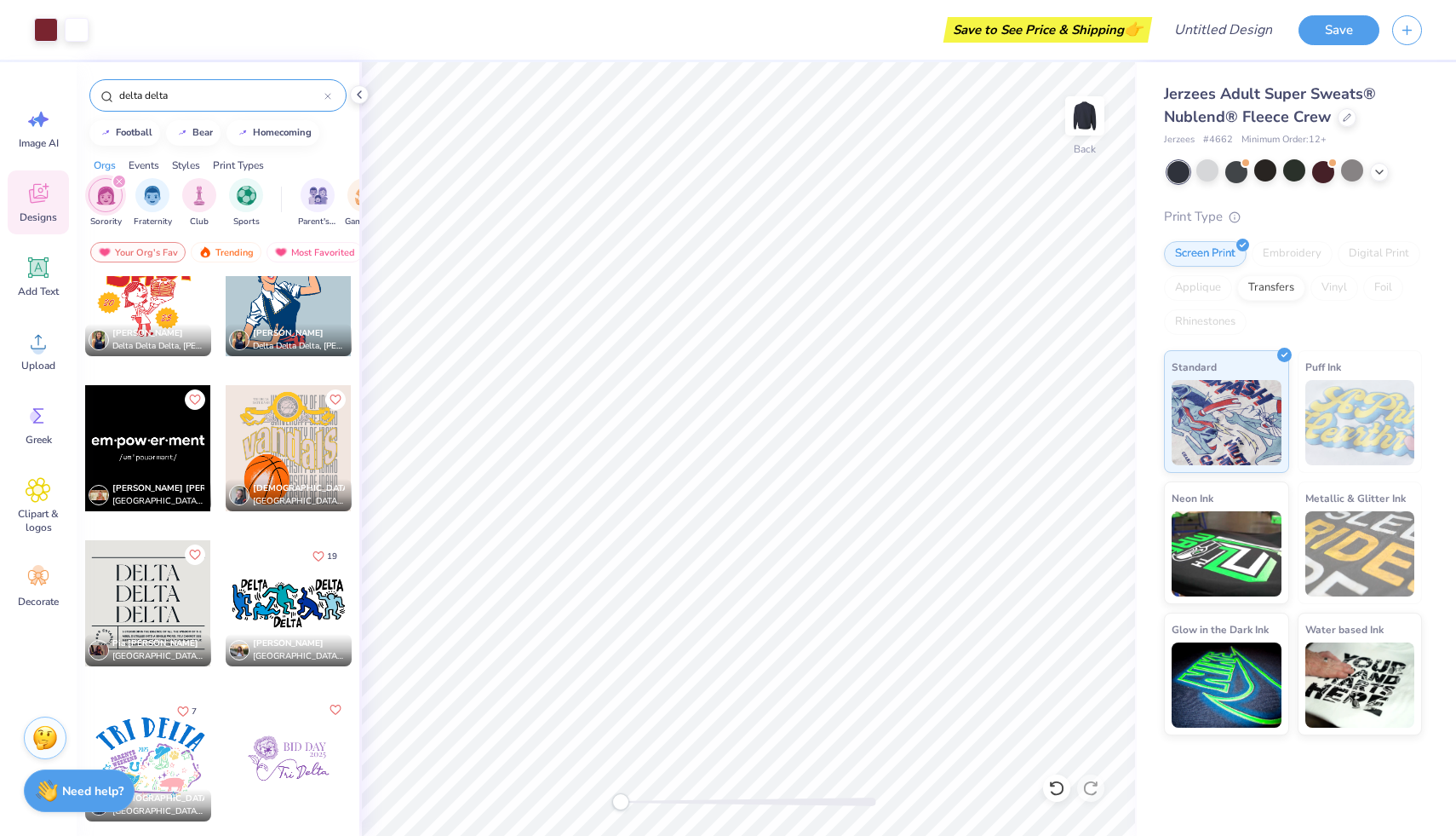
click at [282, 612] on div at bounding box center [289, 603] width 126 height 126
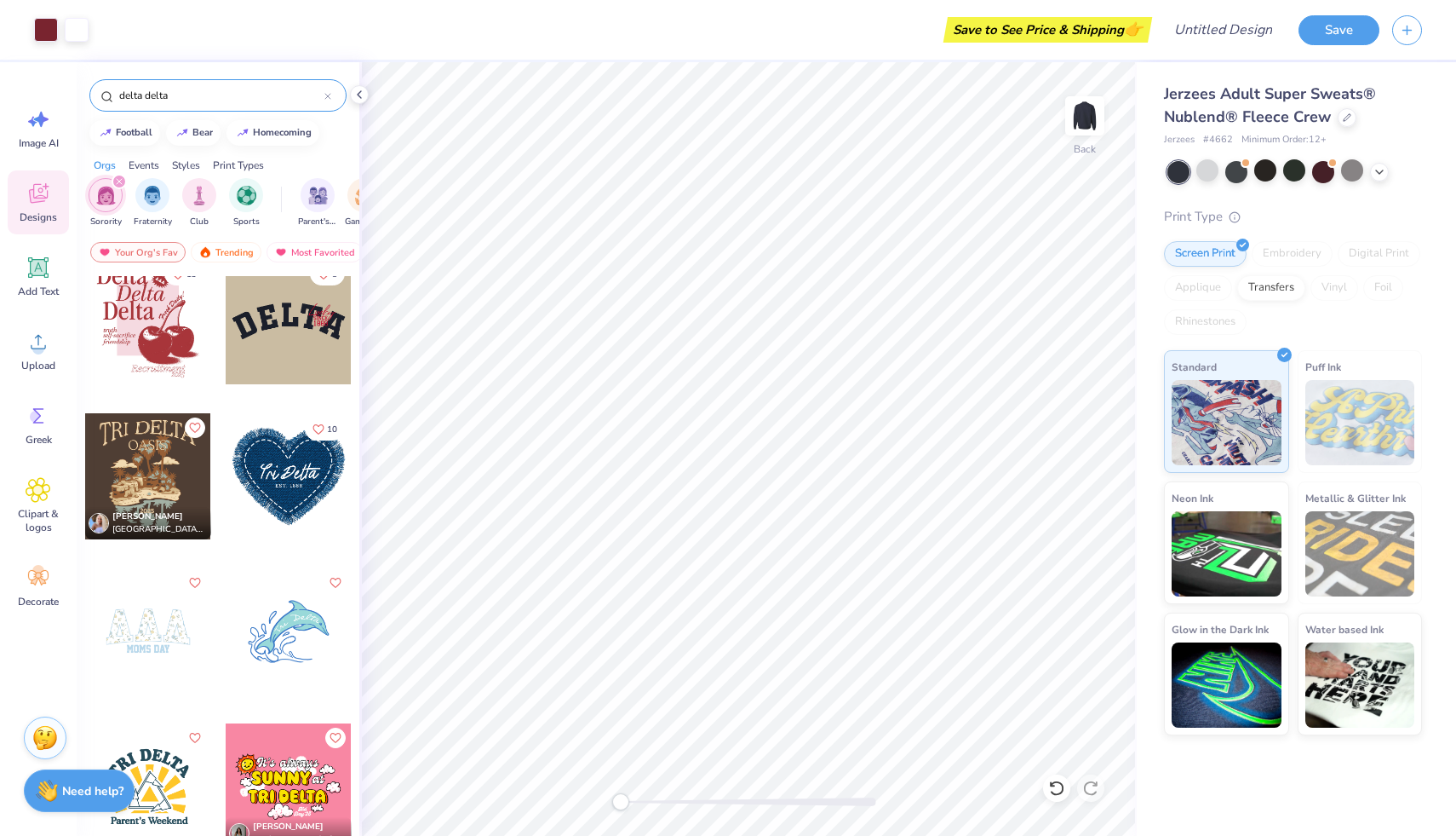
scroll to position [0, 0]
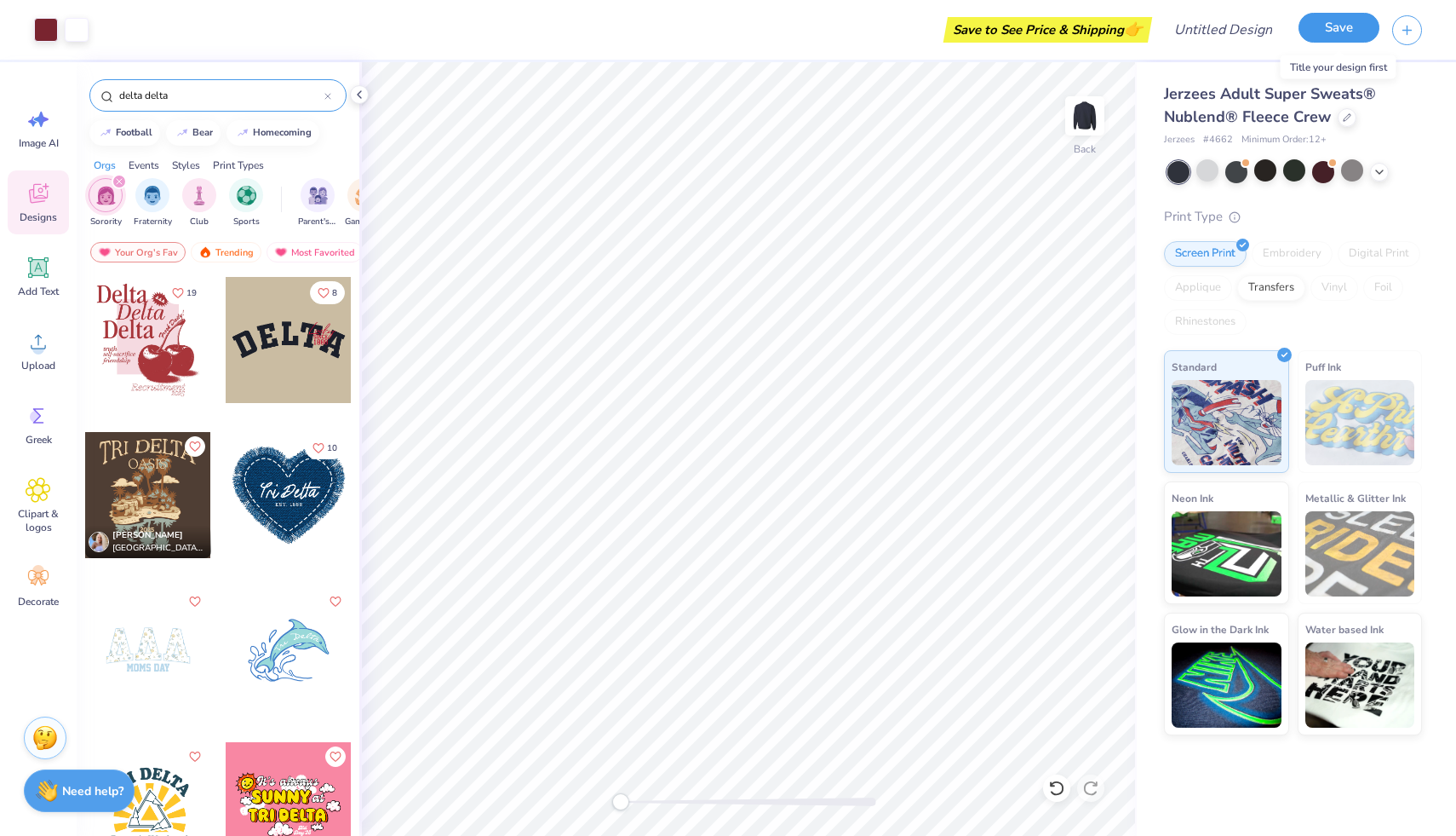
click at [1348, 36] on button "Save" at bounding box center [1339, 27] width 81 height 30
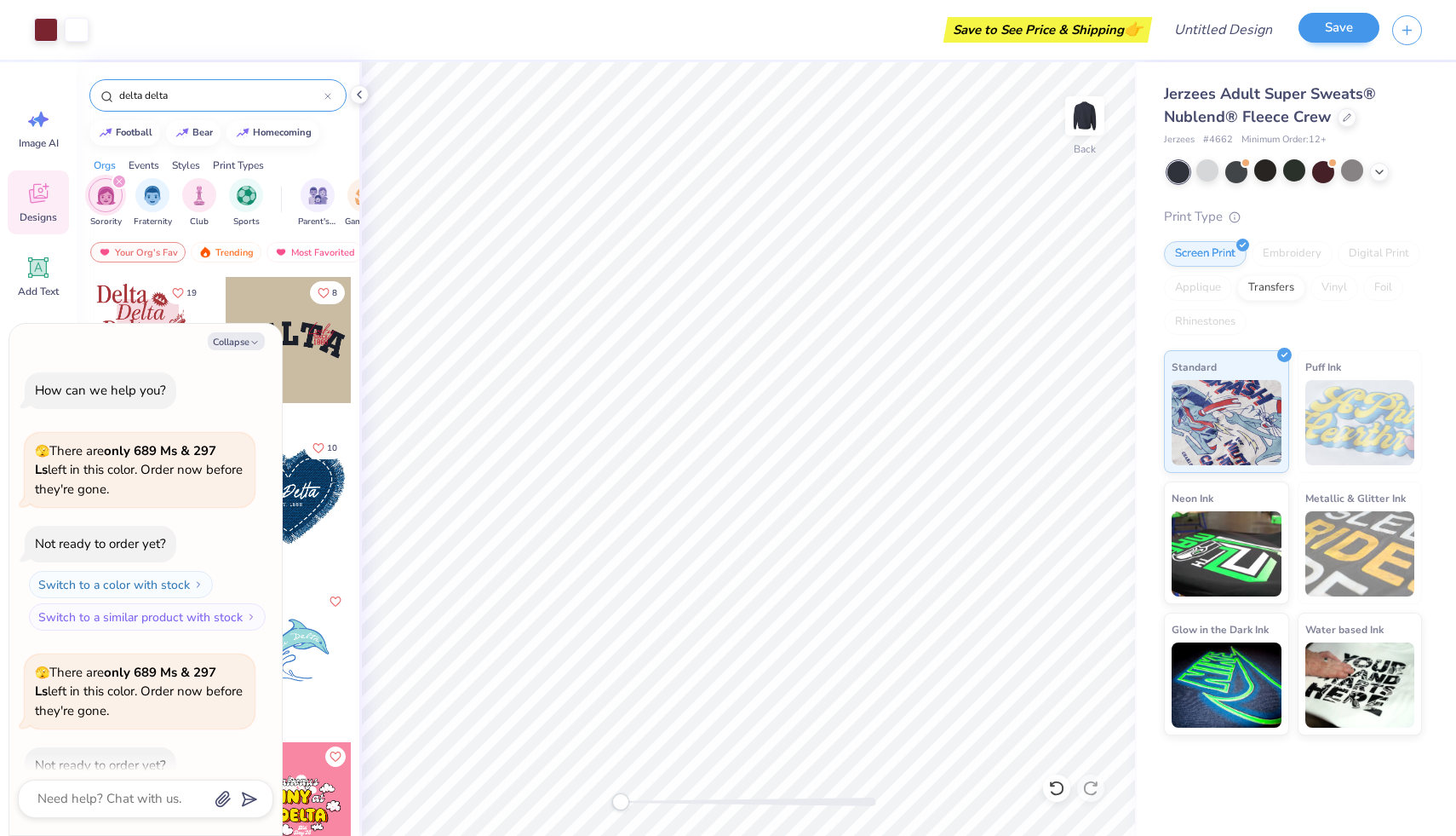
scroll to position [362, 0]
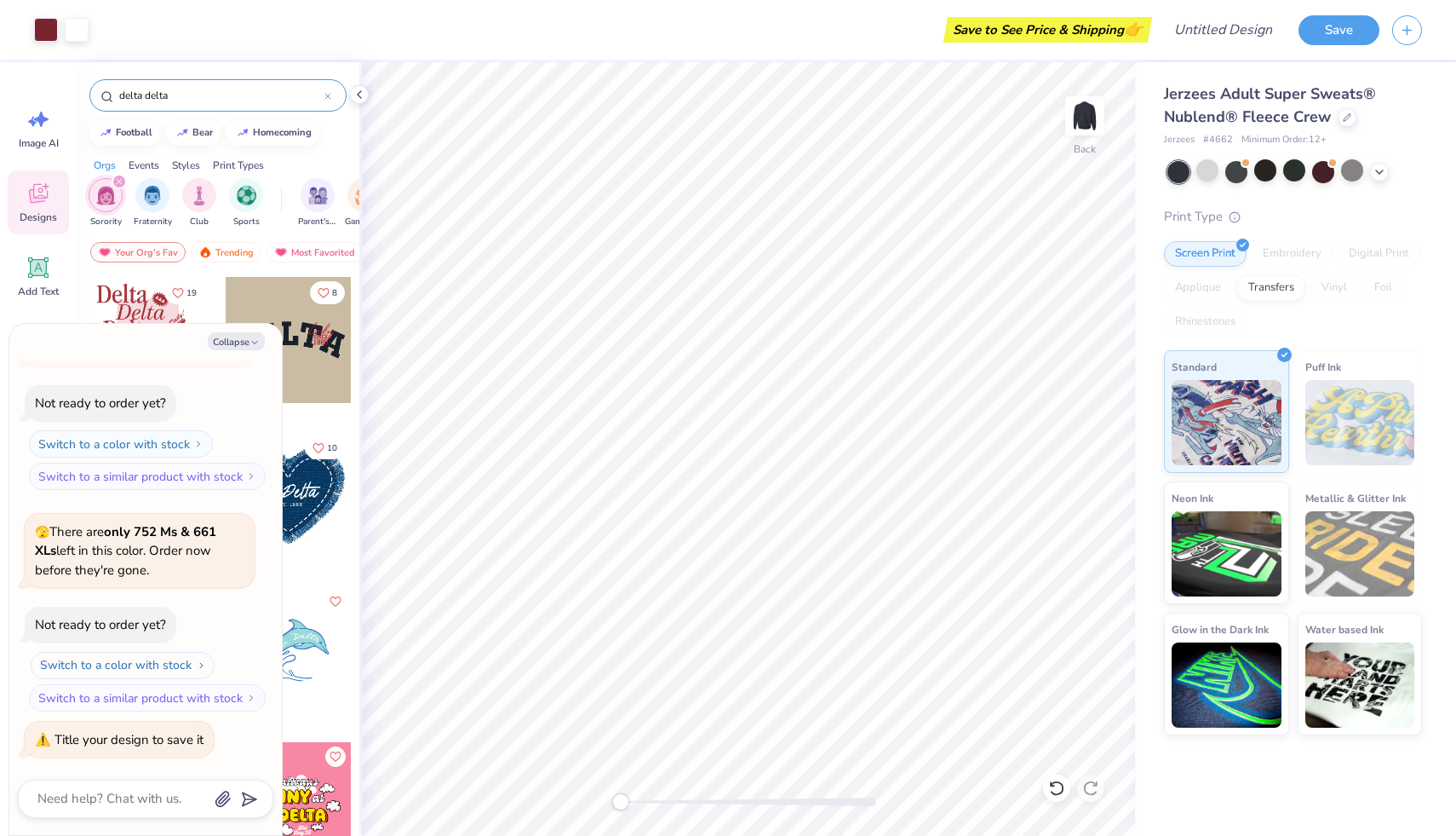
click at [120, 667] on button "Switch to a color with stock" at bounding box center [122, 665] width 184 height 27
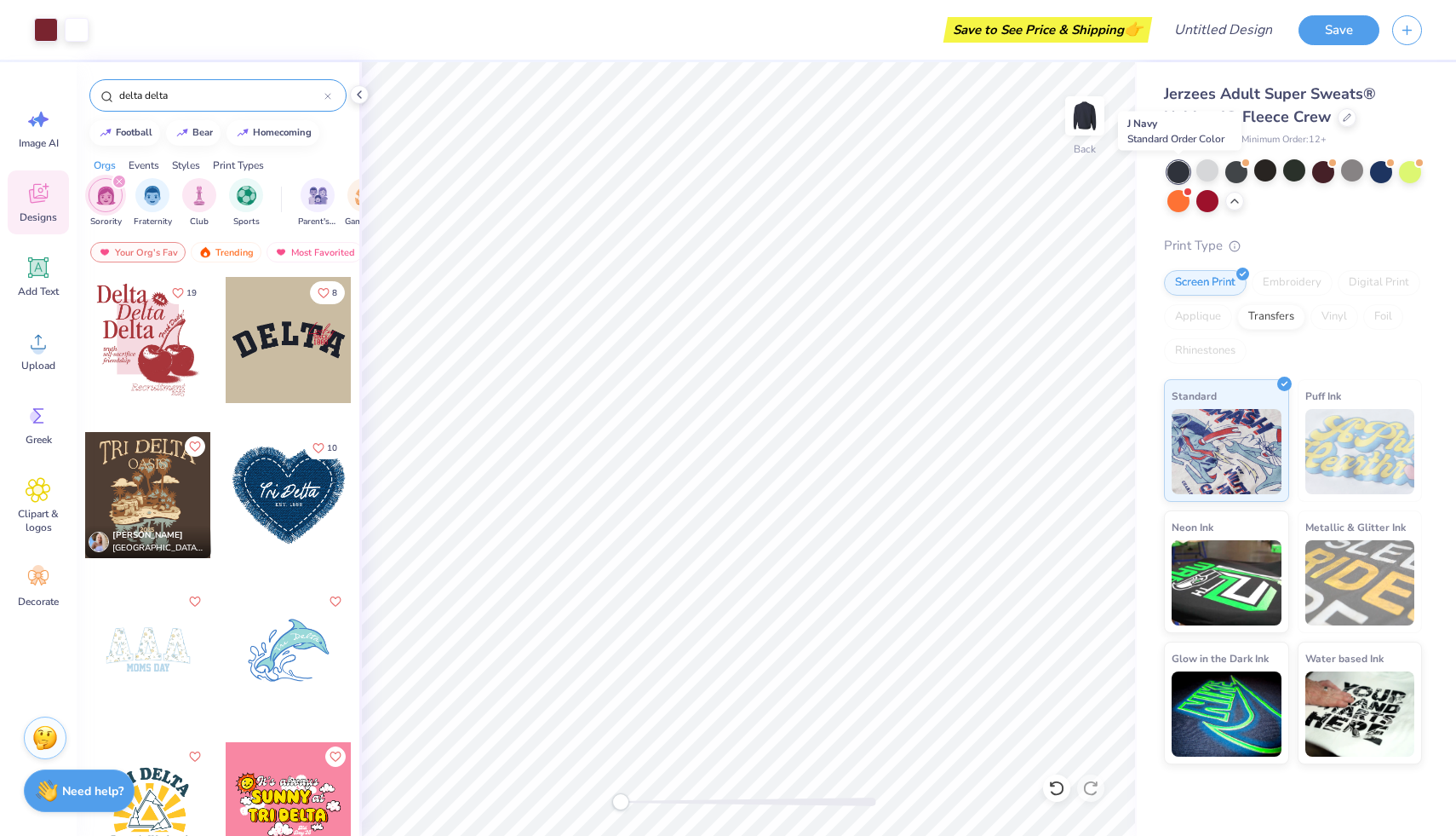
click at [1176, 173] on div at bounding box center [1178, 172] width 22 height 22
click at [1242, 169] on div at bounding box center [1237, 170] width 22 height 22
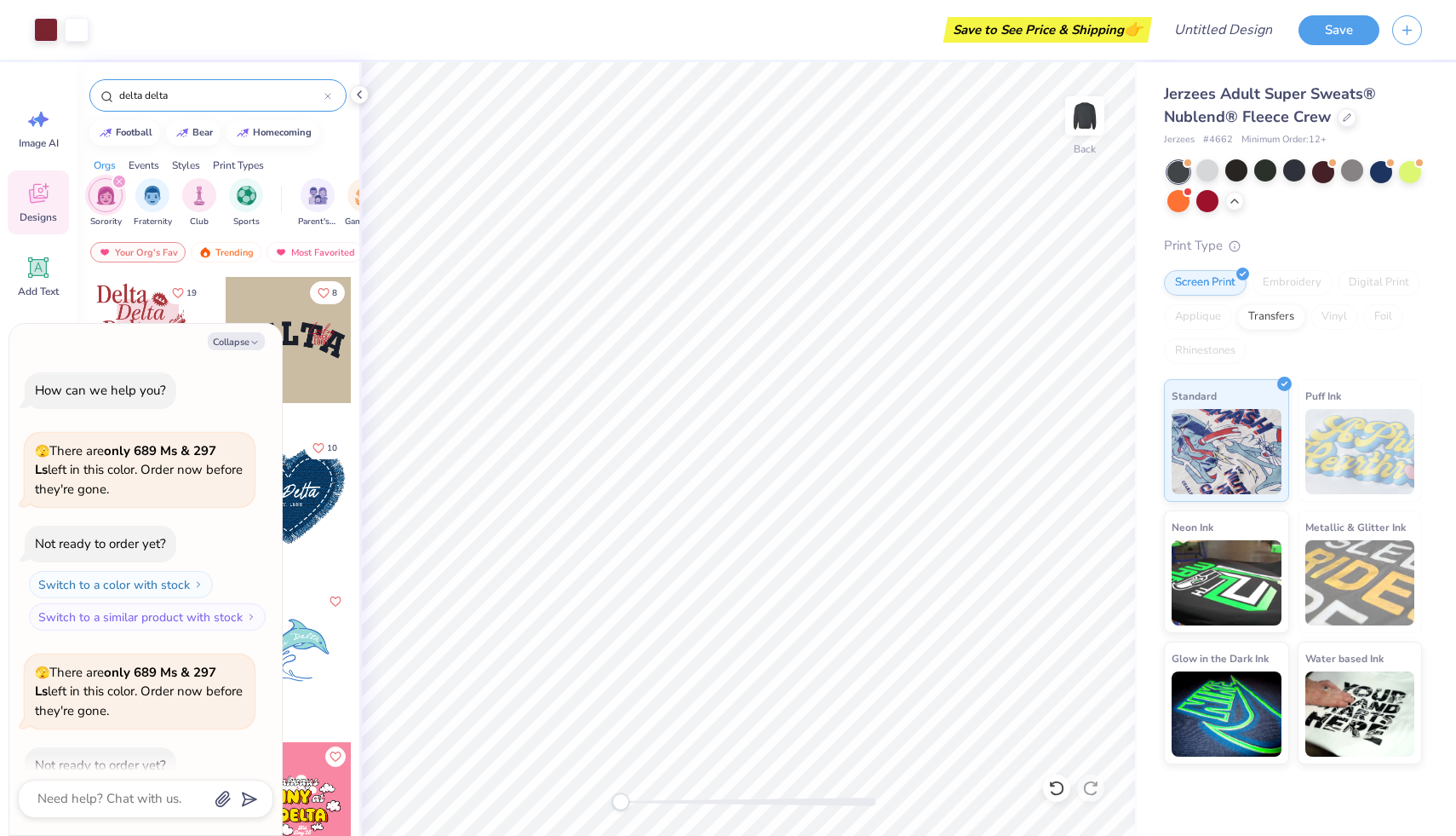
scroll to position [583, 0]
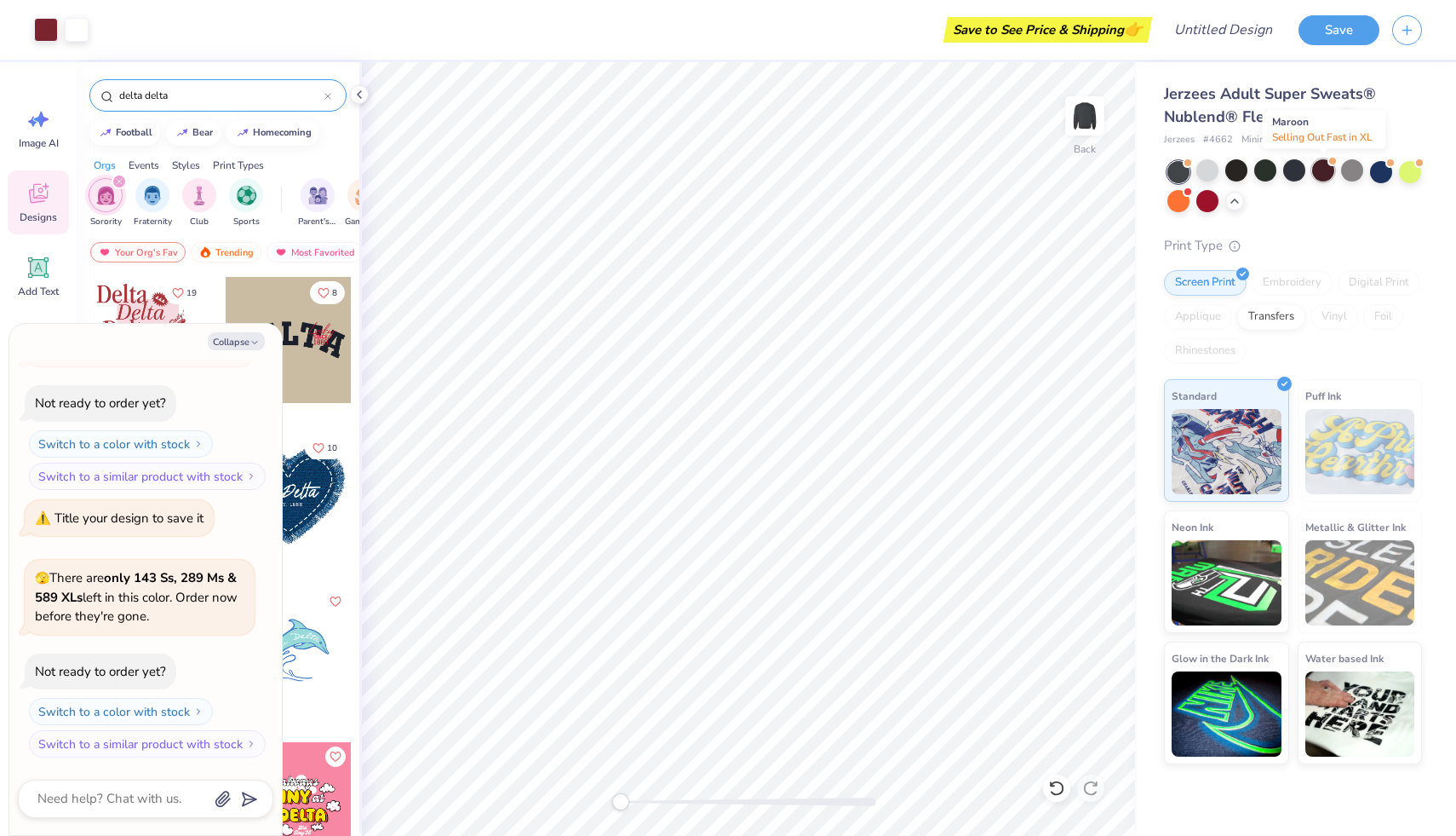
click at [1322, 173] on div at bounding box center [1323, 170] width 22 height 22
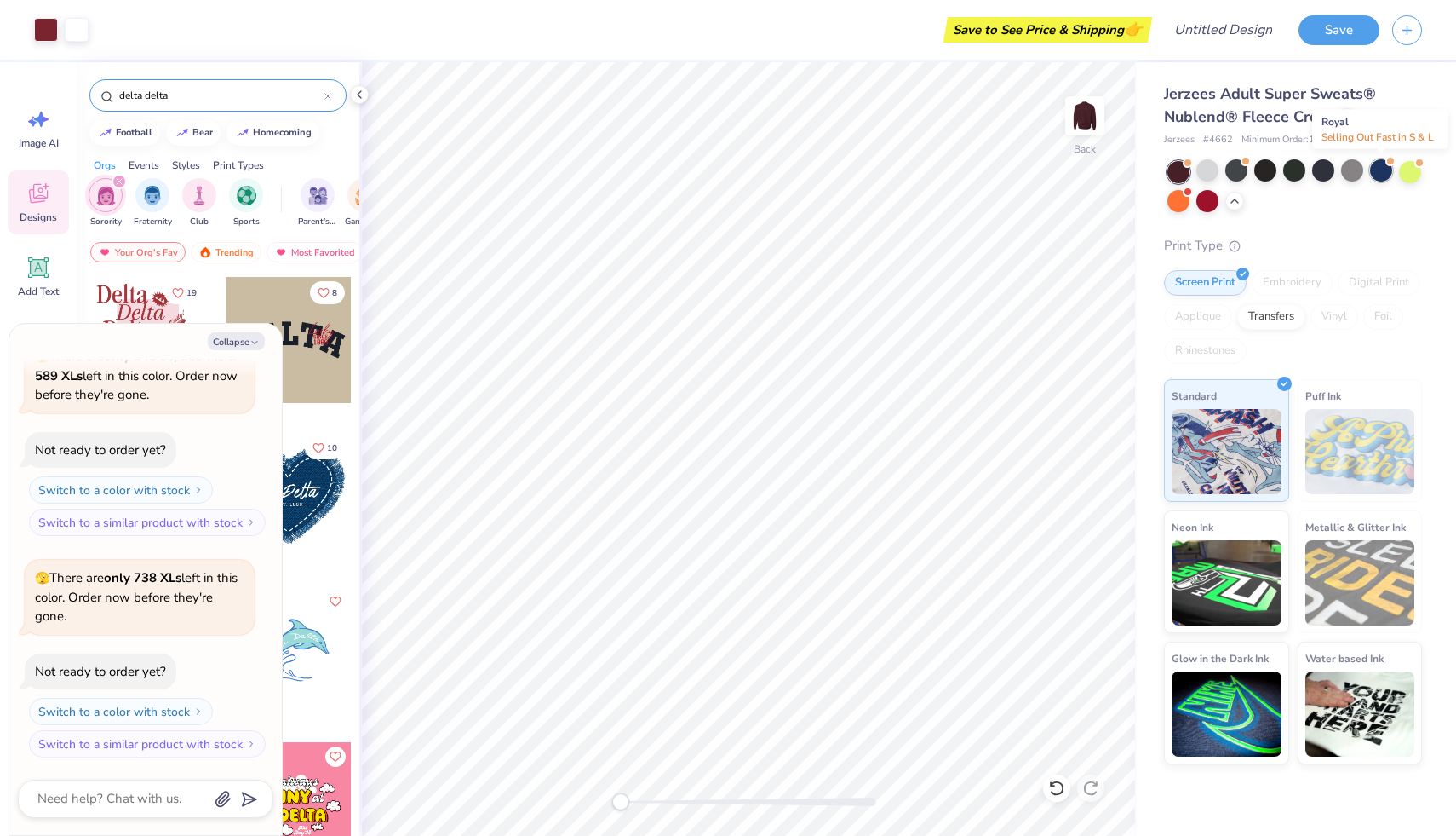
click at [1382, 173] on div at bounding box center [1381, 170] width 22 height 22
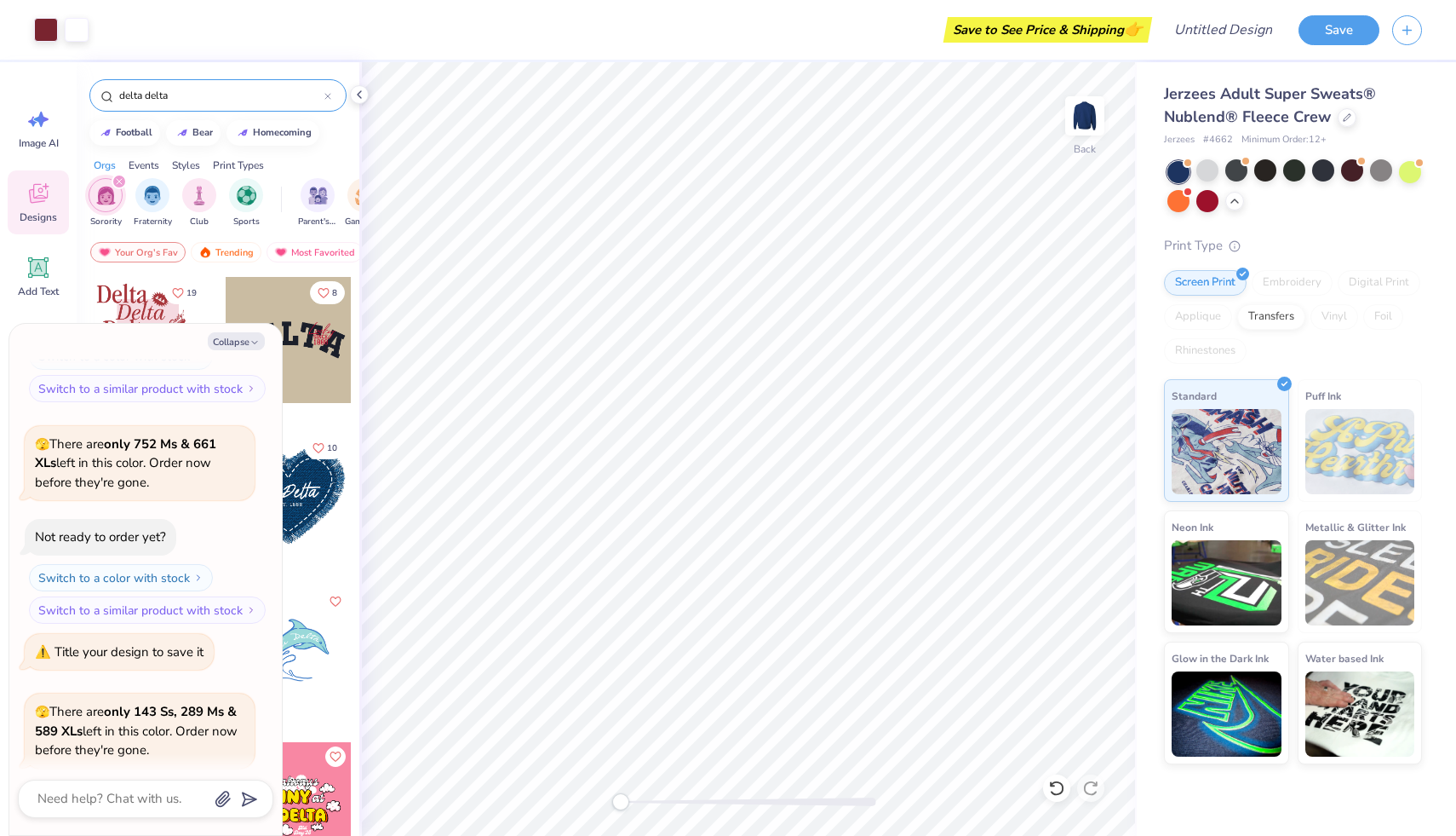
scroll to position [1027, 0]
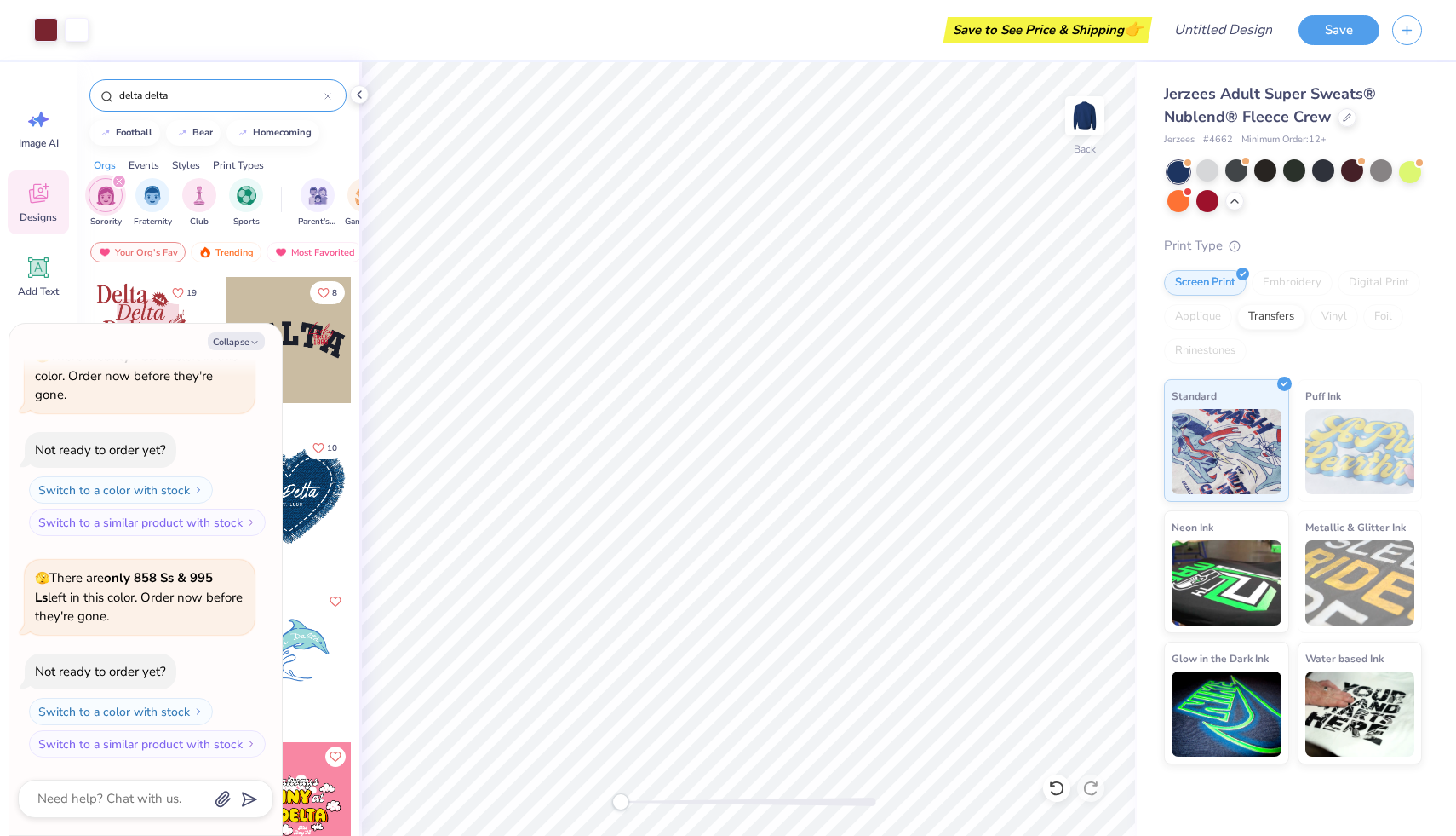
click at [159, 576] on strong "only 858 Ss & 995 Ls" at bounding box center [124, 587] width 178 height 37
click at [1356, 38] on button "Save" at bounding box center [1339, 27] width 81 height 30
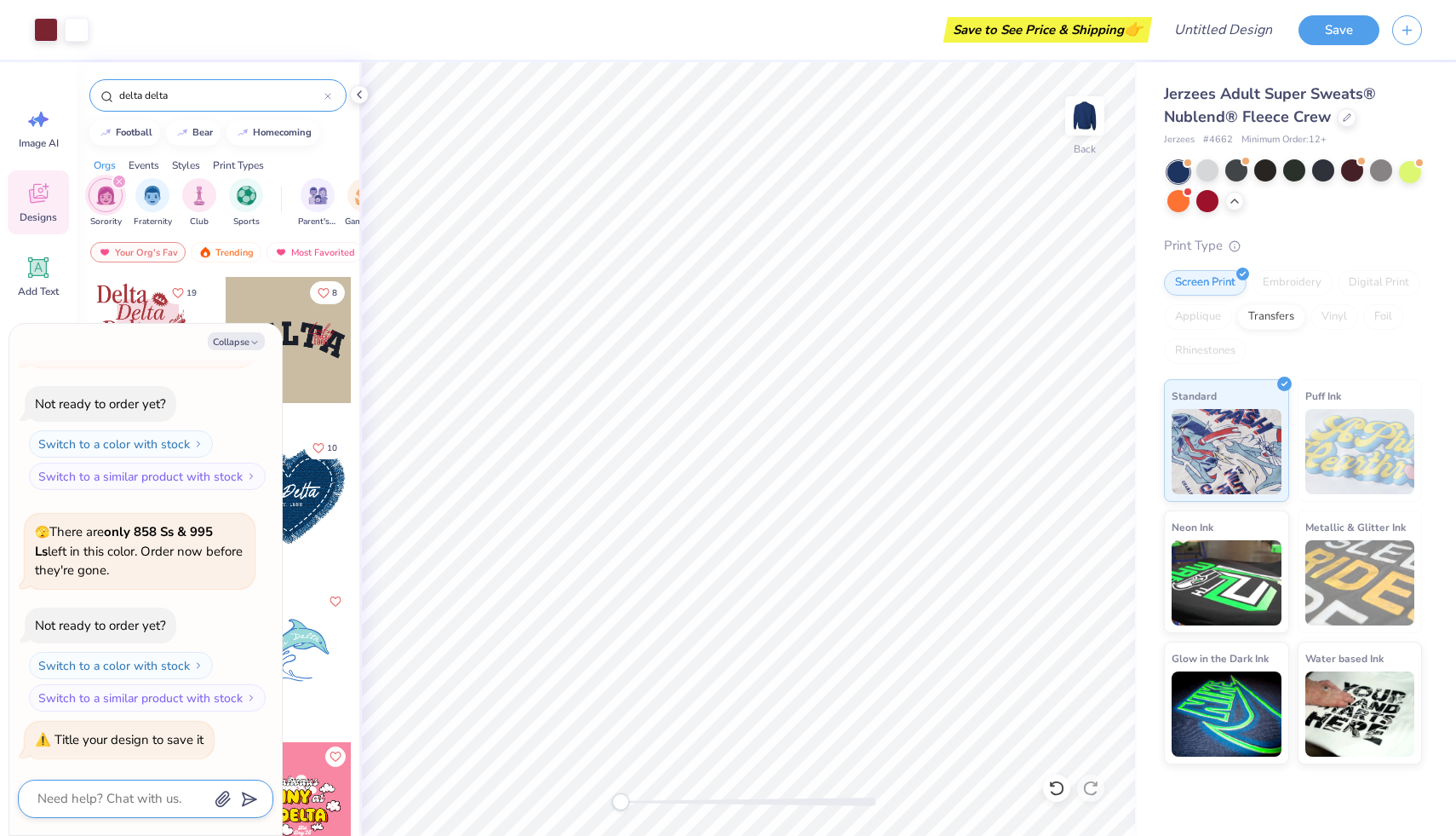
type textarea "x"
type textarea "b"
type textarea "x"
type textarea "bi"
type textarea "x"
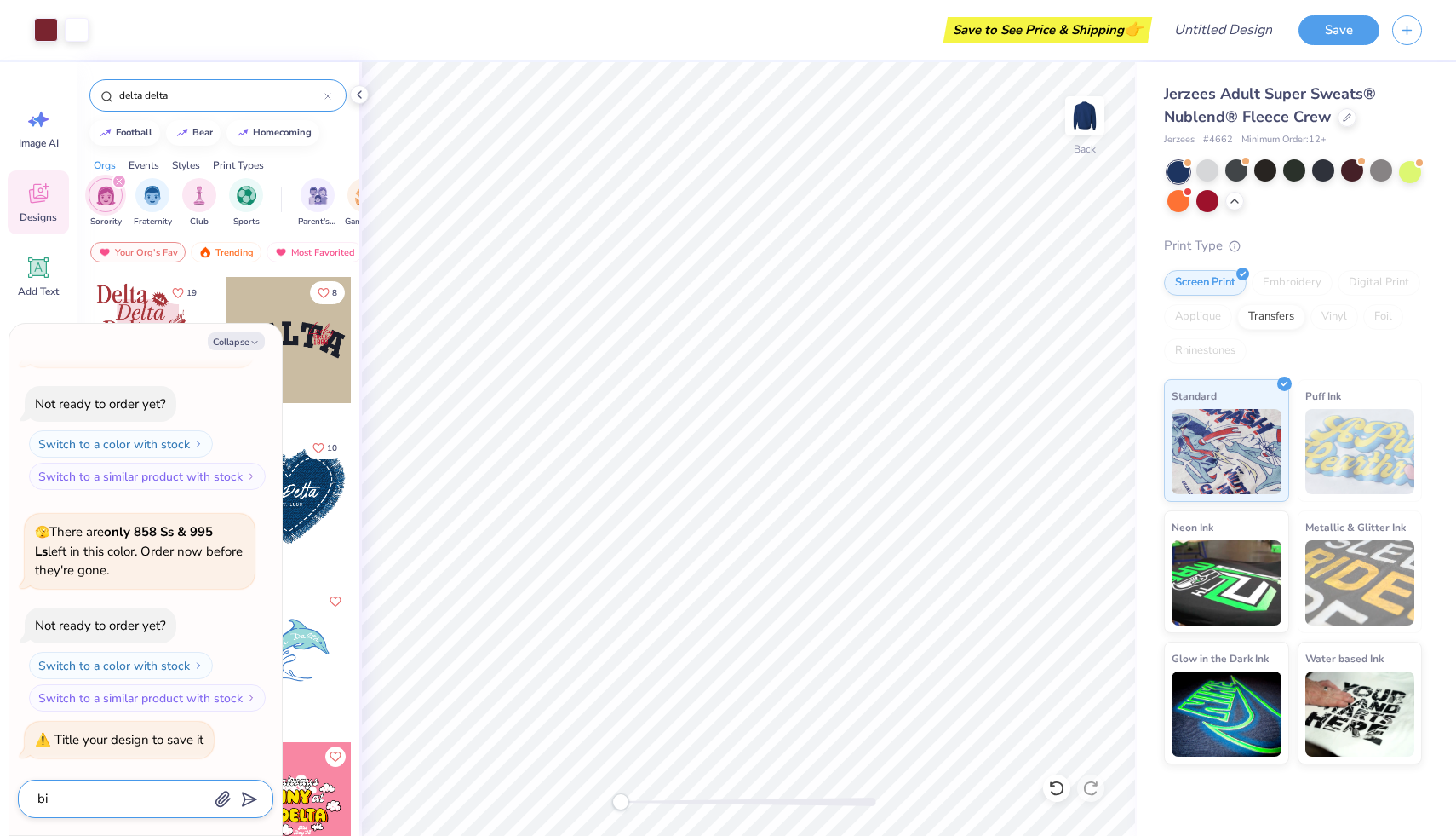
type textarea "big"
type textarea "x"
type textarea "big"
type textarea "x"
type textarea "big"
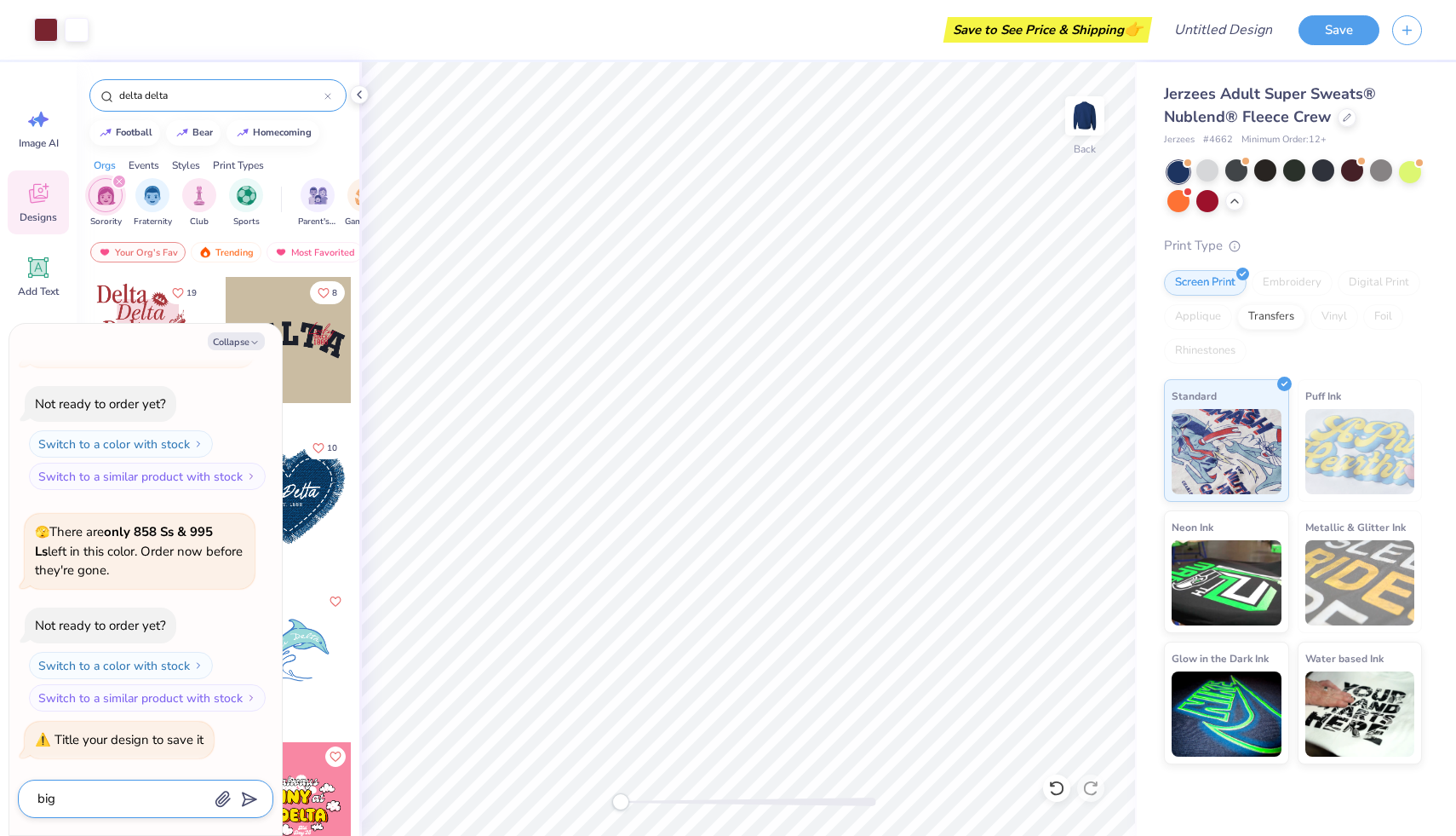
type textarea "x"
type textarea "bi"
type textarea "x"
type textarea "b"
type textarea "x"
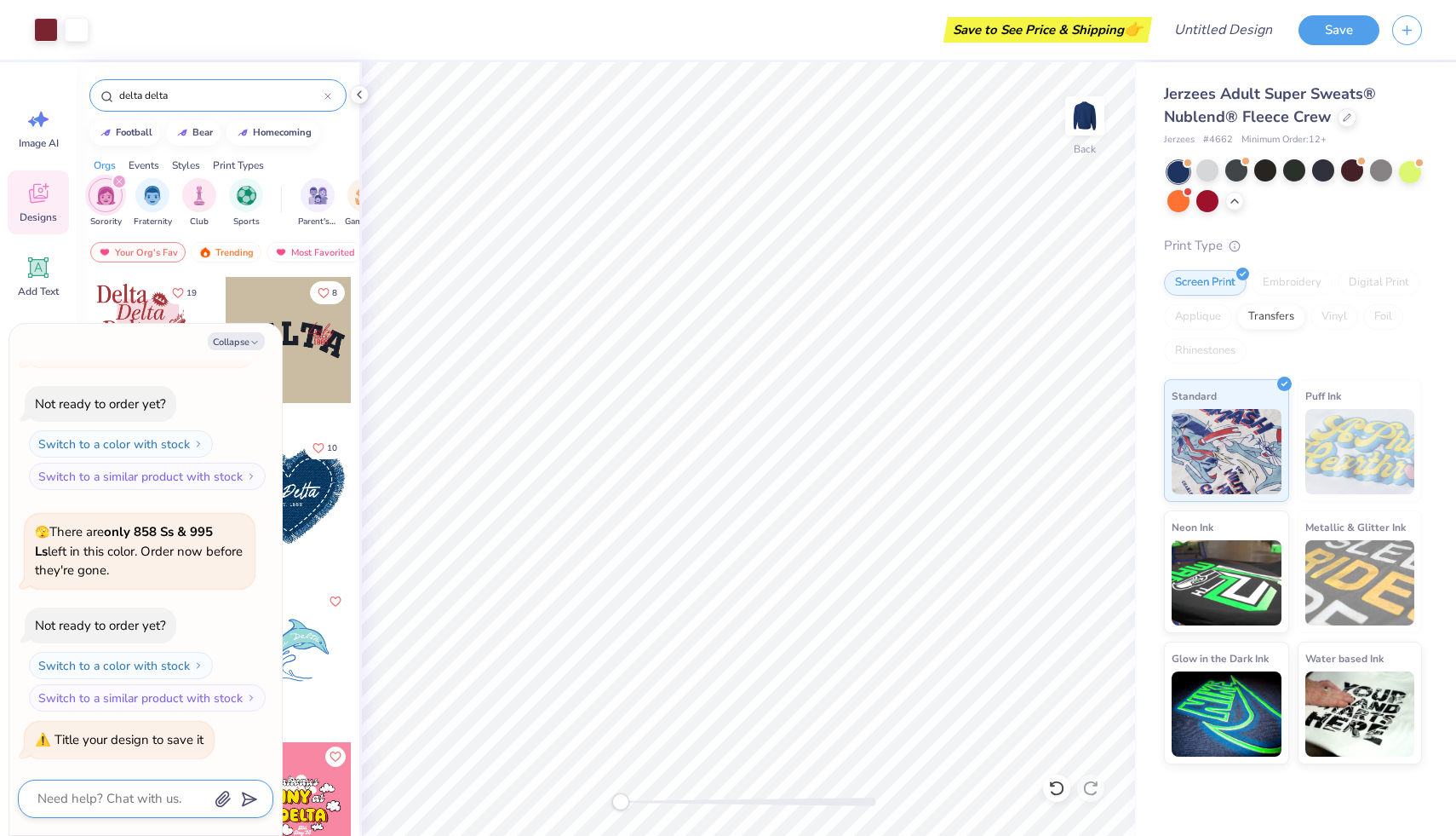
type textarea "x"
type textarea "l"
type textarea "x"
type textarea "li"
type textarea "x"
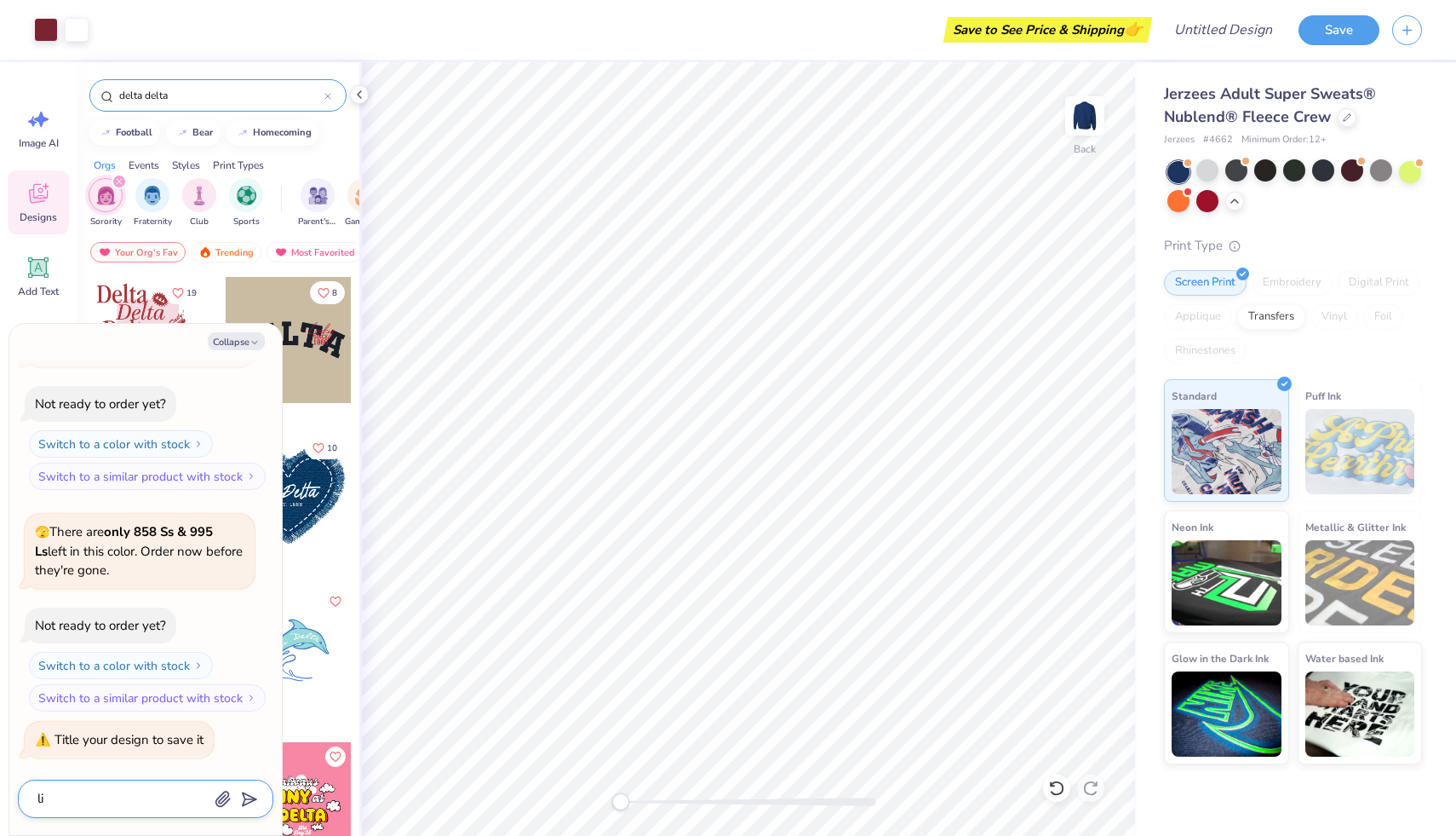
type textarea "lit"
type textarea "x"
type textarea "litt"
type textarea "x"
type textarea "littl"
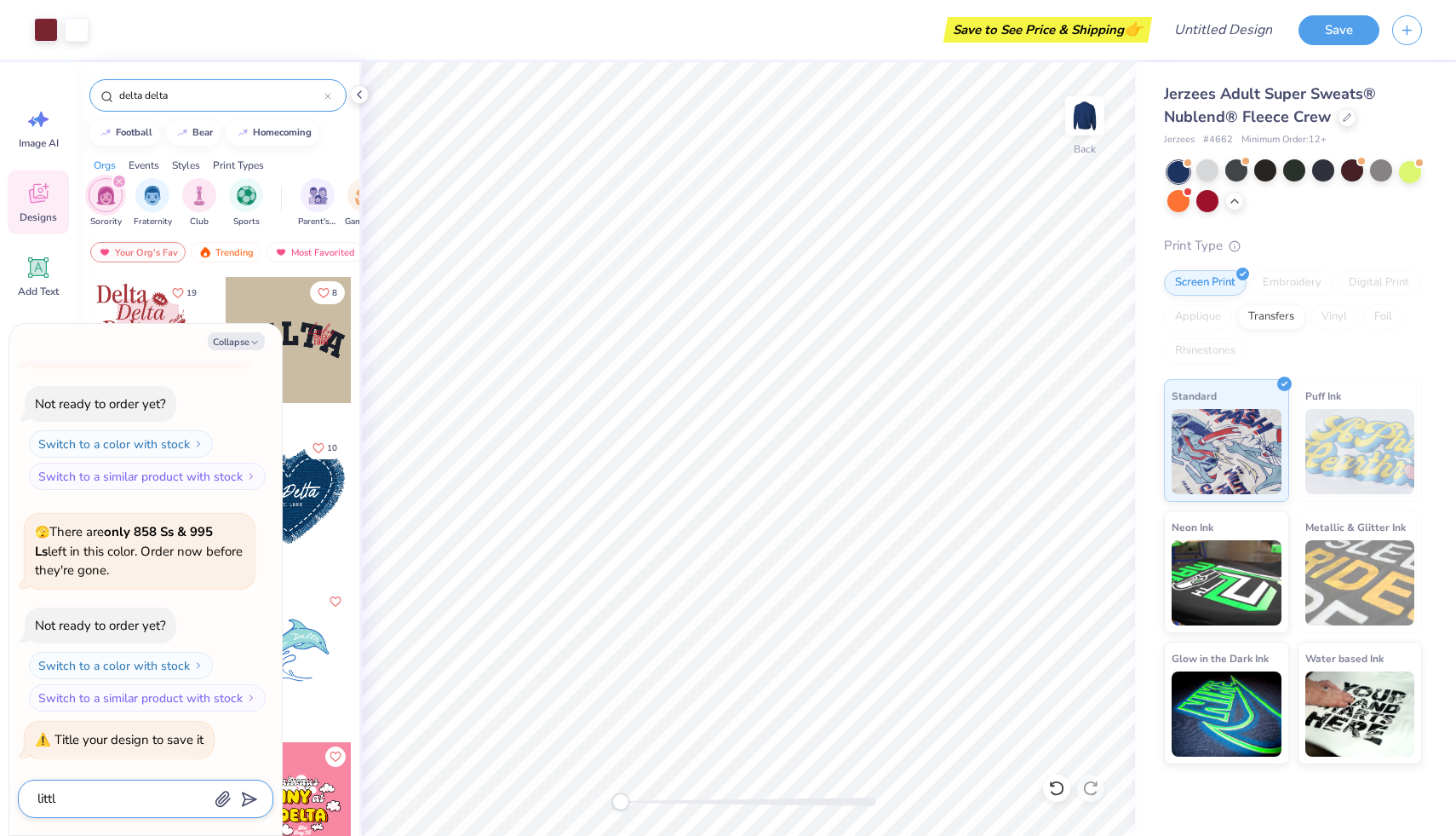
type textarea "x"
type textarea "little"
click at [1319, 22] on button "Save" at bounding box center [1339, 27] width 81 height 30
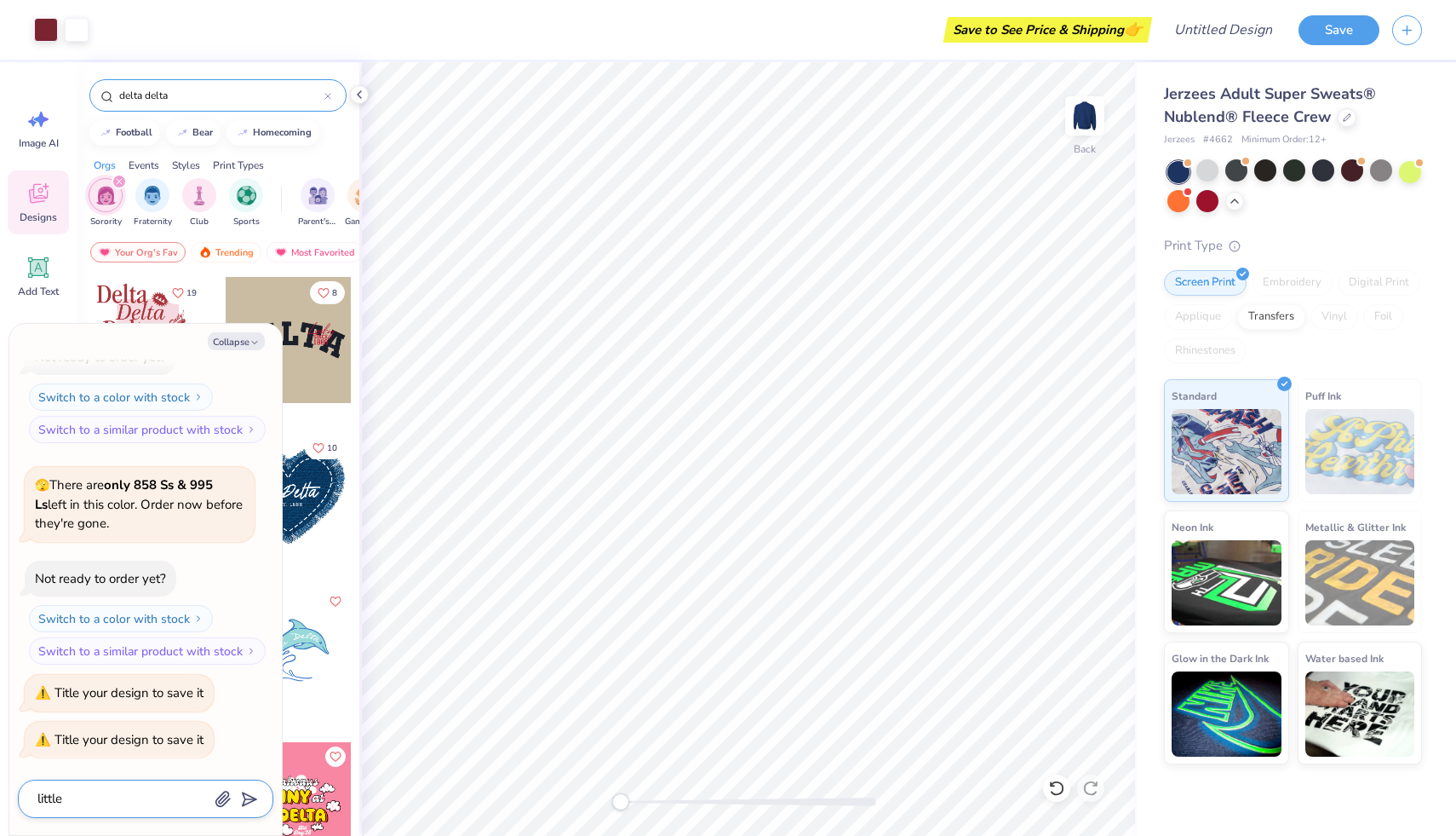
type textarea "x"
click at [244, 796] on polygon "submit" at bounding box center [245, 799] width 21 height 21
type input "little"
type textarea "x"
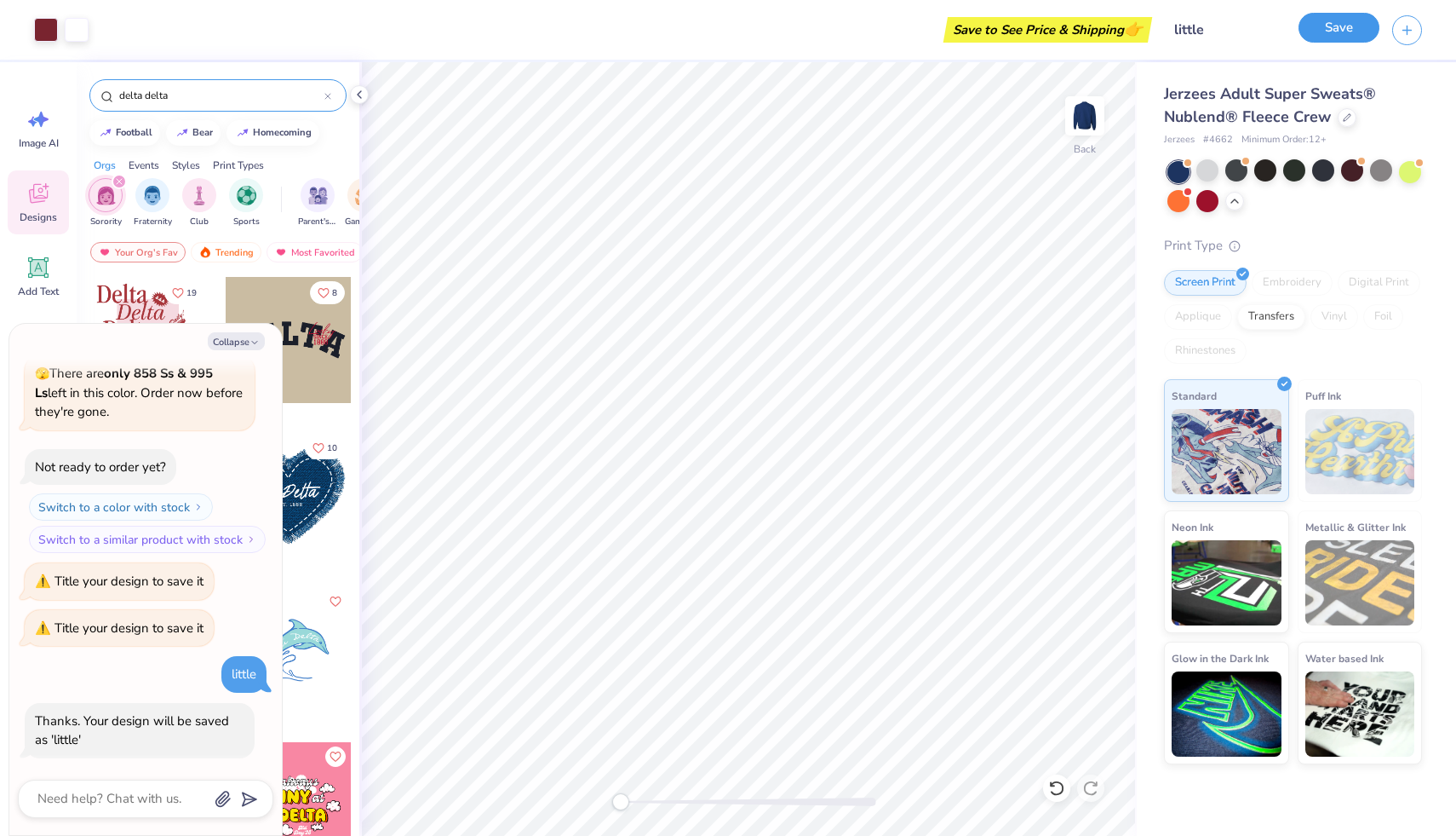
click at [1342, 31] on button "Save" at bounding box center [1339, 27] width 81 height 30
type textarea "x"
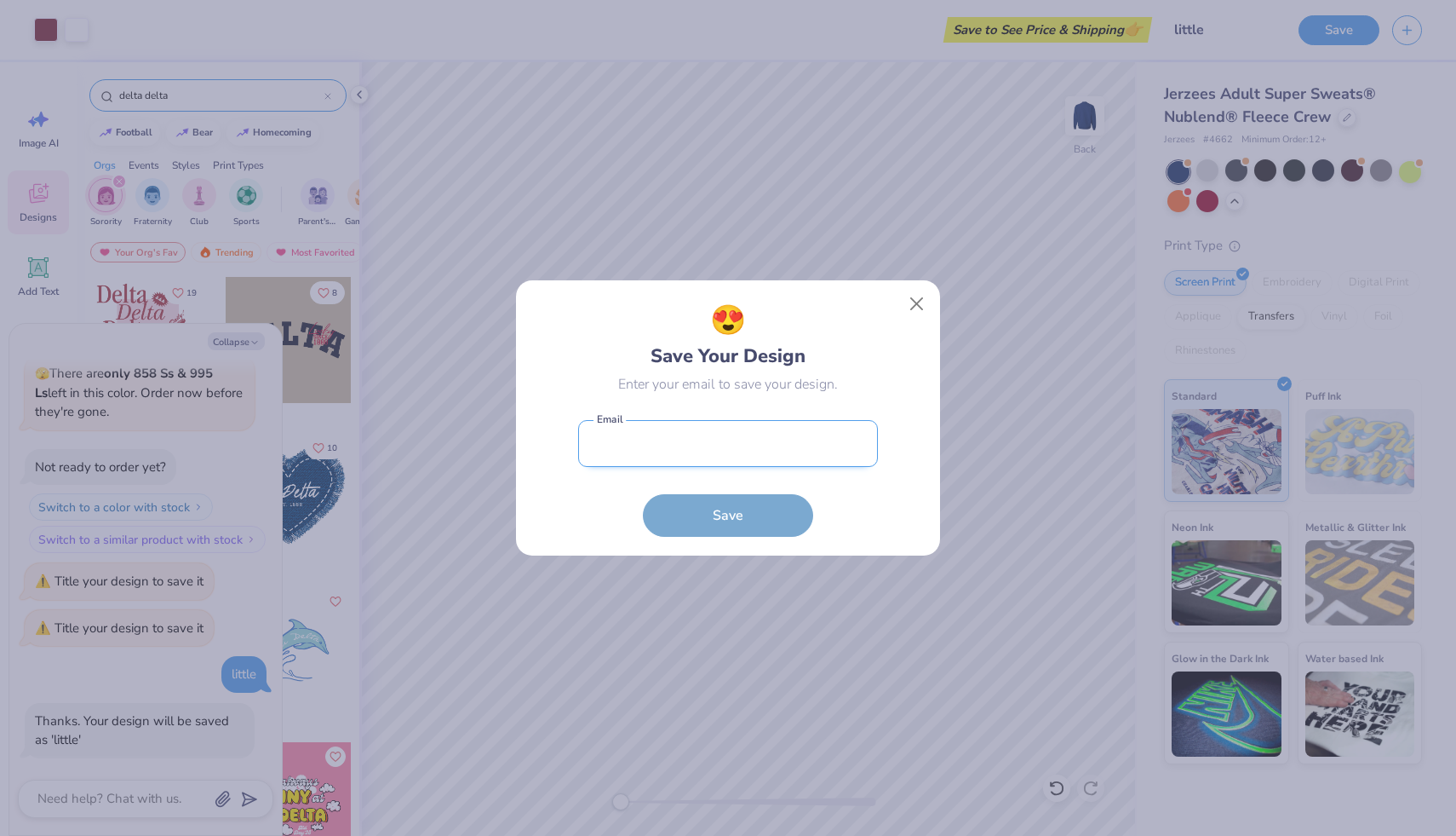
click at [762, 449] on input "email" at bounding box center [728, 443] width 300 height 47
type input "[EMAIL_ADDRESS][DOMAIN_NAME]"
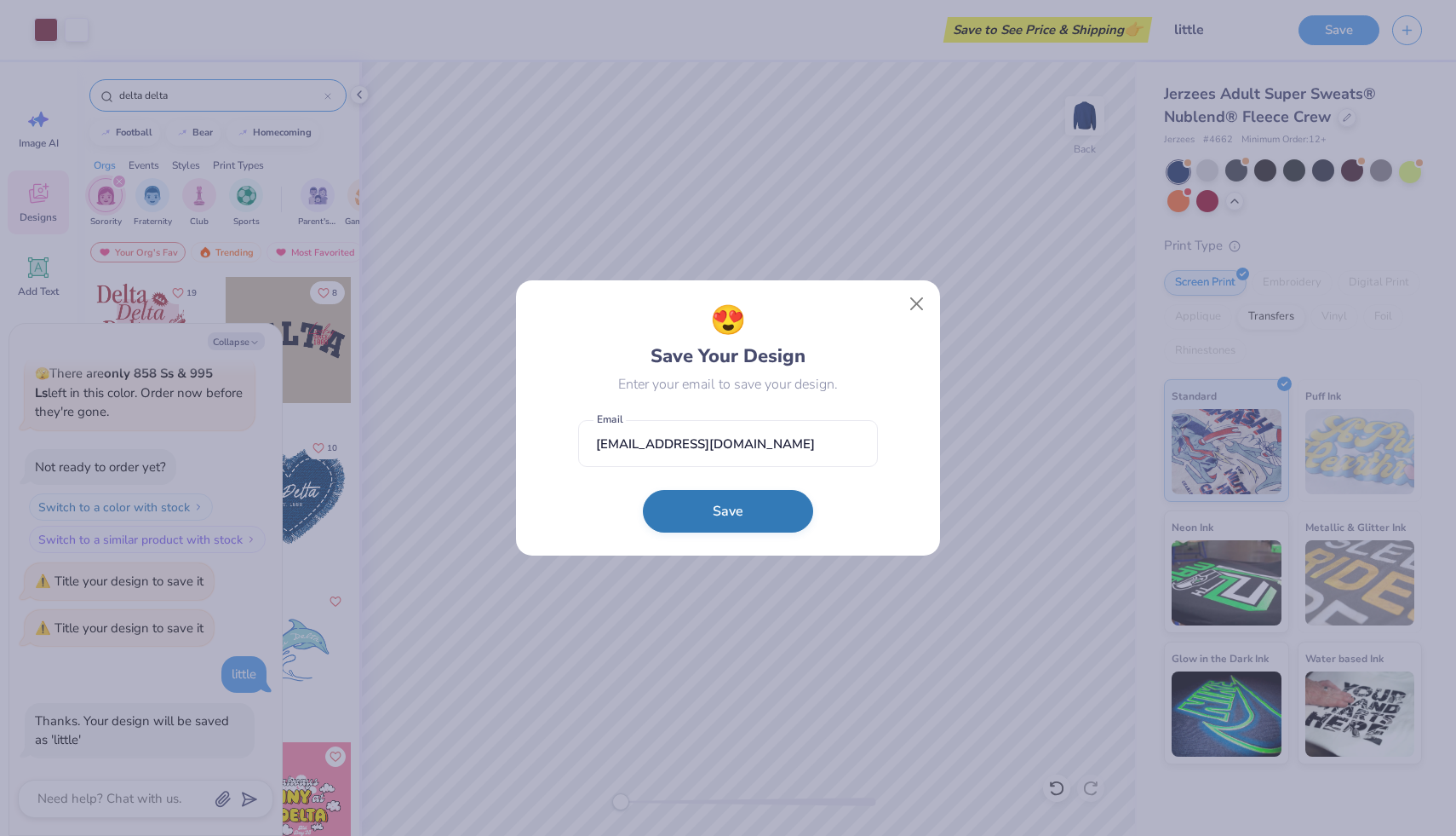
click at [735, 506] on button "Save" at bounding box center [728, 511] width 171 height 42
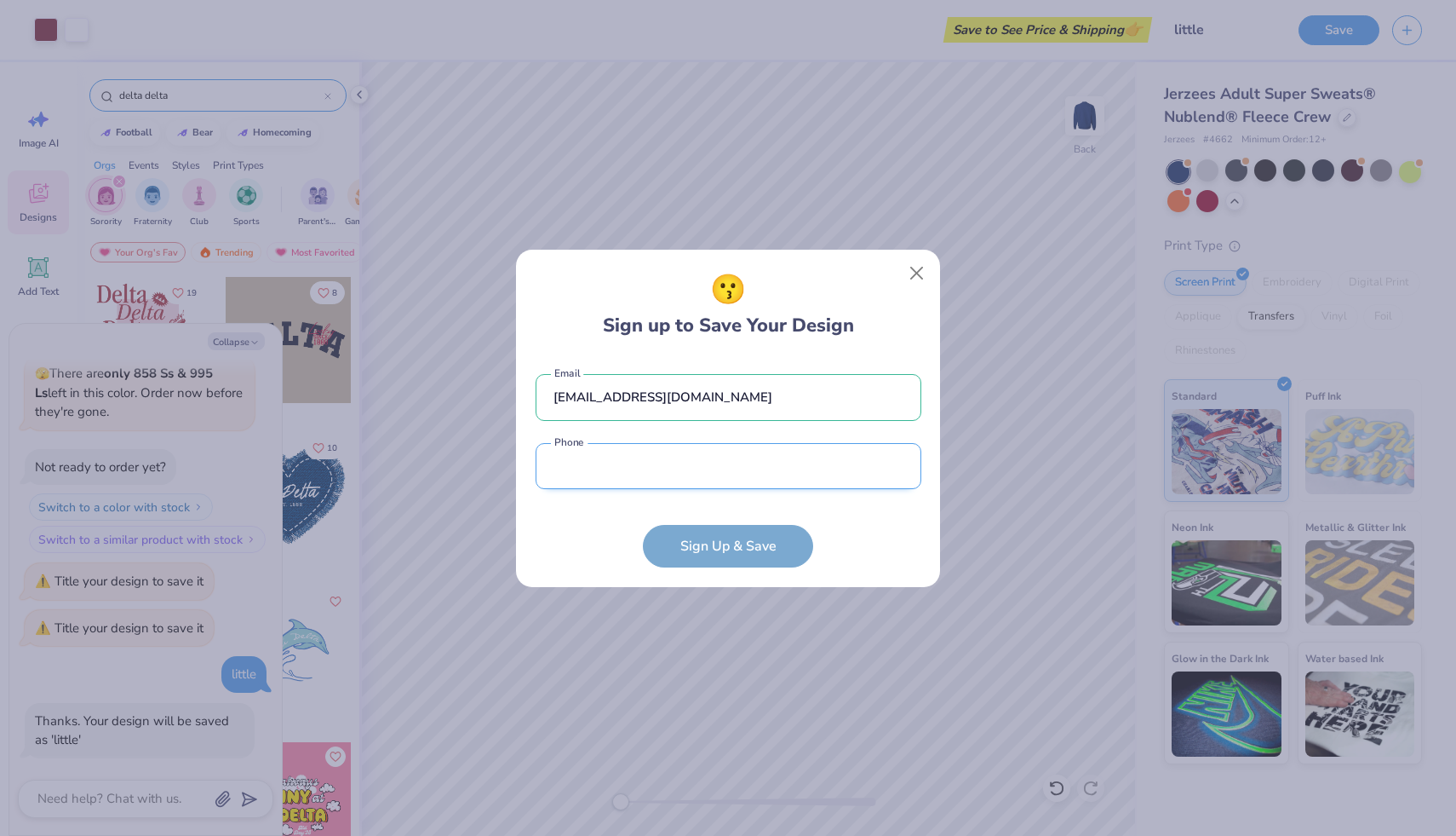
click at [635, 466] on input "tel" at bounding box center [728, 467] width 386 height 47
type input "[PHONE_NUMBER]"
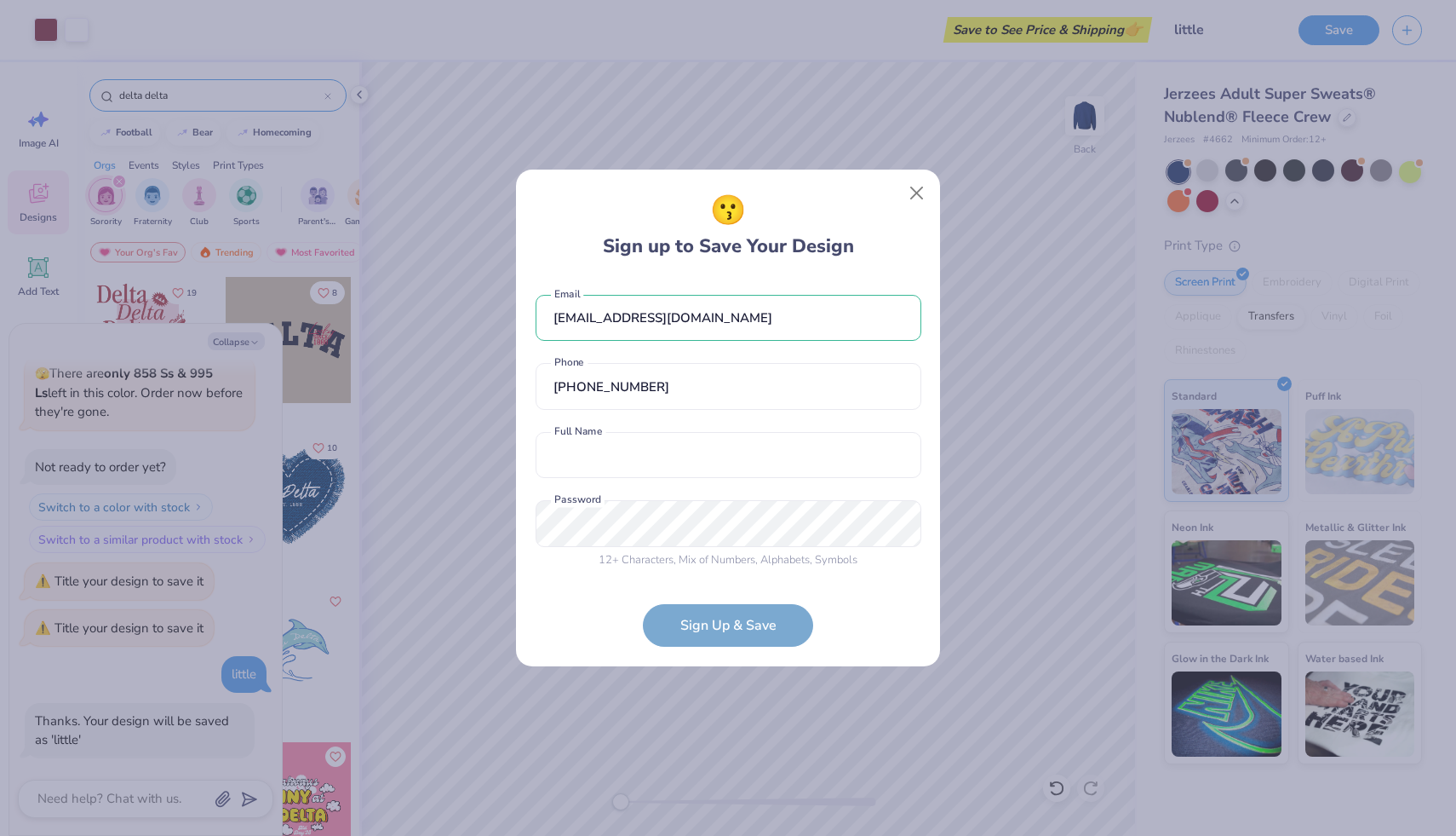
click at [709, 613] on form "[EMAIL_ADDRESS][DOMAIN_NAME] Email [PHONE_NUMBER] Phone Full Name is a required…" at bounding box center [728, 462] width 386 height 369
click at [709, 615] on form "[EMAIL_ADDRESS][DOMAIN_NAME] Email [PHONE_NUMBER] Phone Full Name is a required…" at bounding box center [728, 462] width 386 height 369
click at [701, 447] on input "text" at bounding box center [728, 455] width 386 height 47
type input "[PERSON_NAME]"
click at [755, 634] on form "[EMAIL_ADDRESS][DOMAIN_NAME] Email [PHONE_NUMBER] Phone [PERSON_NAME] Full Name…" at bounding box center [728, 462] width 386 height 369
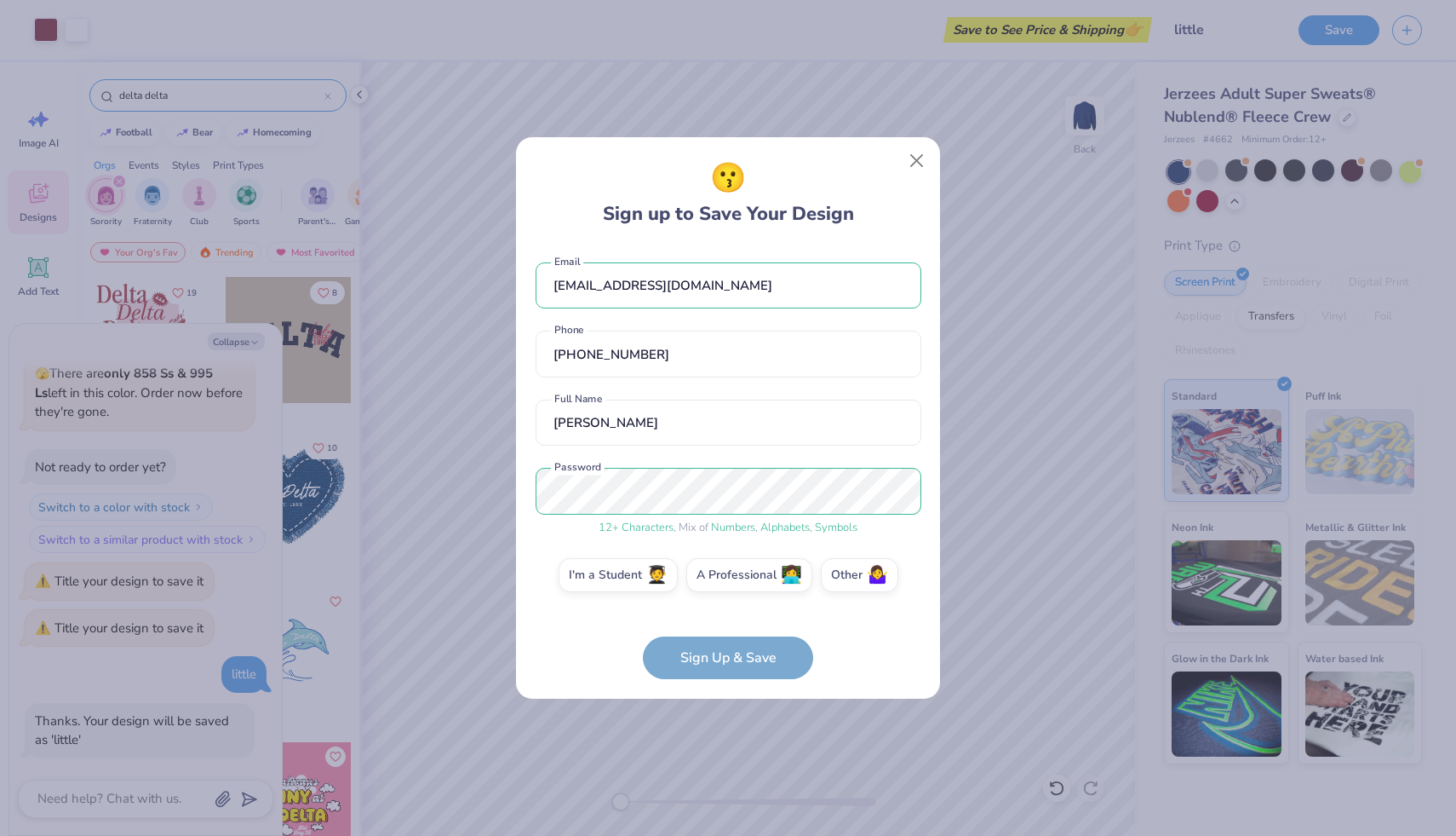
click at [732, 653] on form "[EMAIL_ADDRESS][DOMAIN_NAME] Email [PHONE_NUMBER] Phone [PERSON_NAME] Full Name…" at bounding box center [728, 462] width 386 height 434
click at [654, 576] on span "🧑‍🎓" at bounding box center [657, 573] width 22 height 20
click at [723, 576] on input "I'm a Student 🧑‍🎓" at bounding box center [728, 580] width 11 height 11
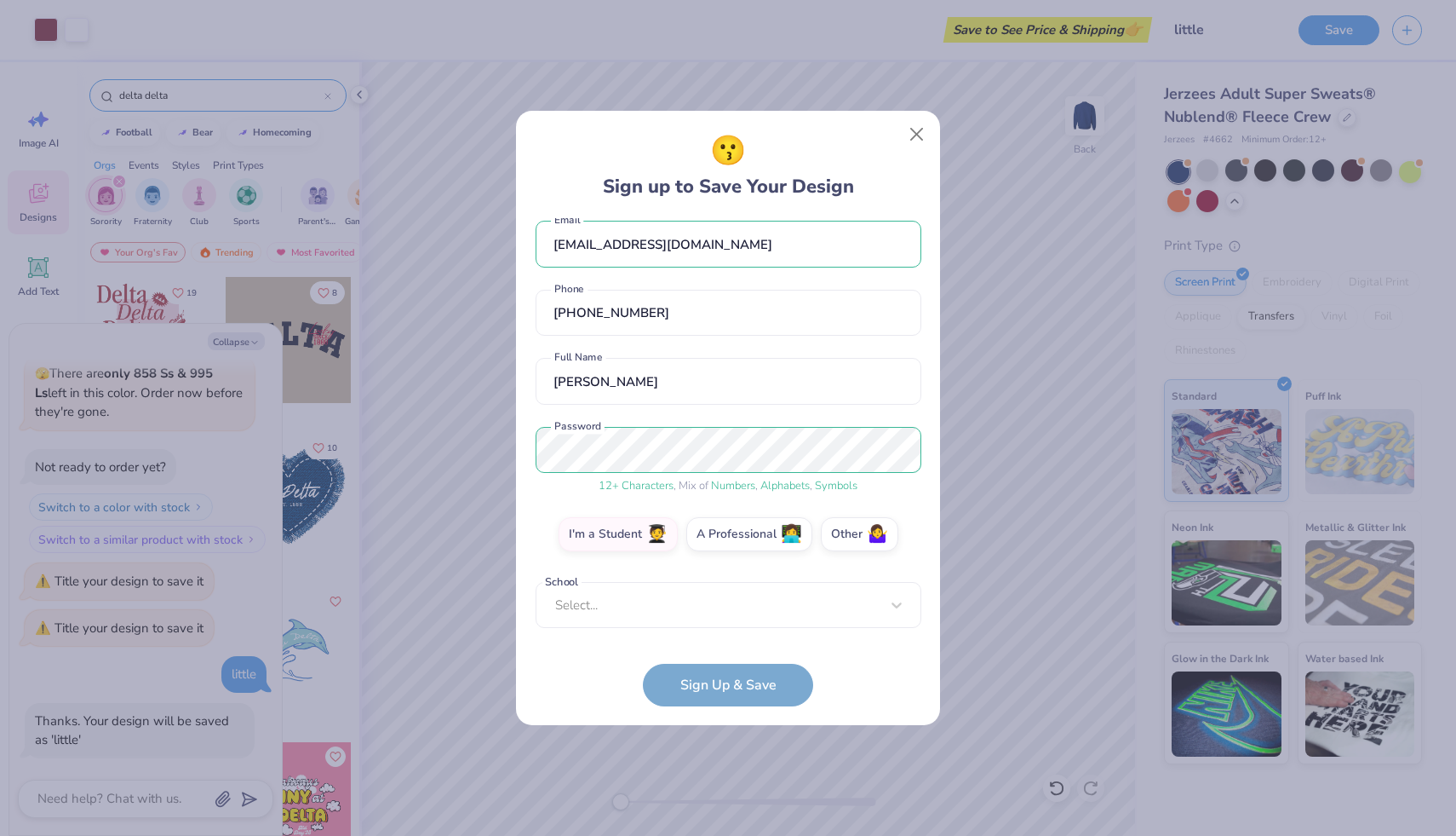
click at [680, 625] on div "[EMAIL_ADDRESS][DOMAIN_NAME] Email [PHONE_NUMBER] Phone [PERSON_NAME] Full Name…" at bounding box center [728, 427] width 386 height 418
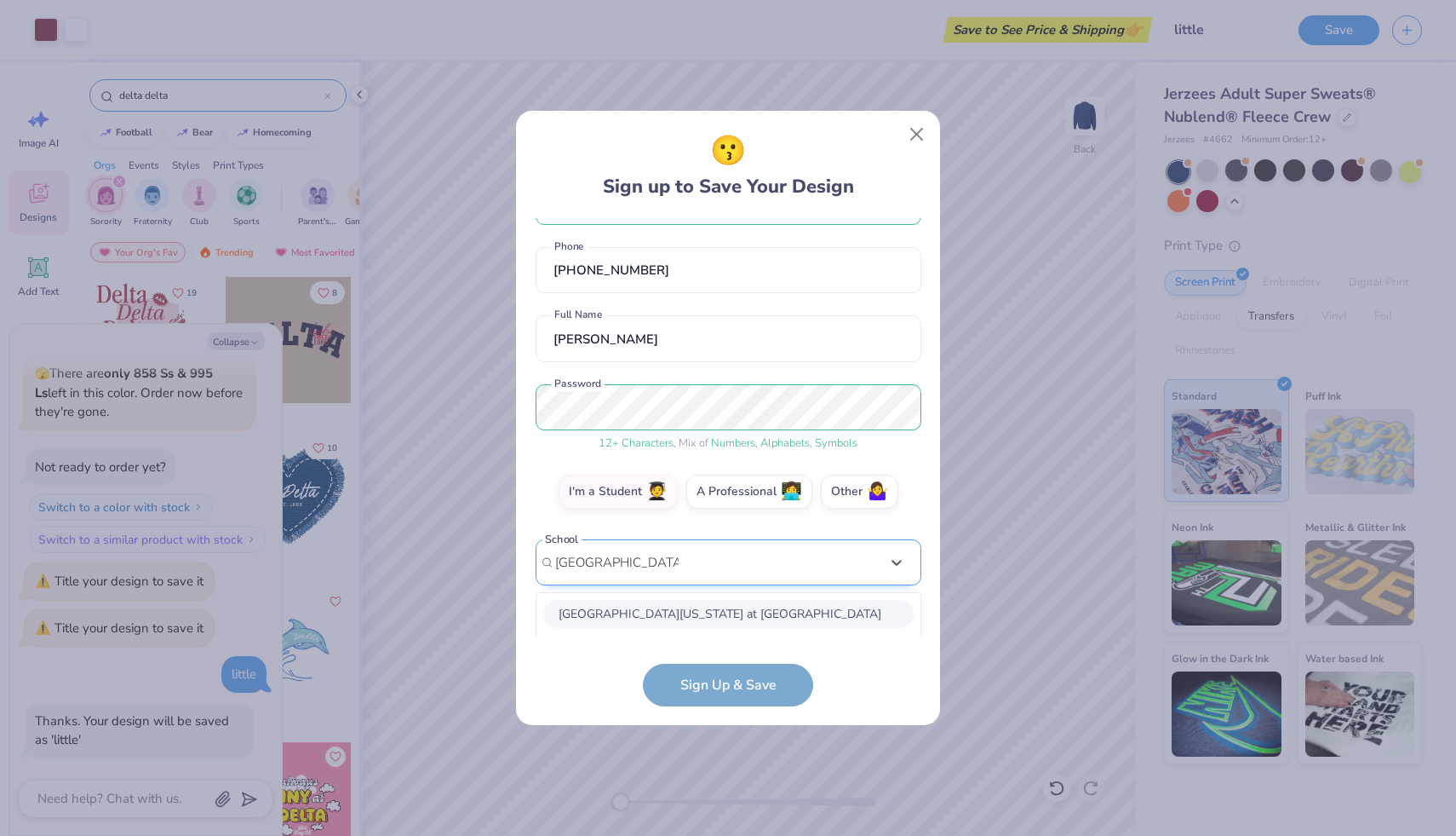
scroll to position [270, 0]
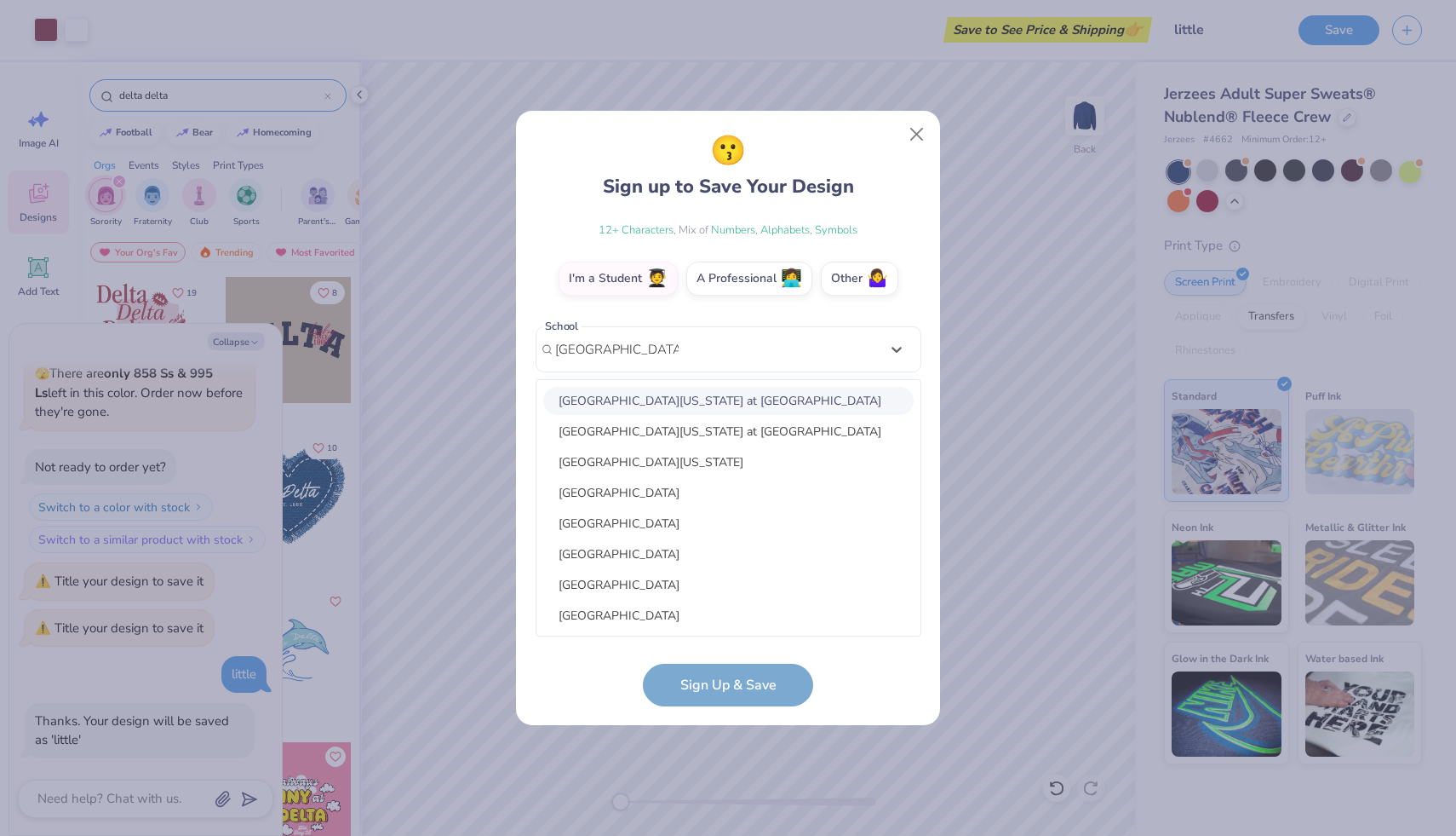
click at [701, 390] on div "[GEOGRAPHIC_DATA][US_STATE] at [GEOGRAPHIC_DATA]" at bounding box center [729, 400] width 370 height 28
type input "[GEOGRAPHIC_DATA][US_STATE]"
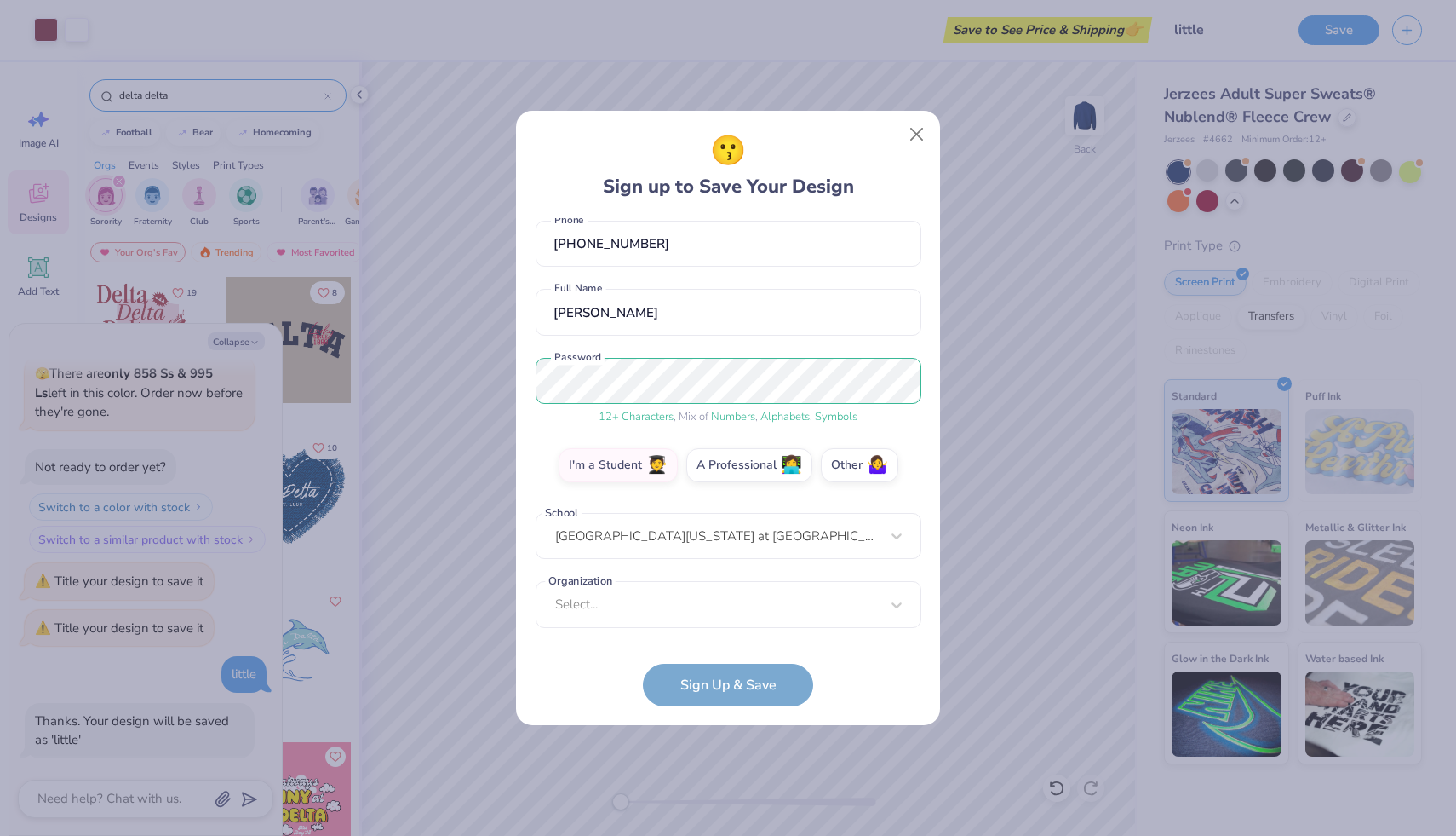
scroll to position [84, 0]
click at [675, 608] on div "Select..." at bounding box center [728, 604] width 386 height 47
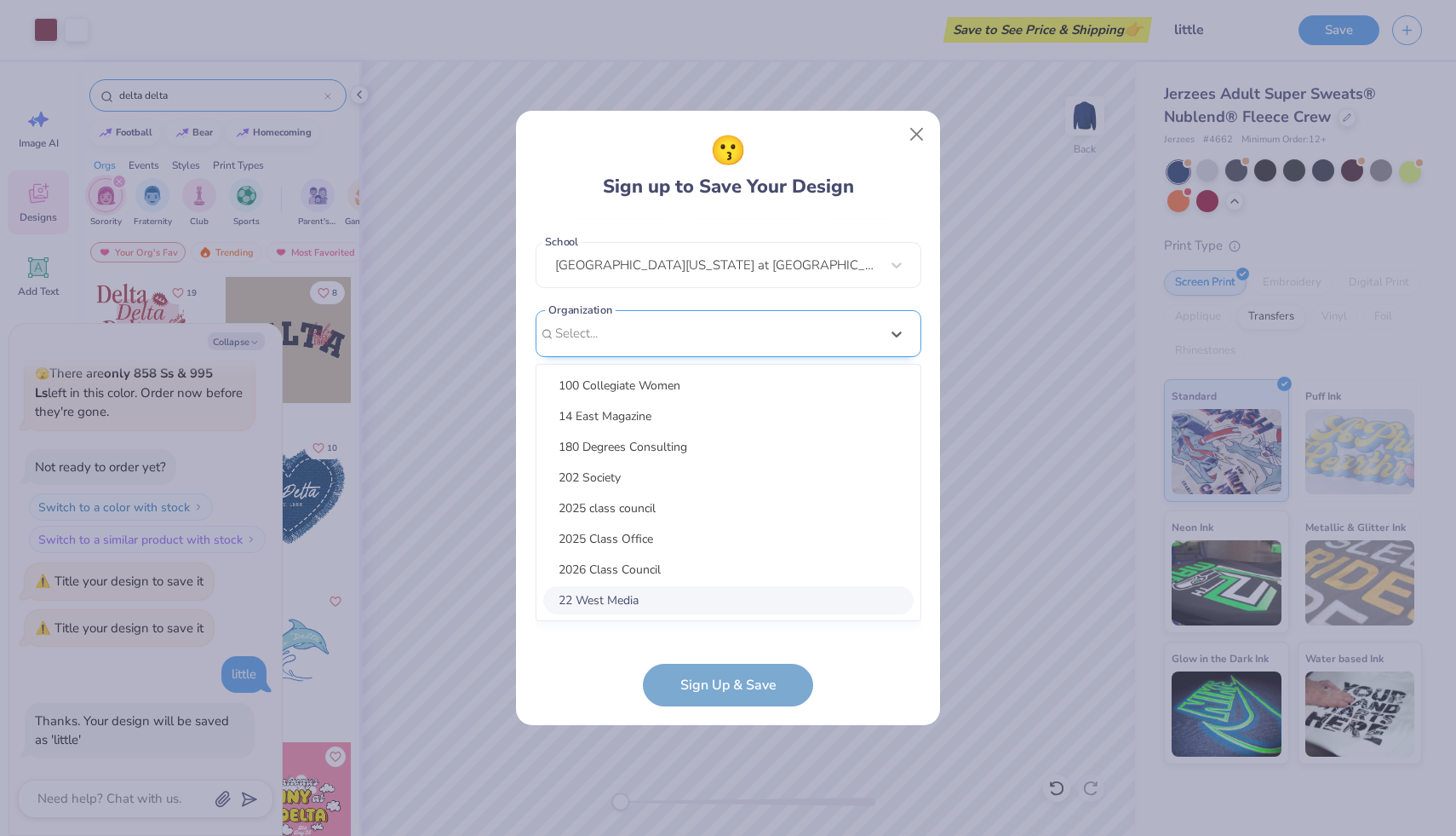
scroll to position [339, 0]
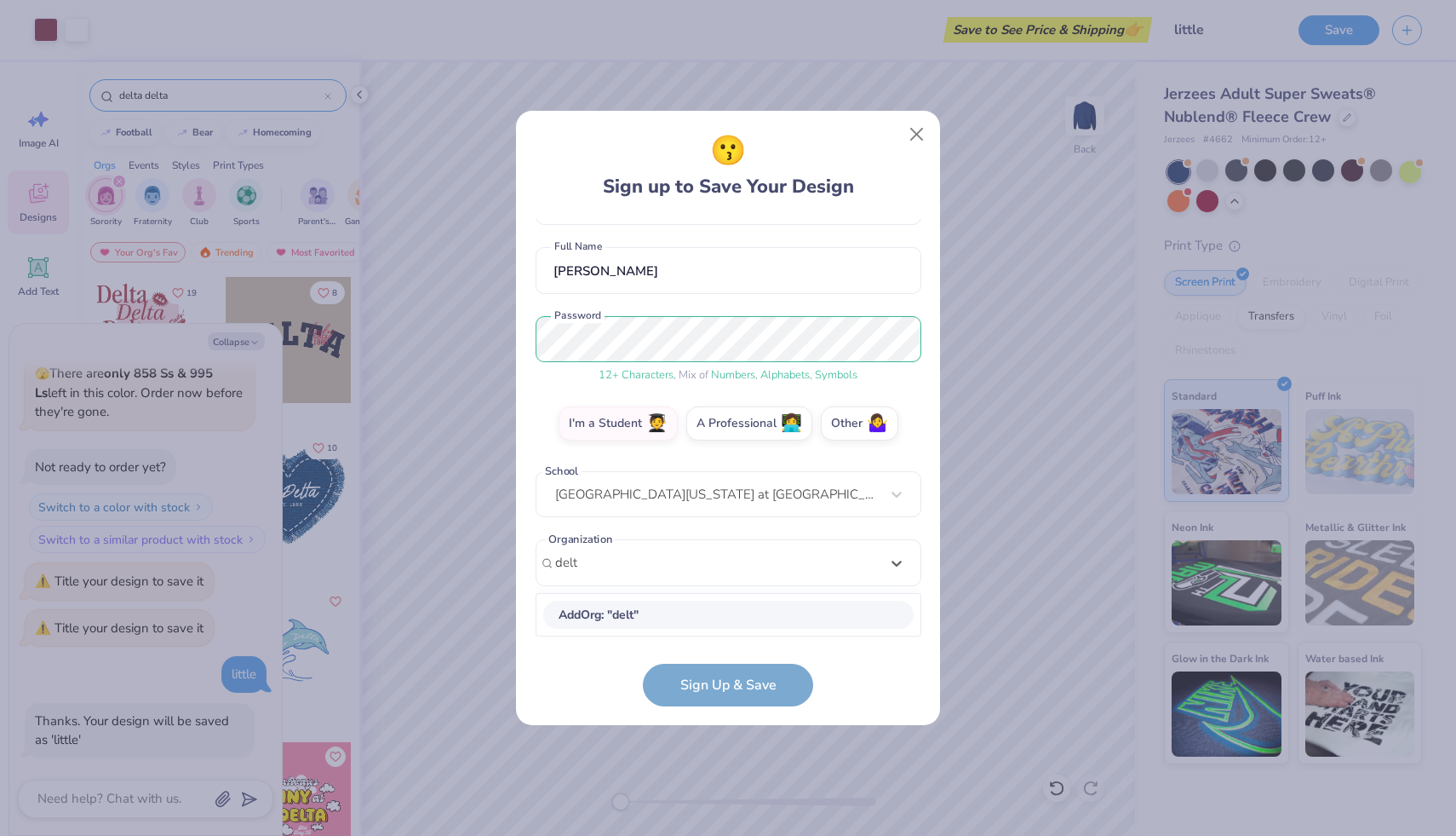
type input "delta"
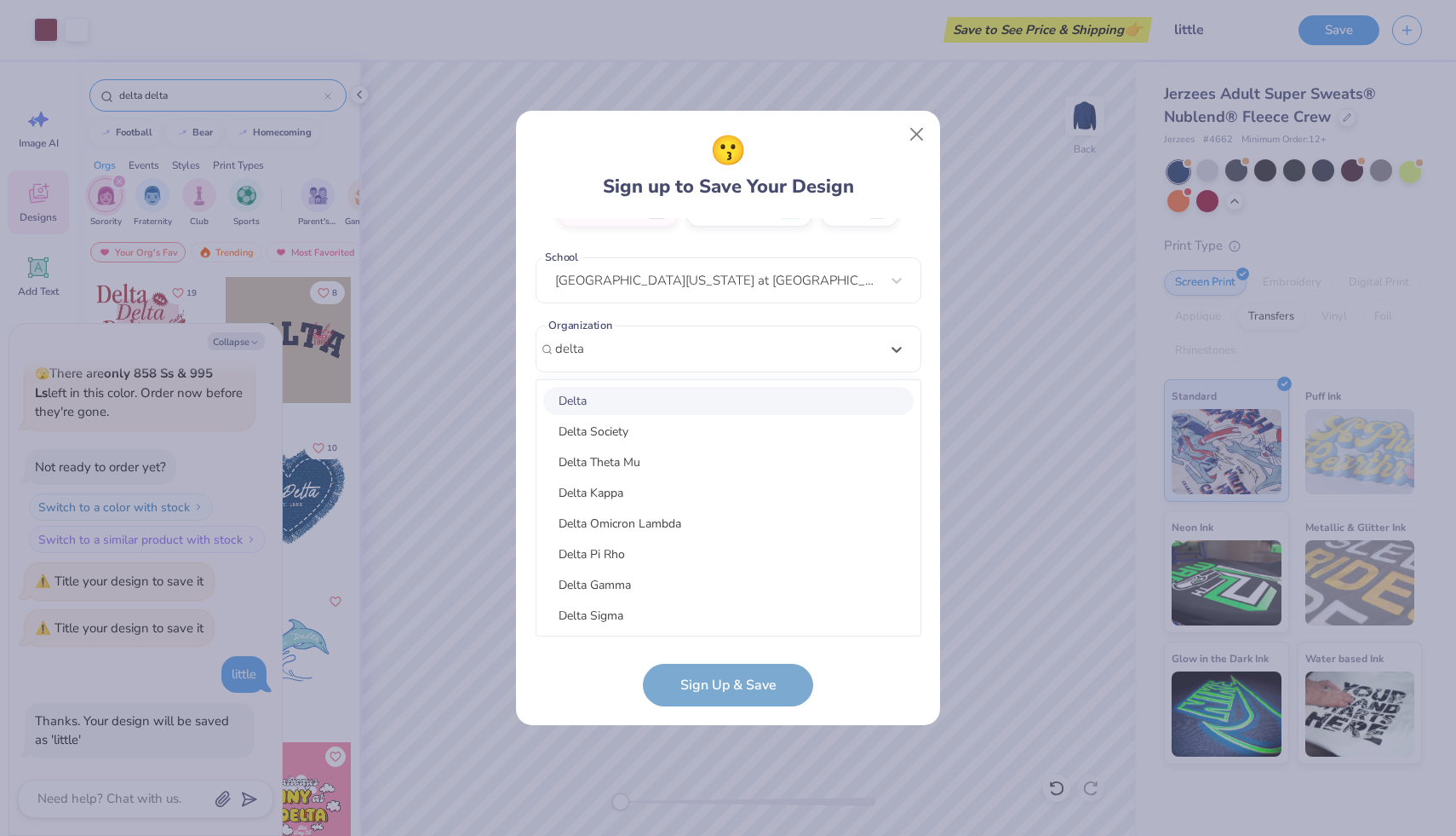
type textarea "x"
click at [680, 396] on div "Delta Delta Delta" at bounding box center [729, 400] width 370 height 28
type input "delta delta delta"
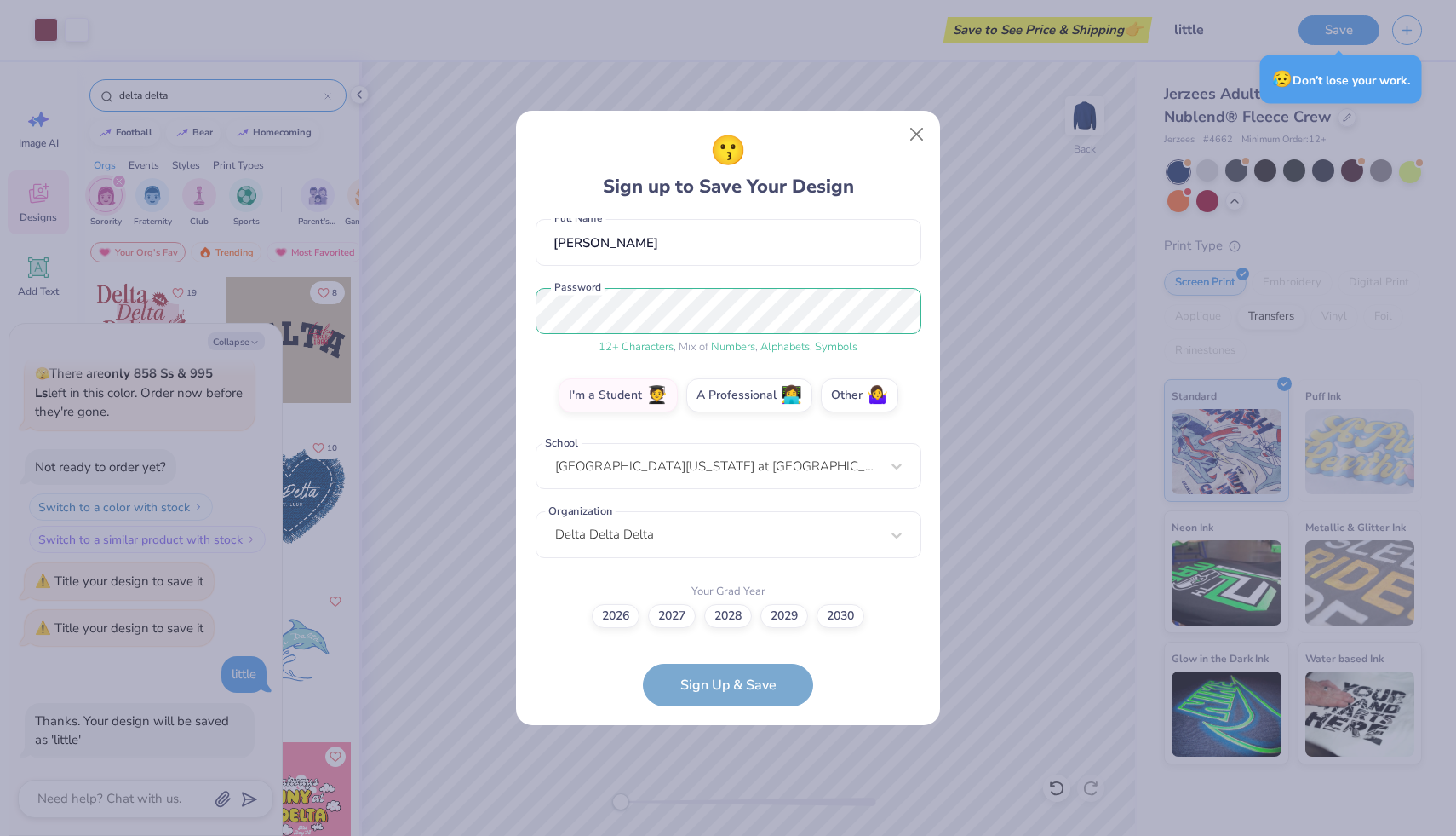
scroll to position [153, 0]
click at [731, 615] on label "2028" at bounding box center [728, 614] width 48 height 24
click at [731, 764] on input "2028" at bounding box center [728, 769] width 11 height 11
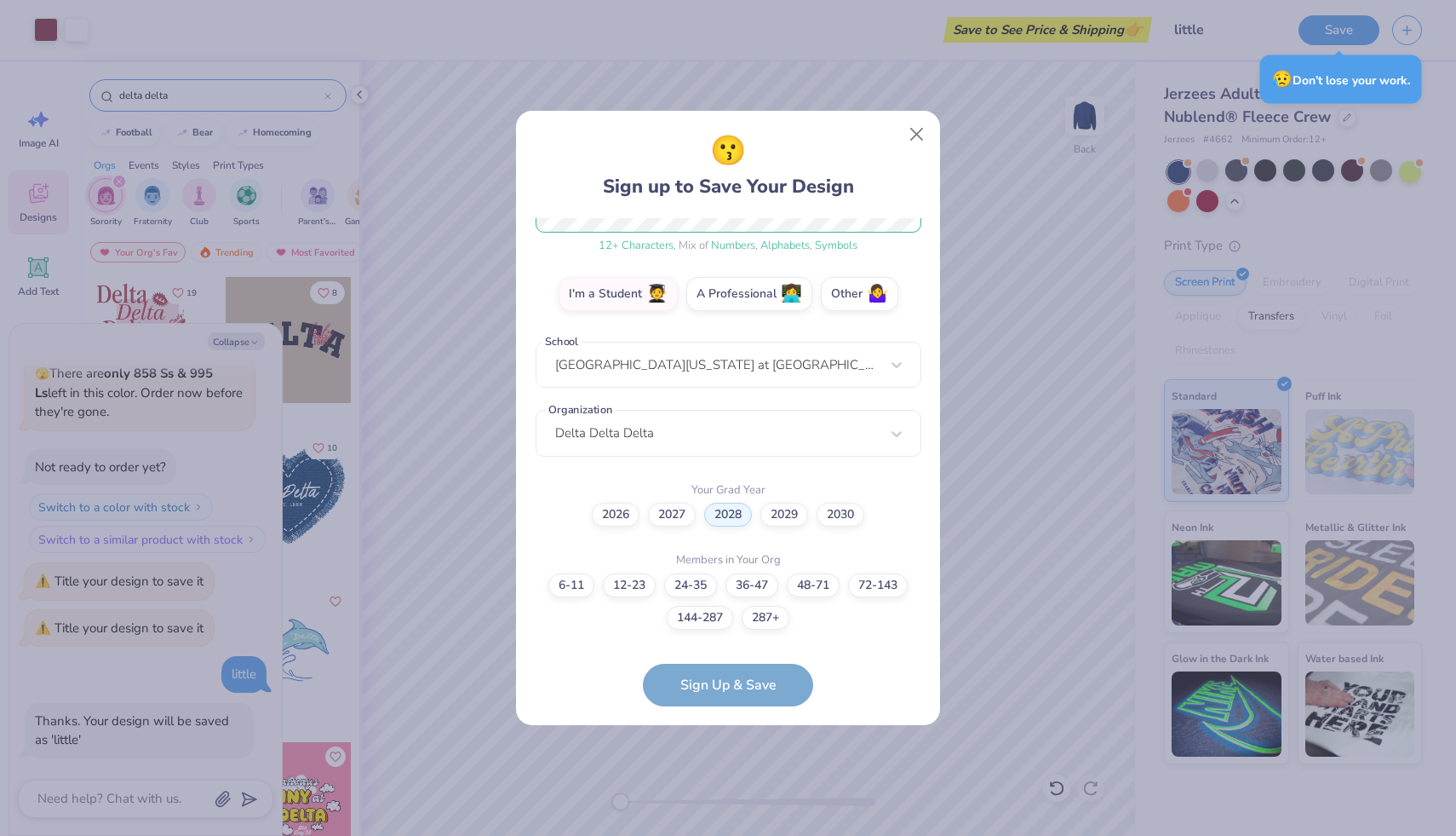
click at [773, 691] on form "[EMAIL_ADDRESS][DOMAIN_NAME] Email [PHONE_NUMBER] Phone [PERSON_NAME] Full Name…" at bounding box center [728, 462] width 386 height 488
click at [771, 691] on form "[EMAIL_ADDRESS][DOMAIN_NAME] Email [PHONE_NUMBER] Phone [PERSON_NAME] Full Name…" at bounding box center [728, 462] width 386 height 488
click at [637, 588] on label "12-23" at bounding box center [629, 583] width 53 height 24
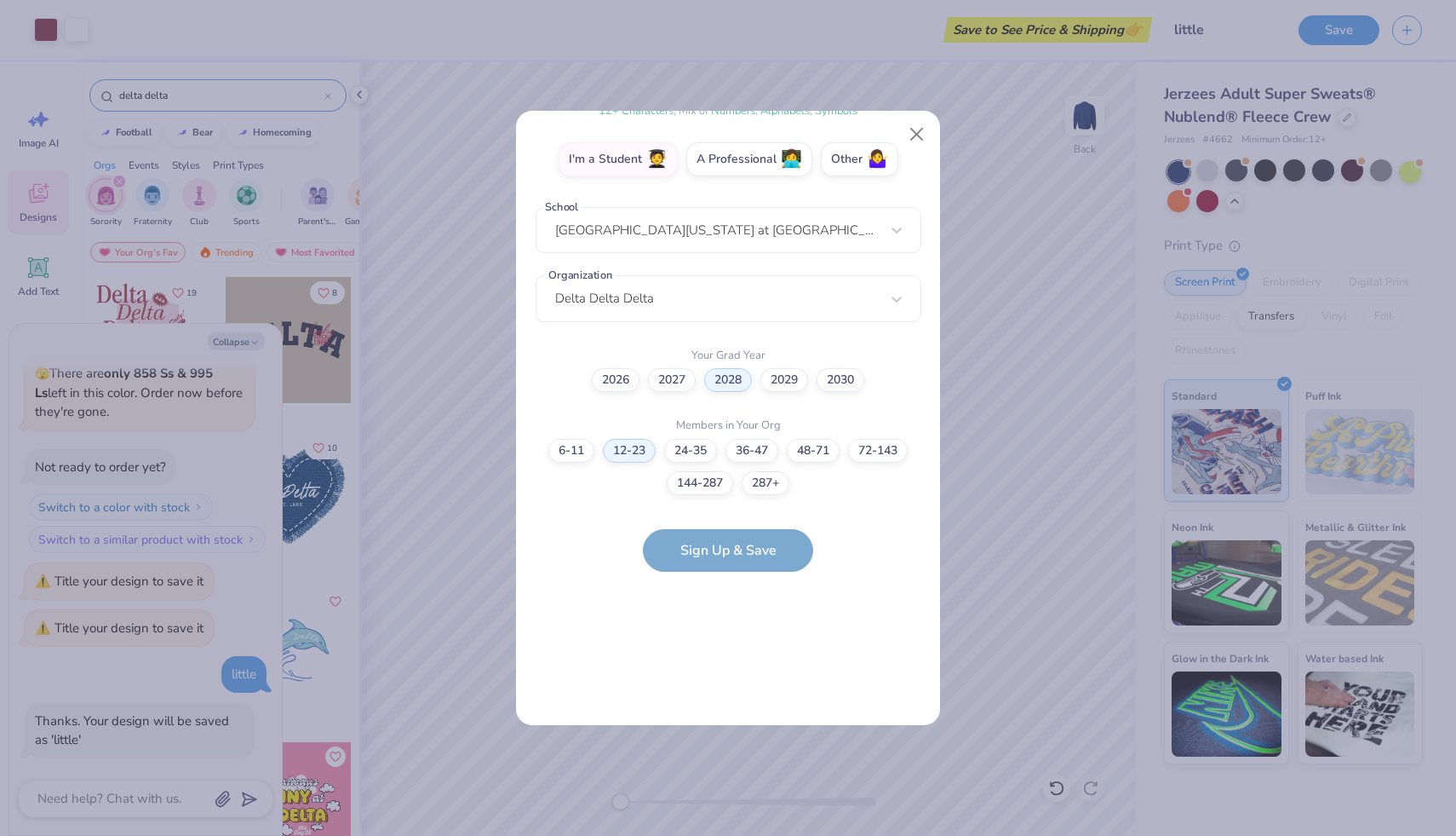
scroll to position [0, 0]
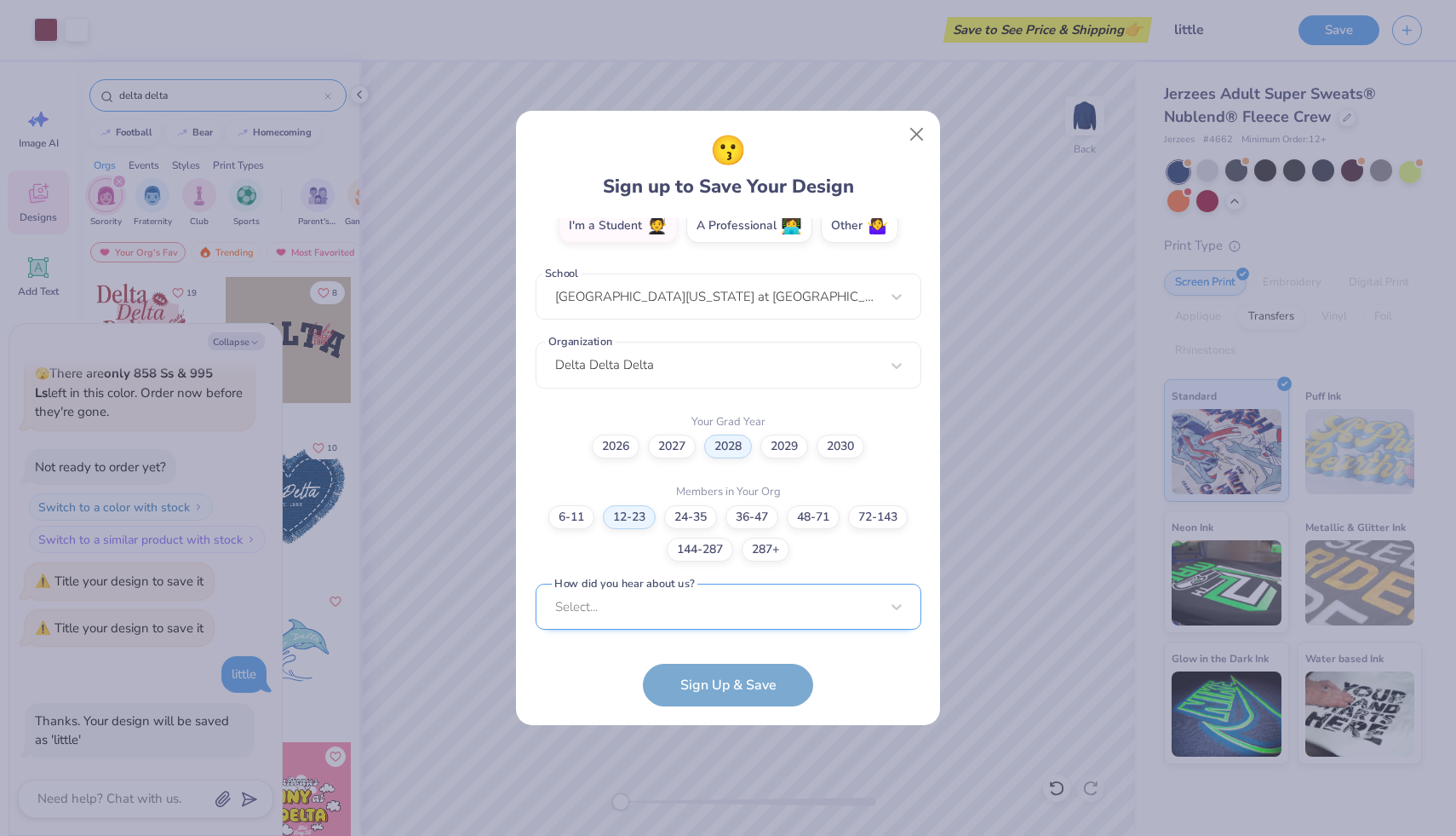
click at [704, 604] on div "Select..." at bounding box center [728, 607] width 386 height 47
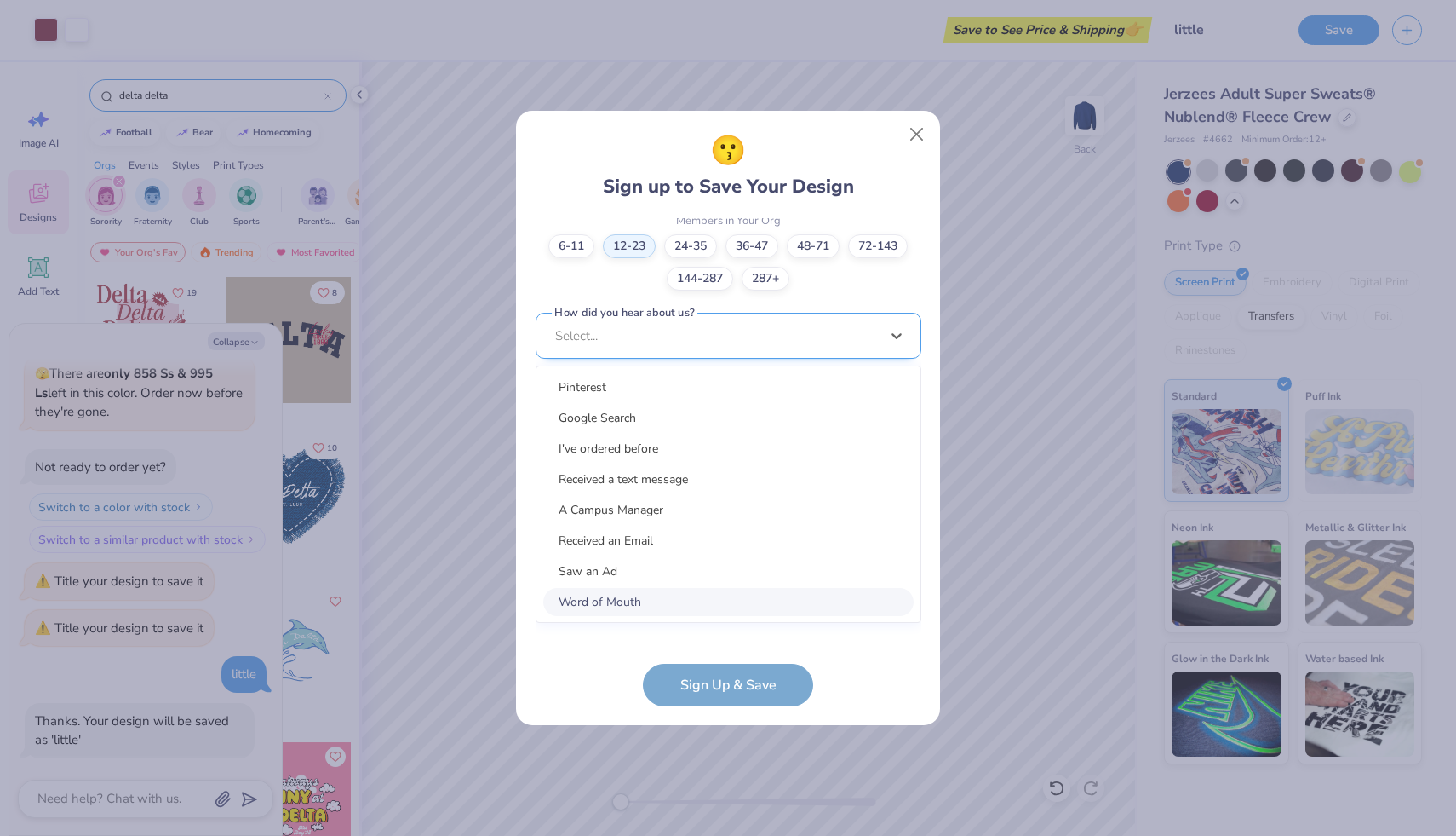
scroll to position [578, 0]
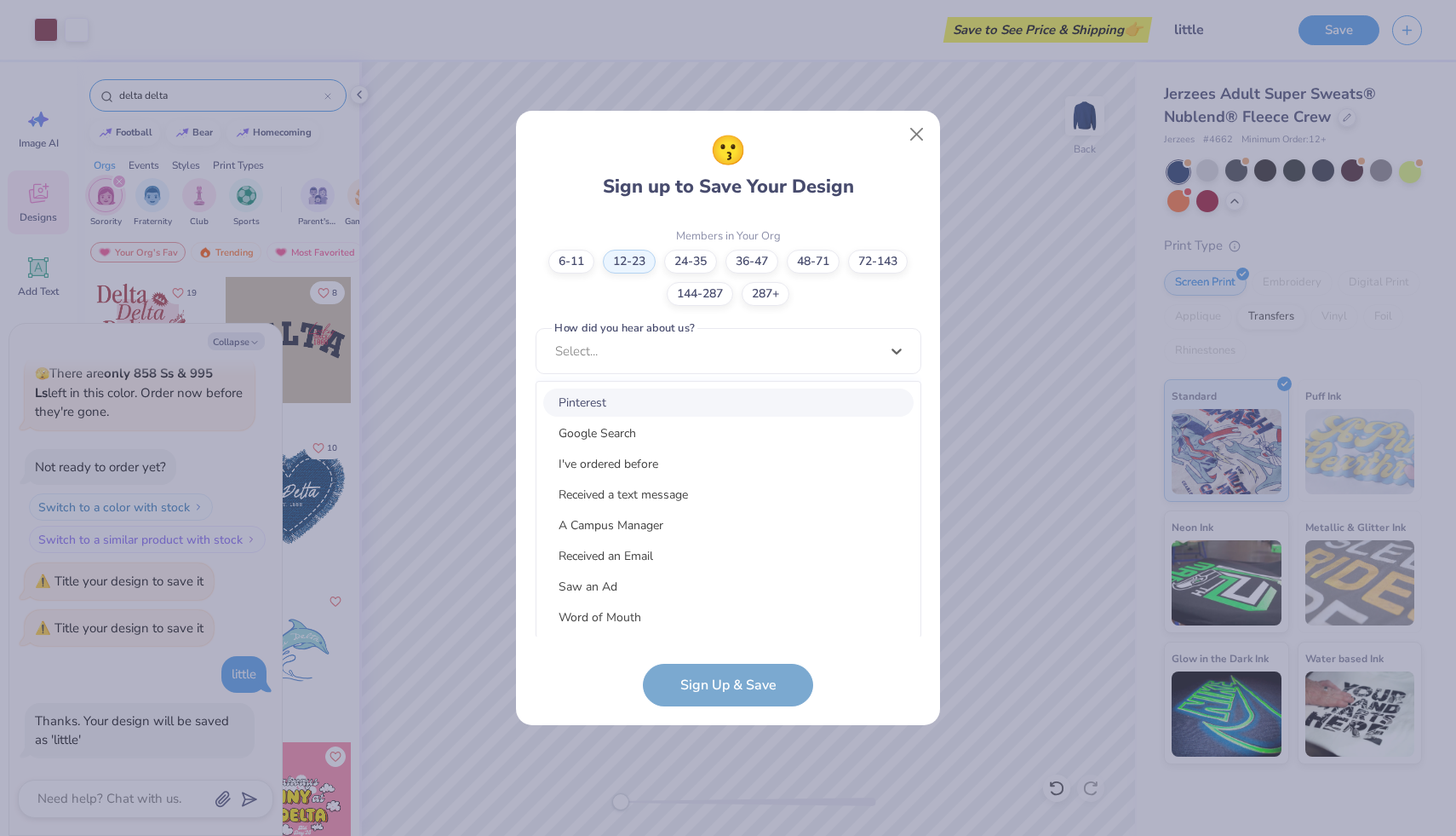
click at [628, 406] on div "Pinterest" at bounding box center [729, 402] width 370 height 28
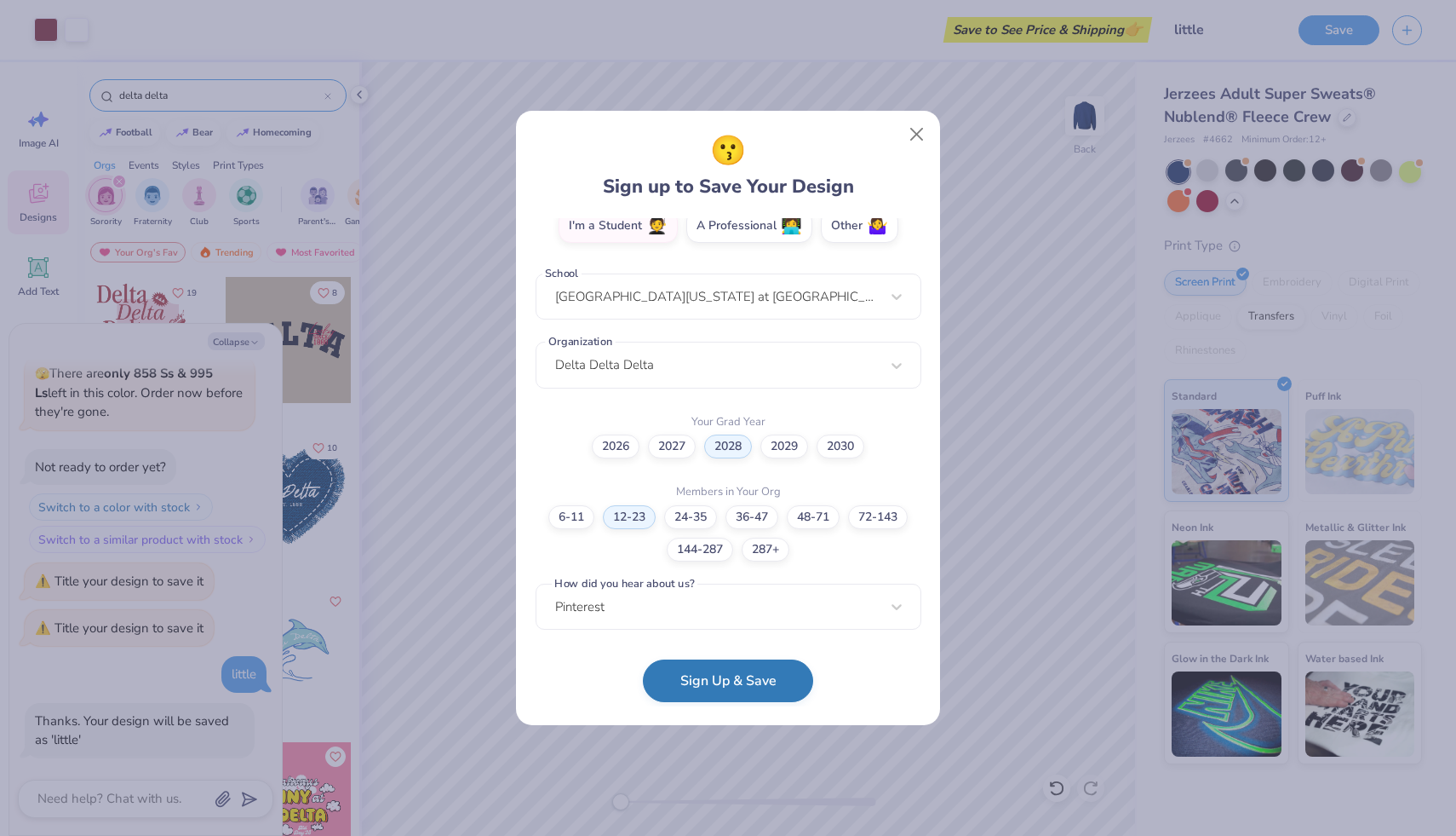
click at [710, 694] on button "Sign Up & Save" at bounding box center [728, 680] width 171 height 42
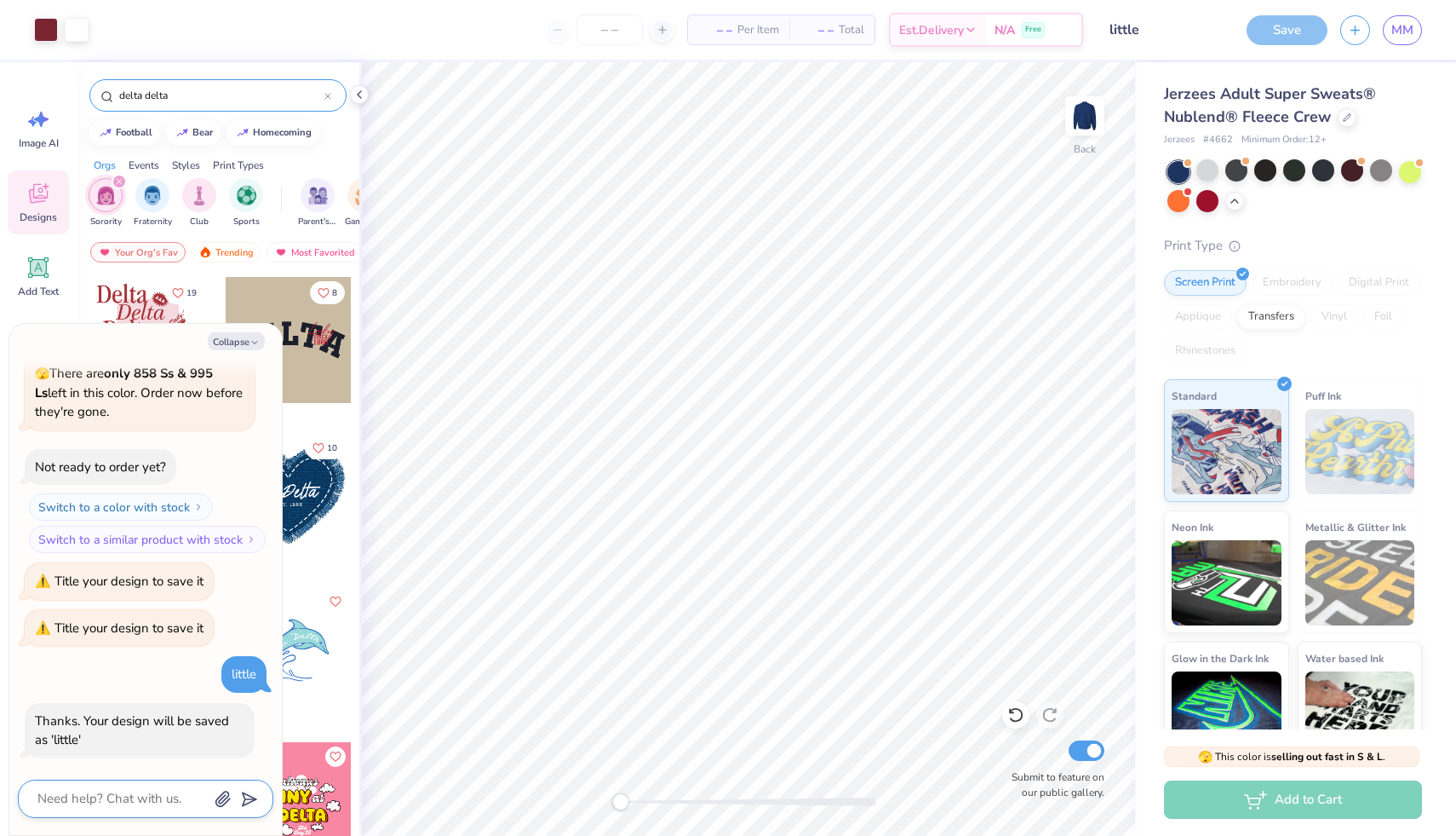
scroll to position [1277, 0]
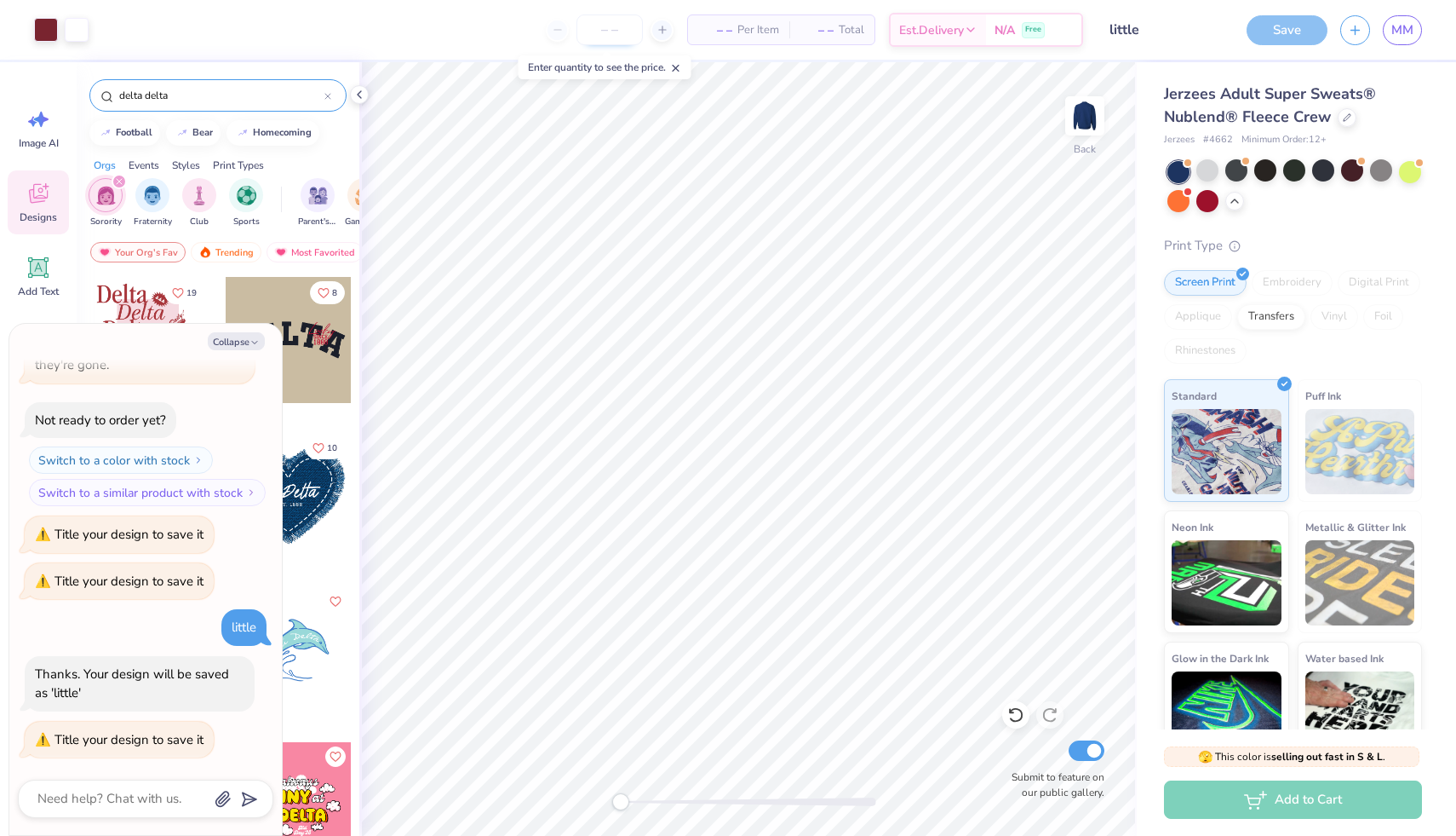
click at [619, 40] on input "number" at bounding box center [609, 30] width 67 height 31
type textarea "x"
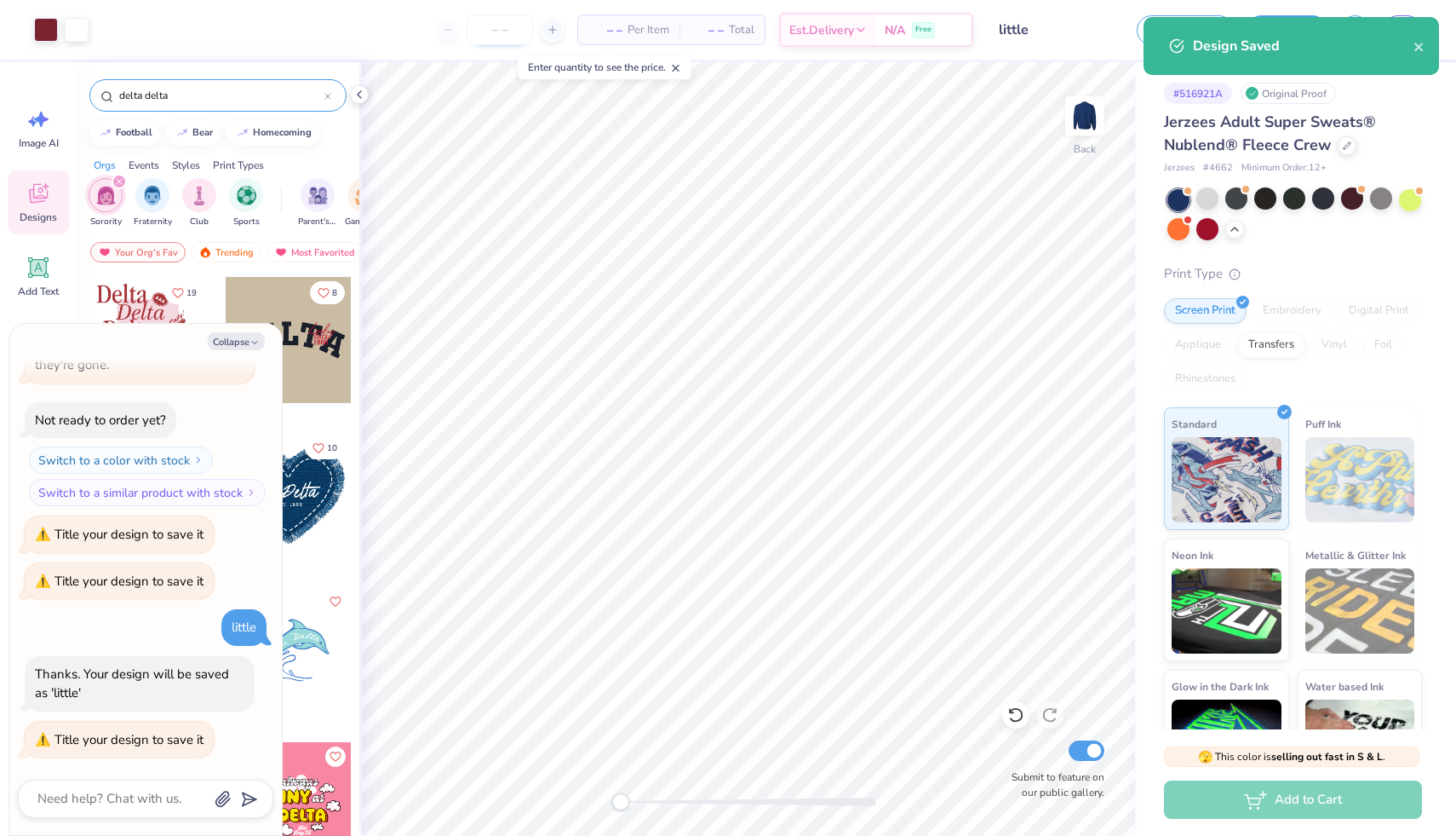
type input "1"
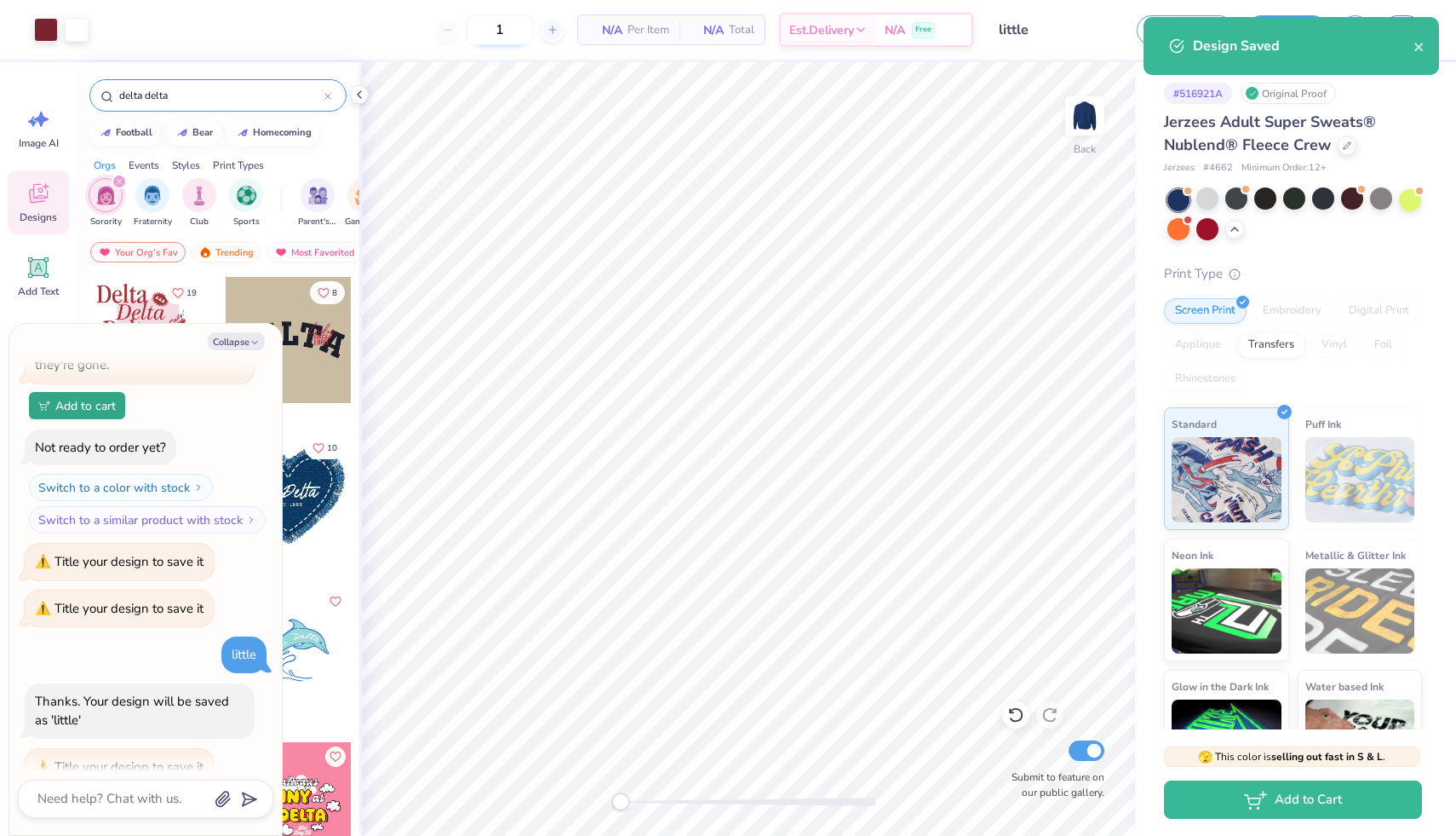
type textarea "x"
type input "12"
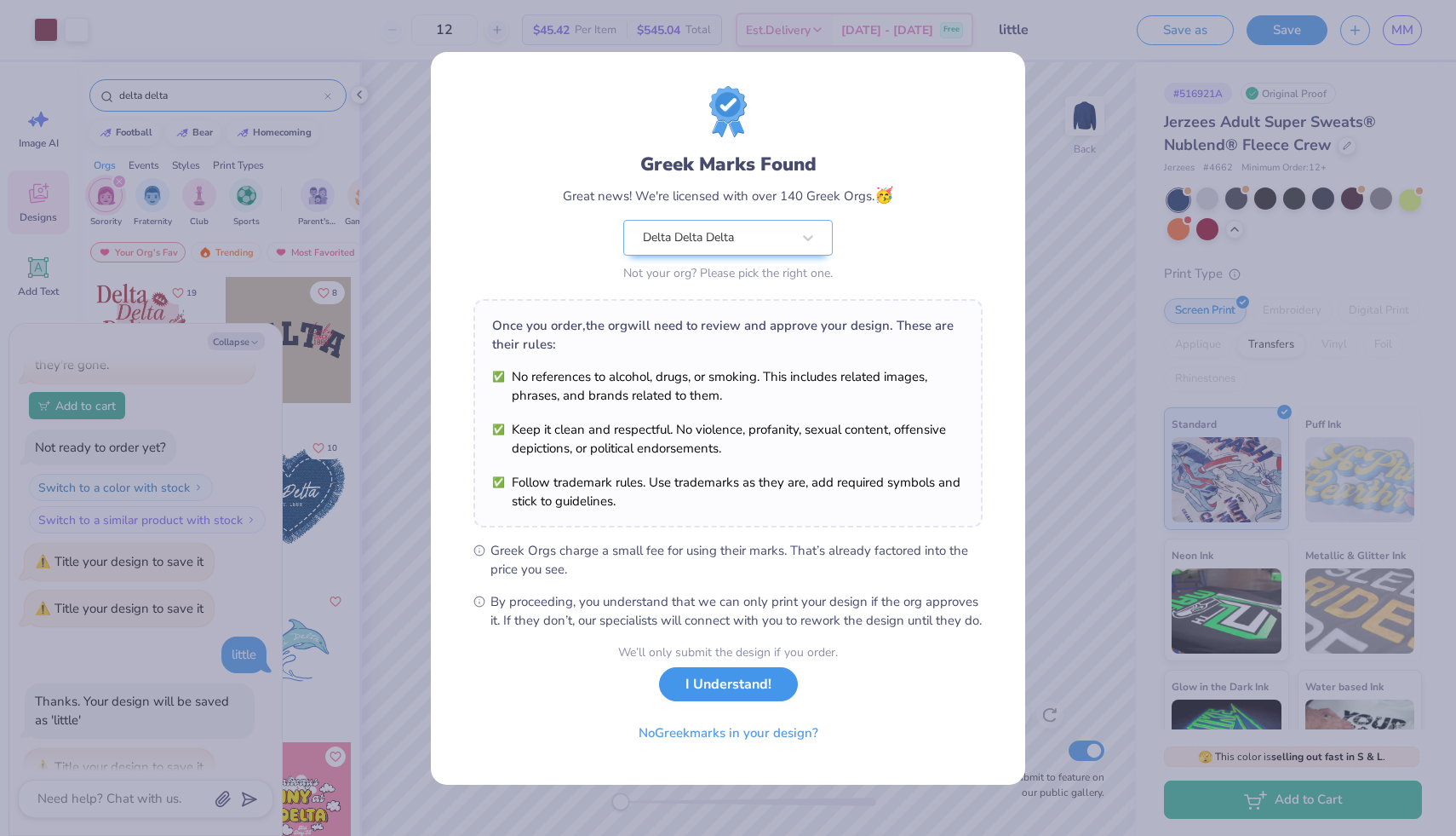
click at [757, 693] on button "I Understand!" at bounding box center [728, 684] width 138 height 35
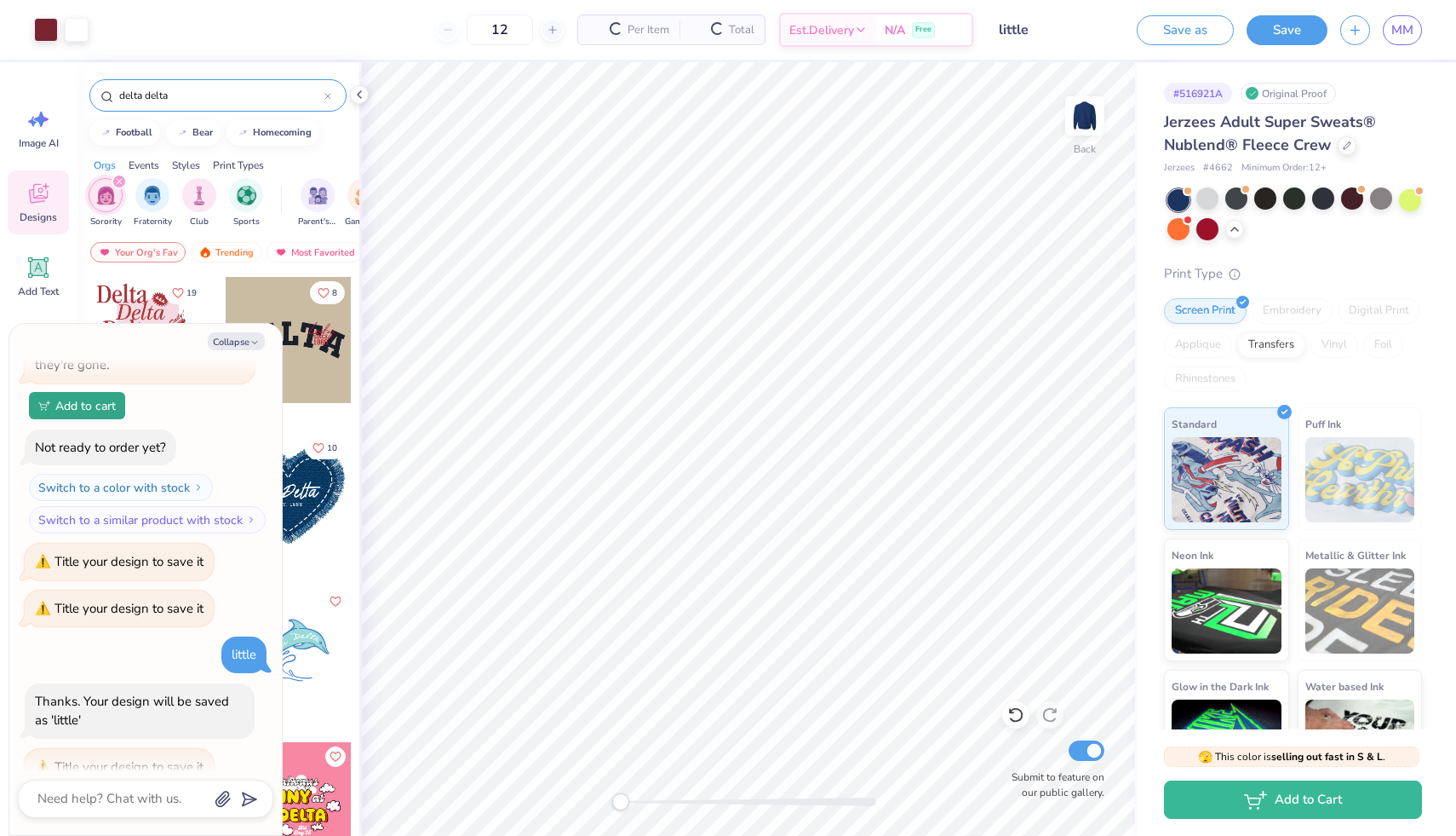
type textarea "x"
click at [477, 30] on input "12" at bounding box center [445, 30] width 67 height 31
type input "1"
type textarea "x"
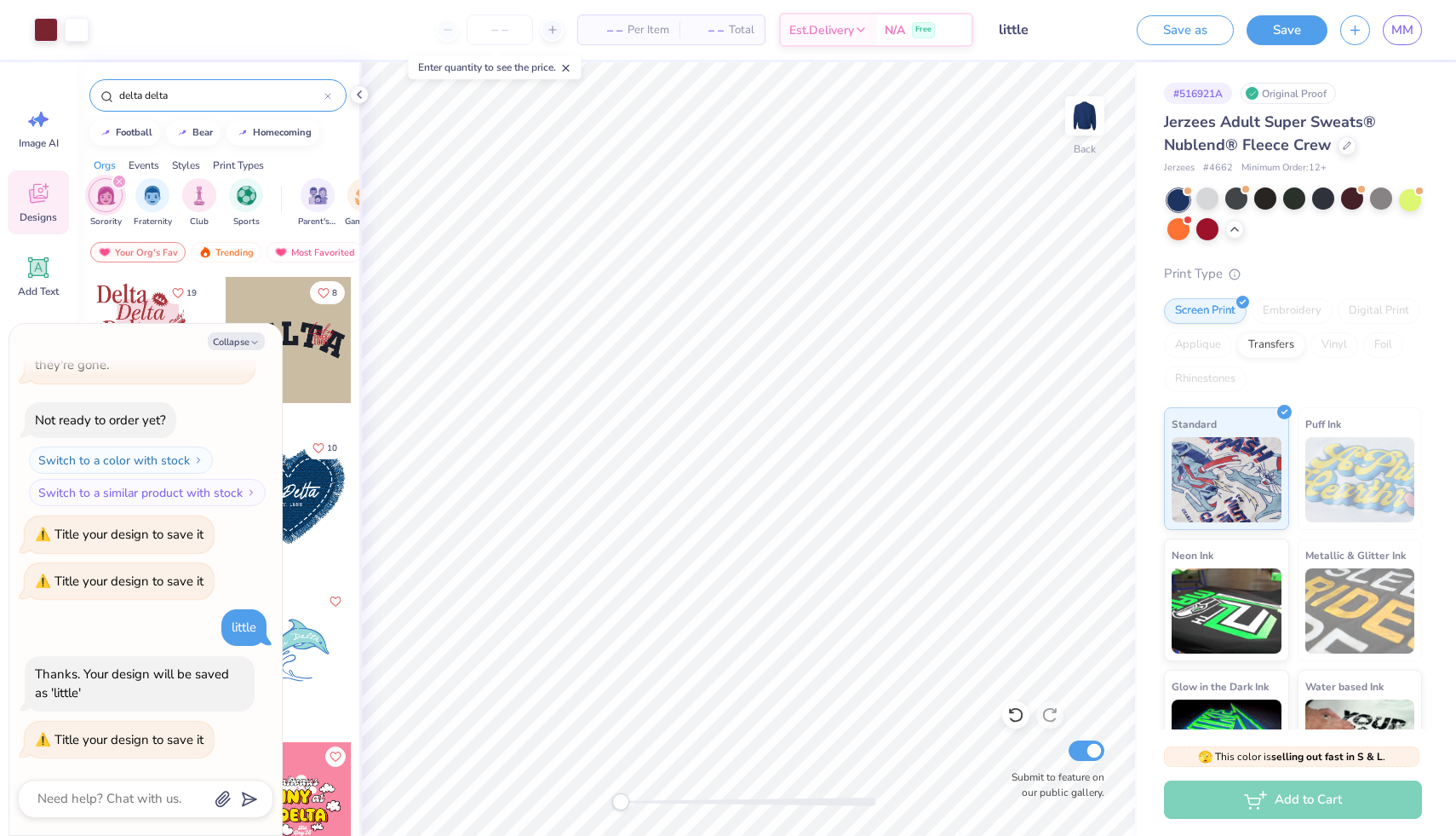
type input "1"
type textarea "x"
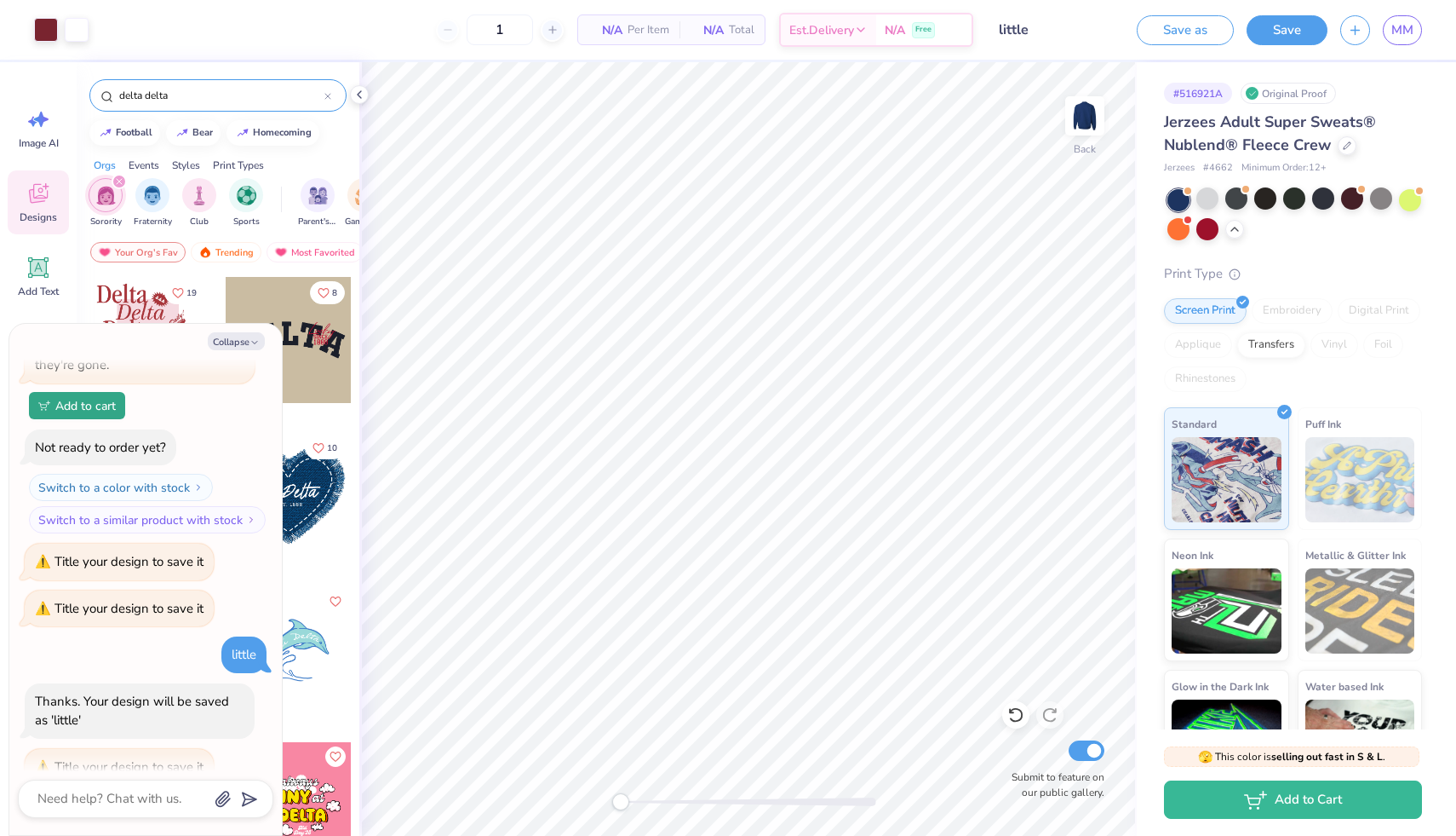
scroll to position [1441, 0]
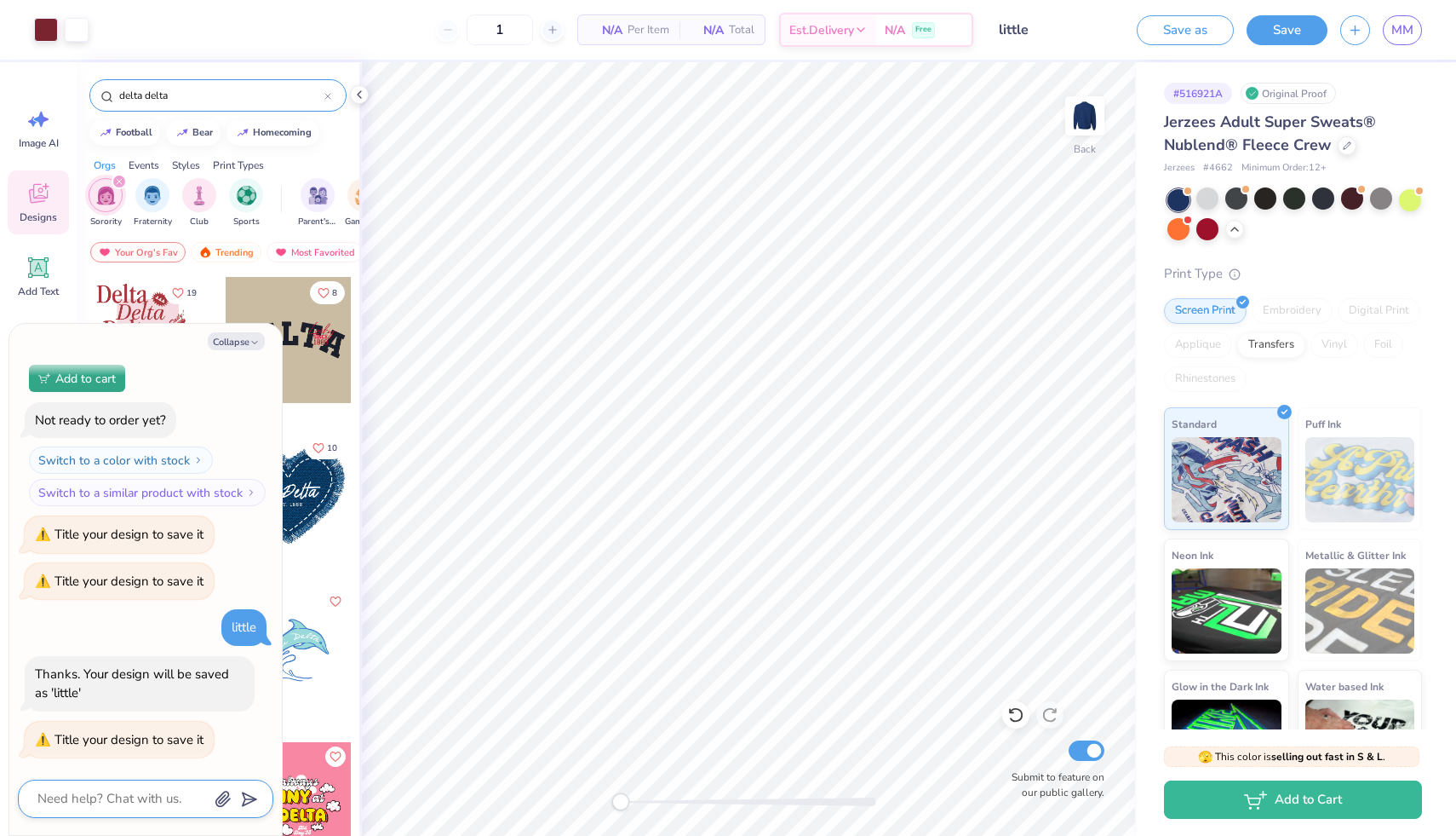
type input "12"
click at [124, 798] on textarea at bounding box center [122, 799] width 173 height 23
type textarea "x"
